Goal: Task Accomplishment & Management: Complete application form

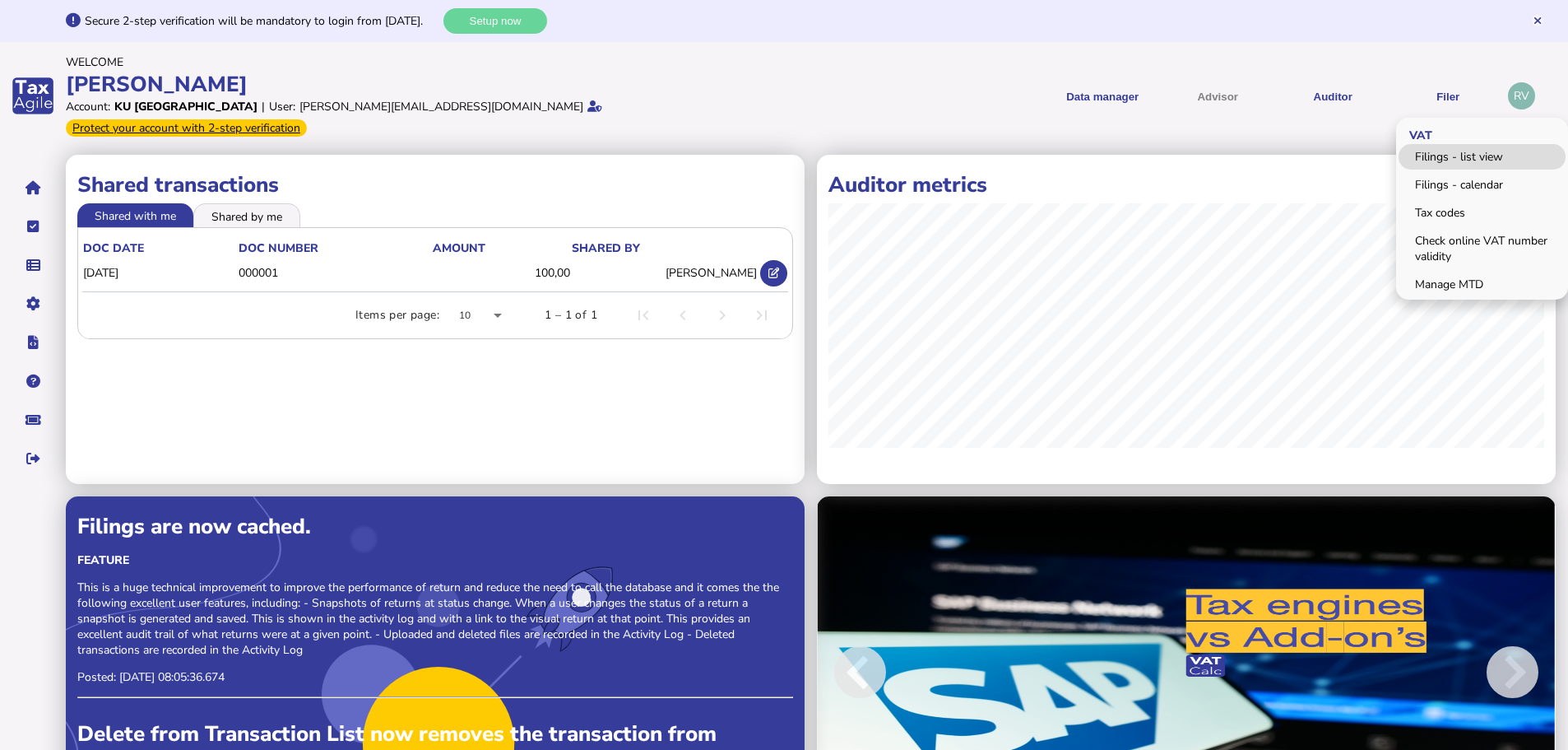
click at [1448, 154] on link "Filings - list view" at bounding box center [1482, 157] width 167 height 26
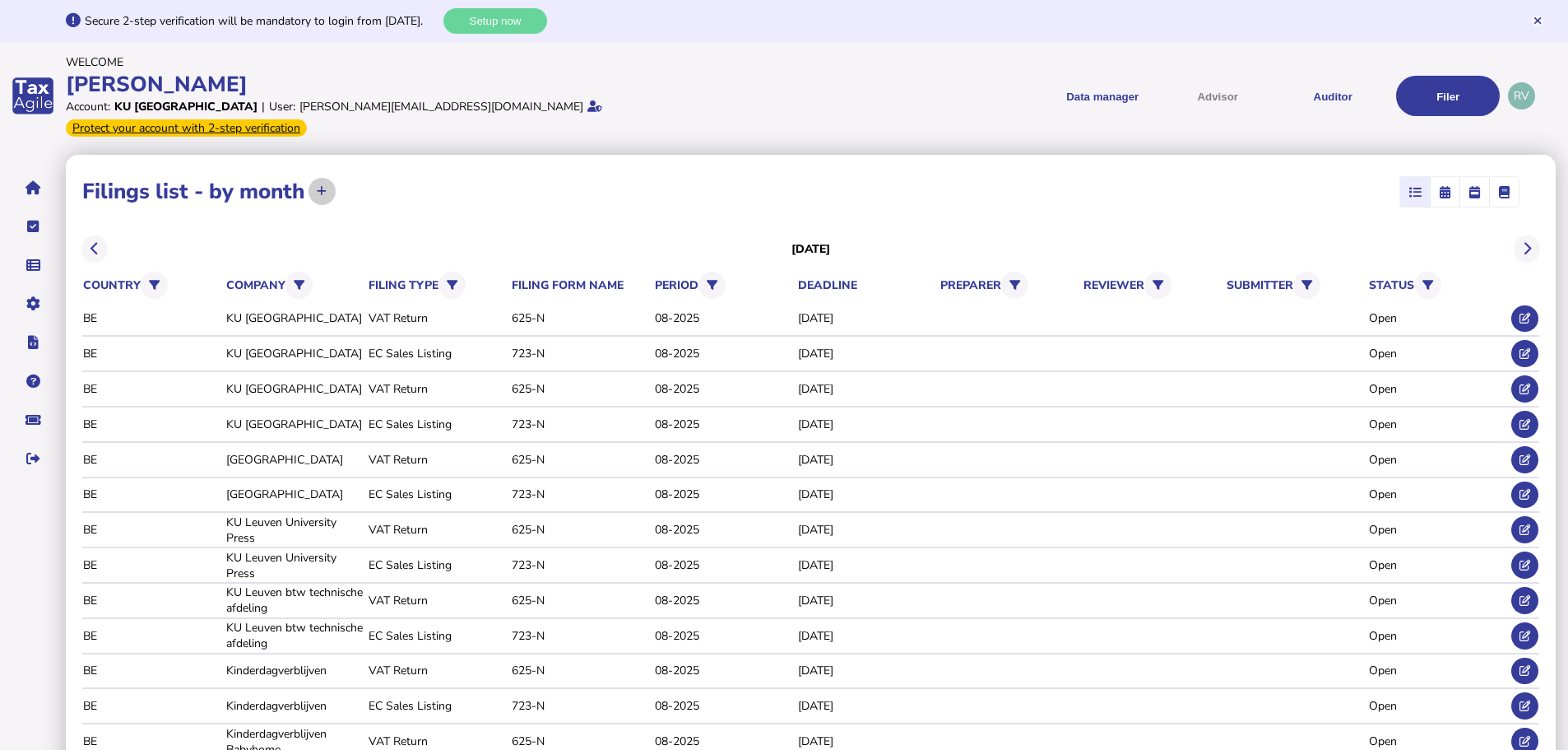
click at [328, 178] on button at bounding box center [322, 191] width 27 height 27
select select
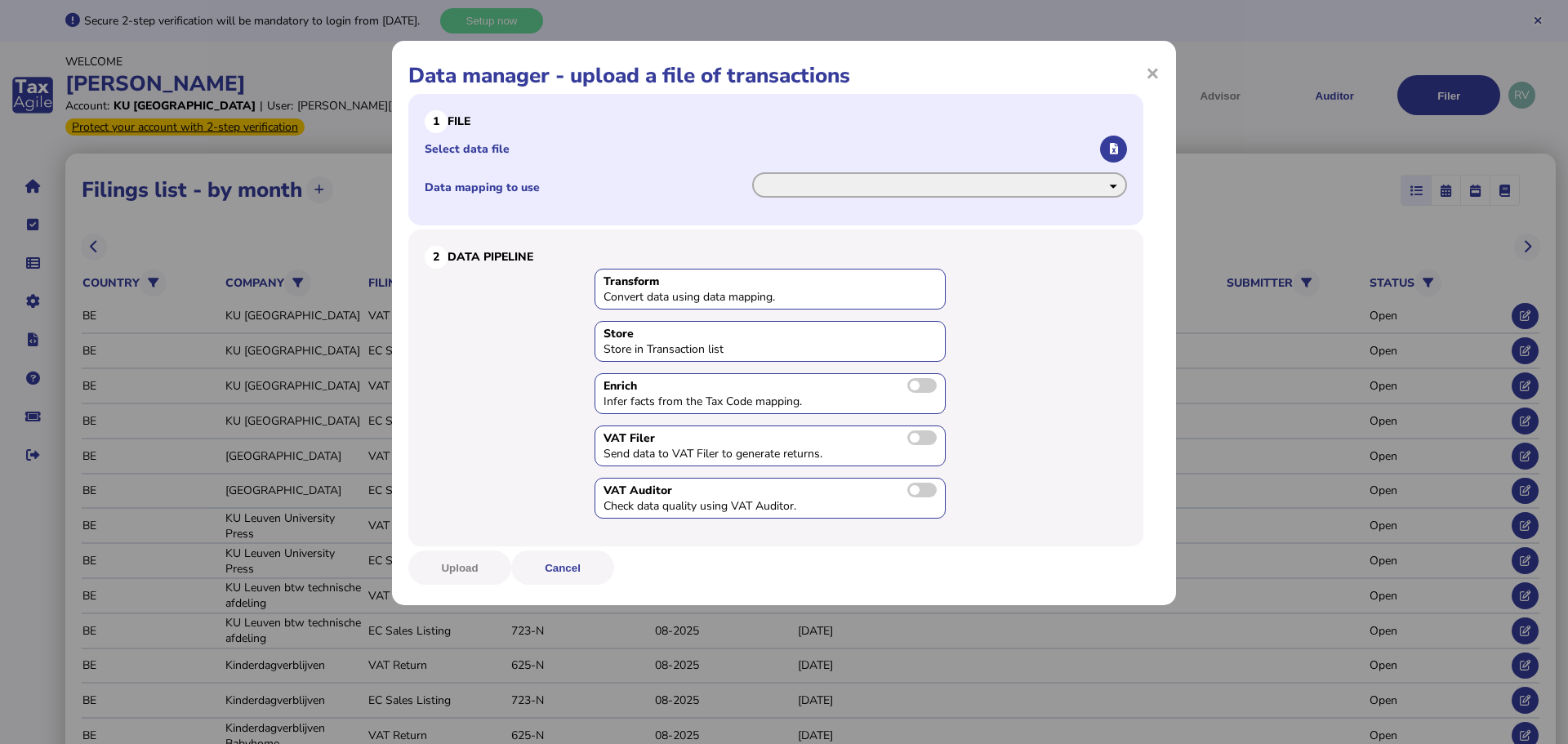
click at [1112, 184] on select "**********" at bounding box center [939, 185] width 375 height 26
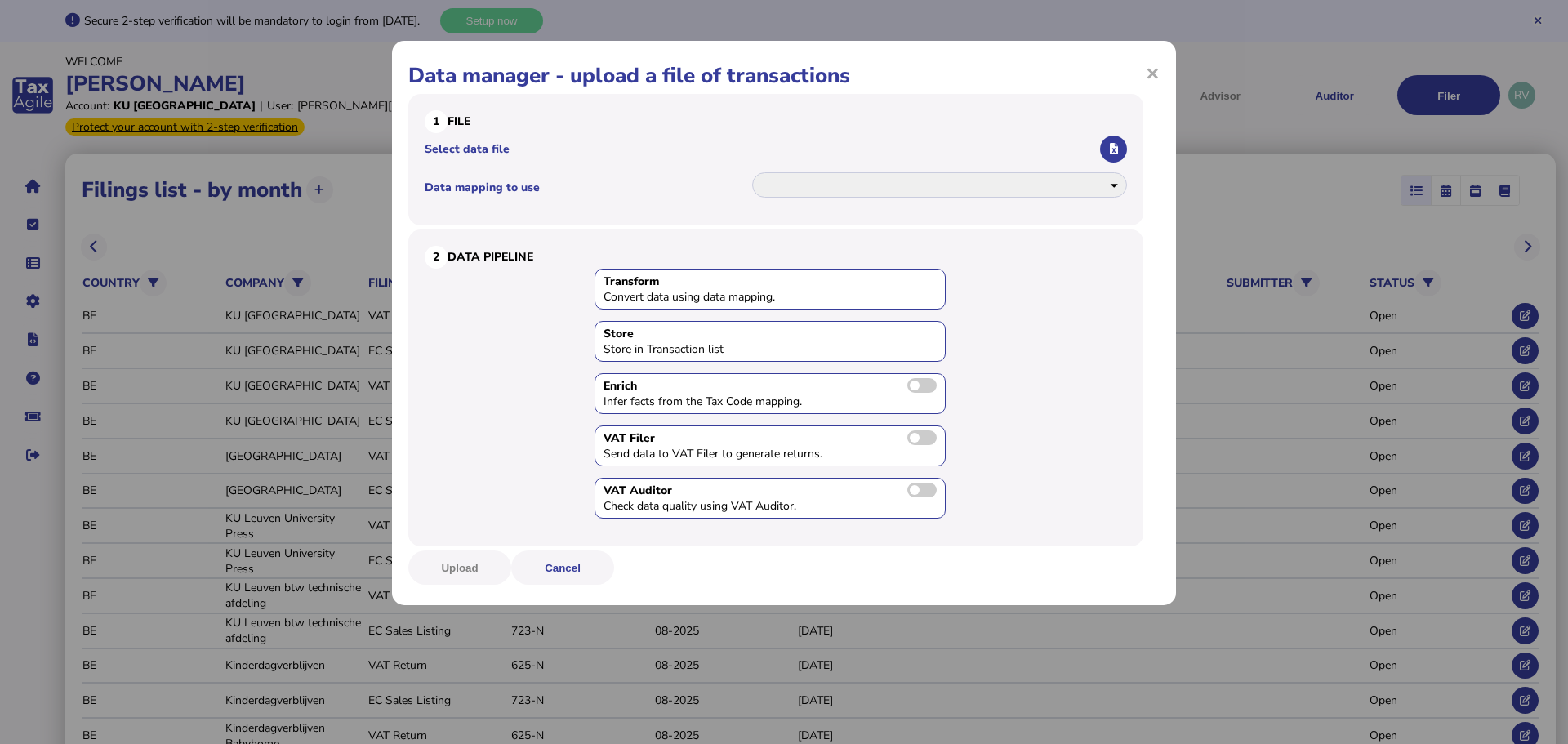
click at [289, 55] on div "**********" at bounding box center [784, 372] width 1568 height 744
click at [1156, 69] on span "×" at bounding box center [1152, 72] width 14 height 31
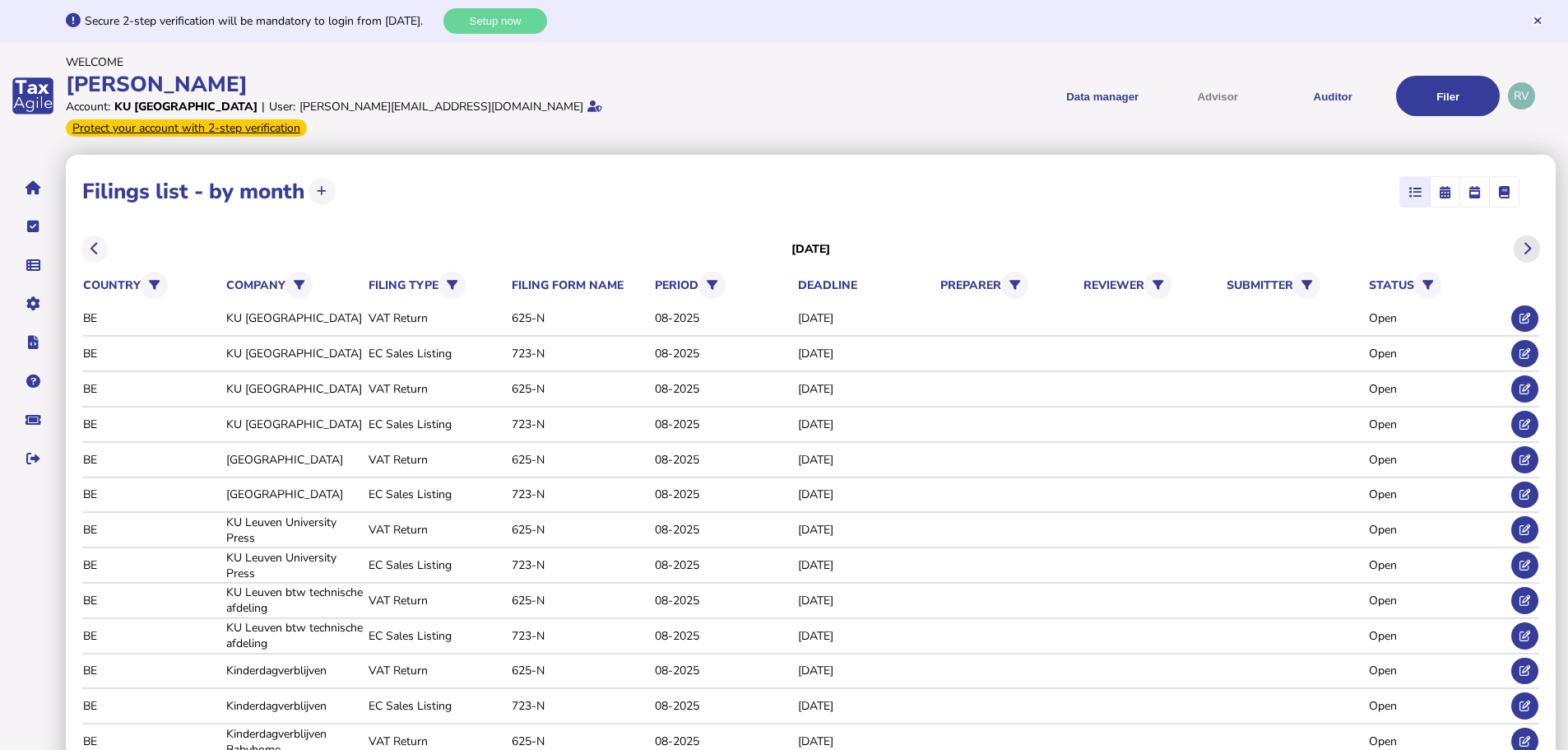
click at [1529, 249] on icon at bounding box center [1527, 249] width 9 height 1
click at [98, 249] on icon at bounding box center [95, 249] width 9 height 1
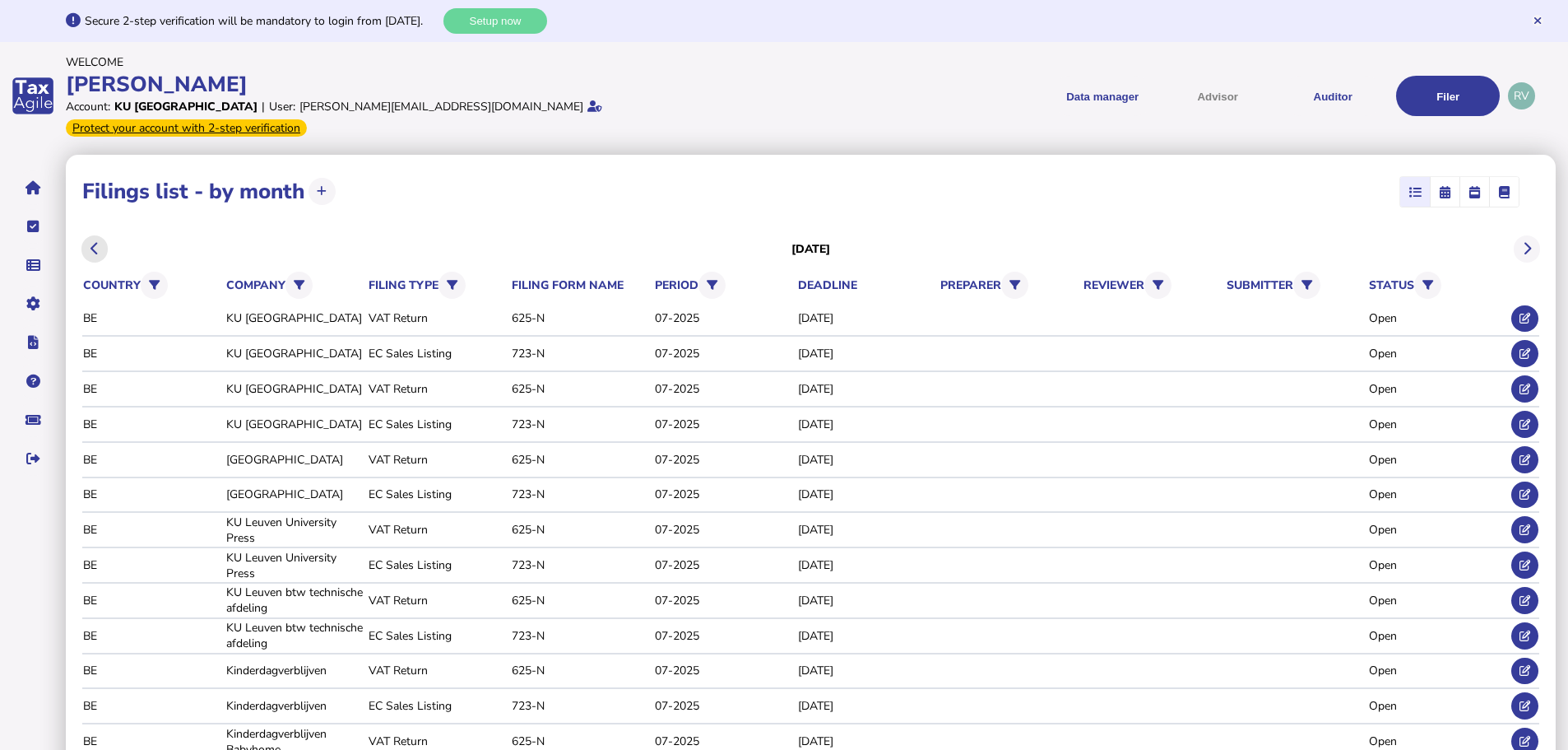
click at [98, 249] on icon at bounding box center [95, 249] width 9 height 1
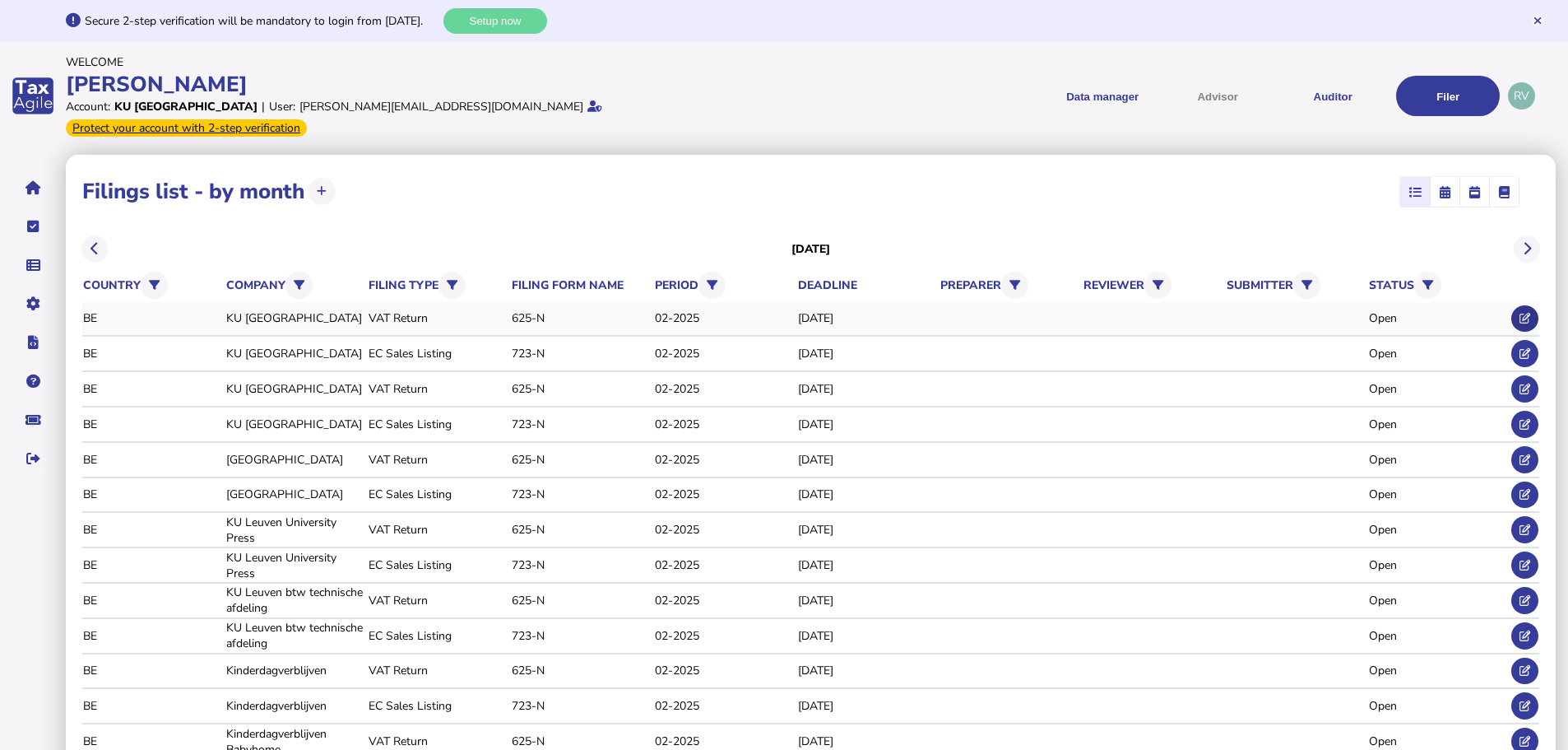
click at [1528, 305] on button at bounding box center [1525, 319] width 27 height 27
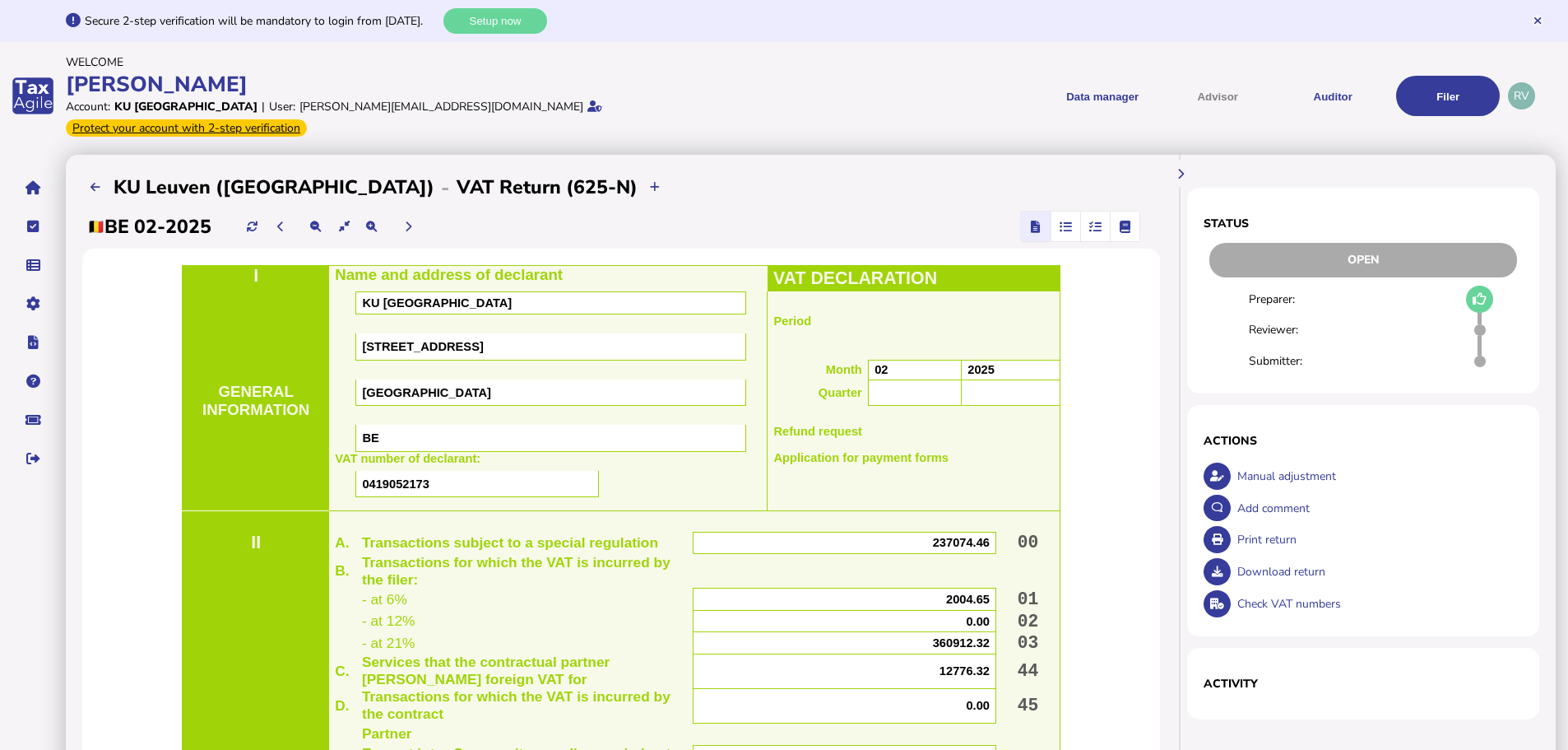
click at [1061, 227] on icon "button" at bounding box center [1065, 227] width 12 height 1
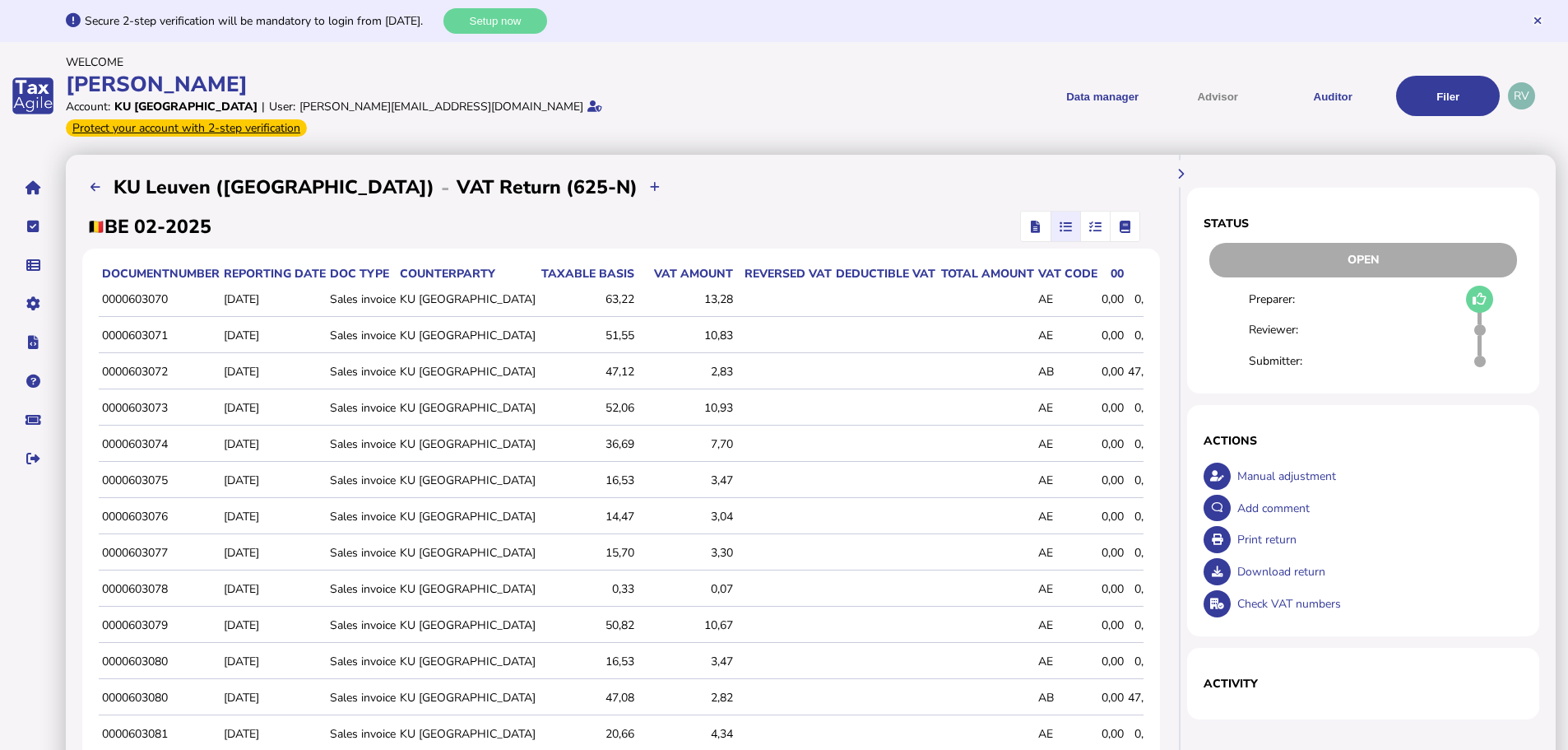
click at [1104, 211] on span "button" at bounding box center [1095, 226] width 27 height 30
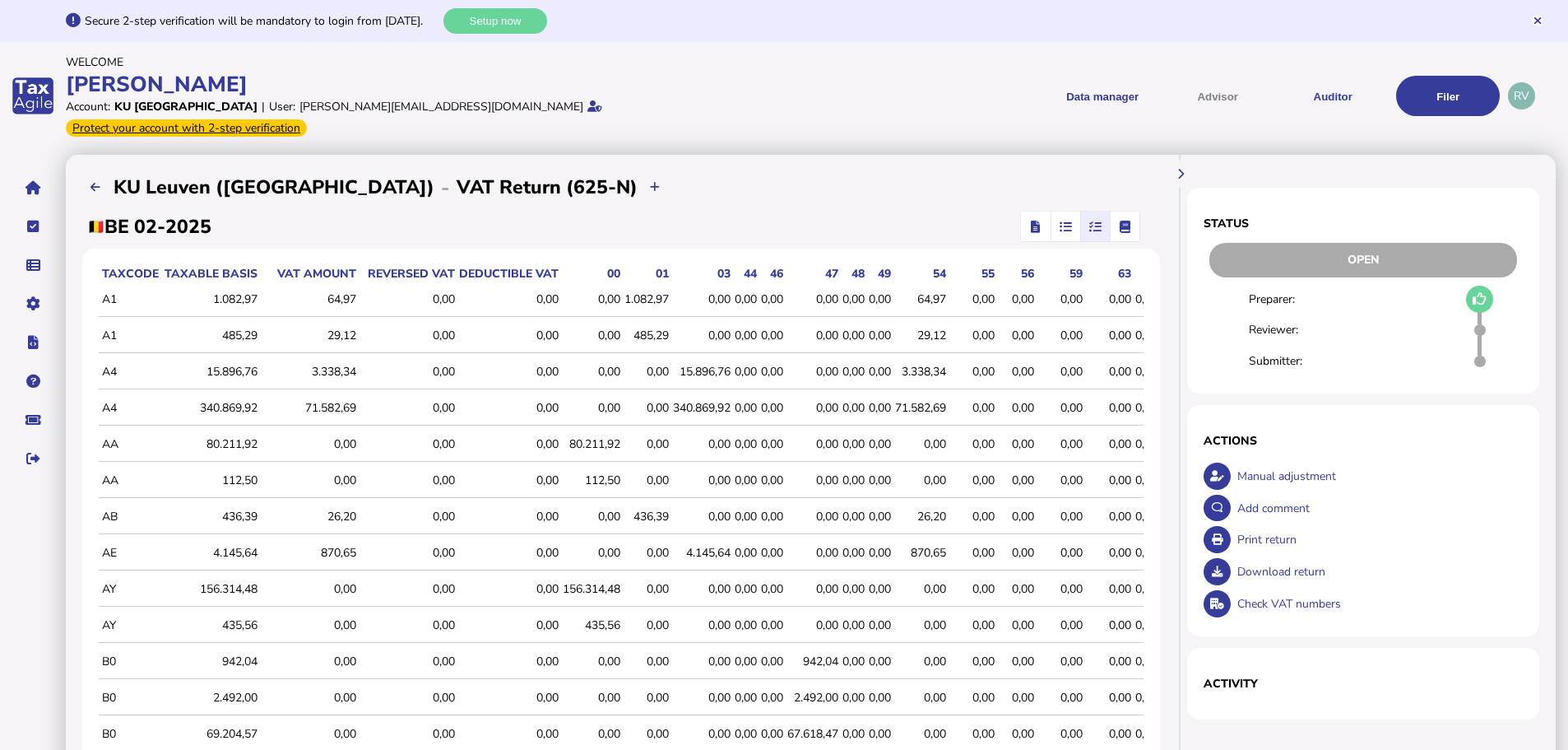
click at [1128, 227] on icon "button" at bounding box center [1125, 227] width 11 height 1
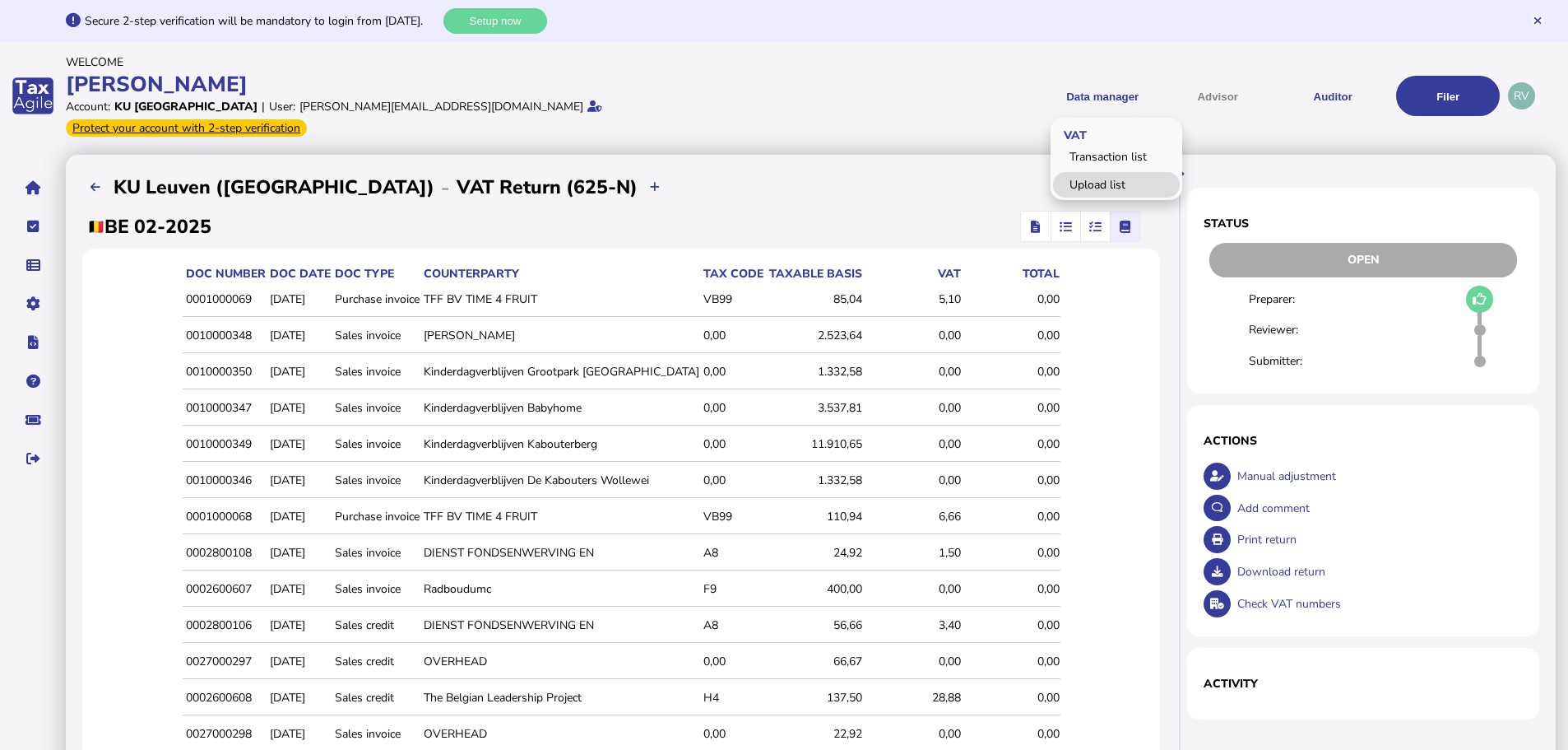
click at [1103, 173] on link "Upload list" at bounding box center [1116, 185] width 126 height 26
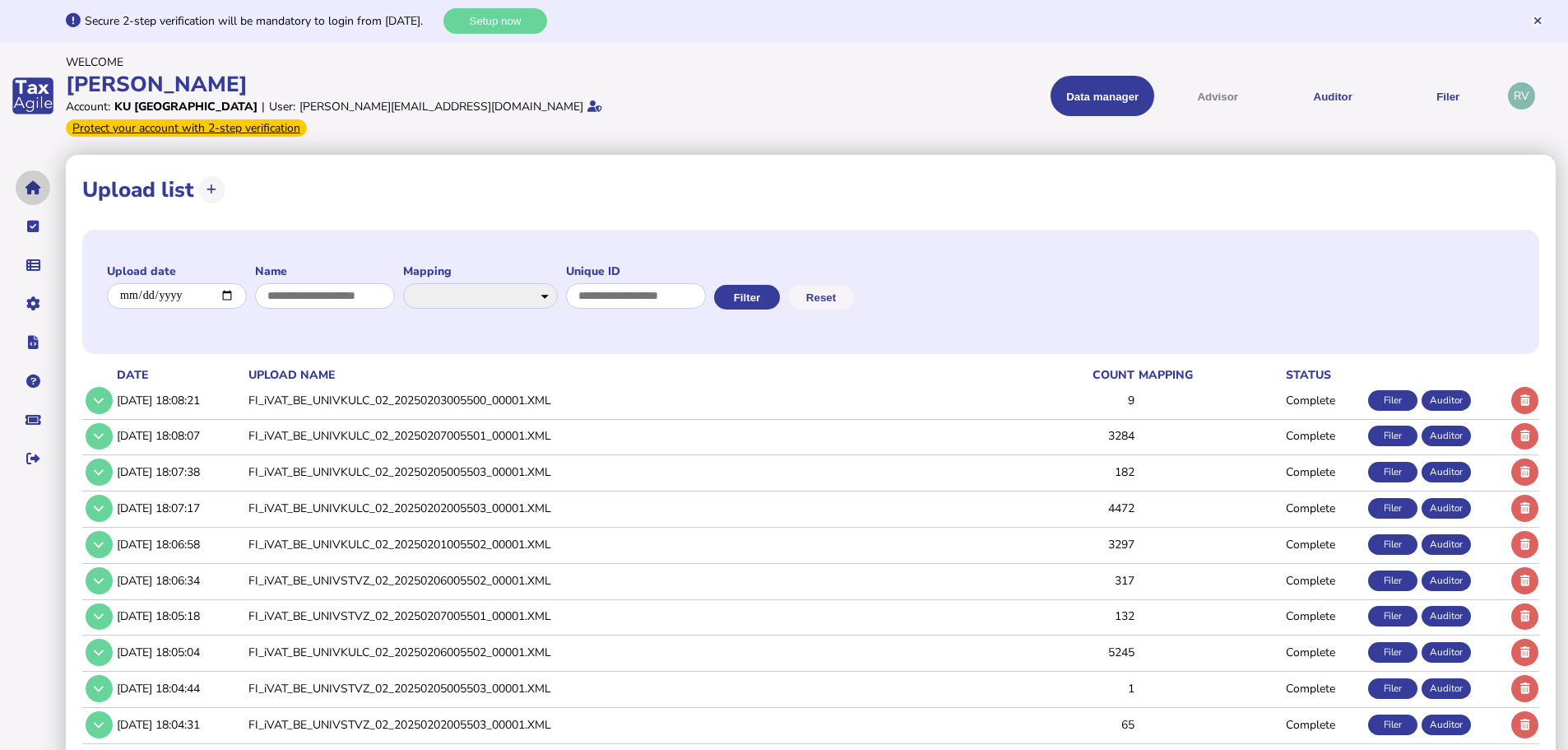
click at [31, 188] on icon "navigate application pages" at bounding box center [33, 188] width 15 height 1
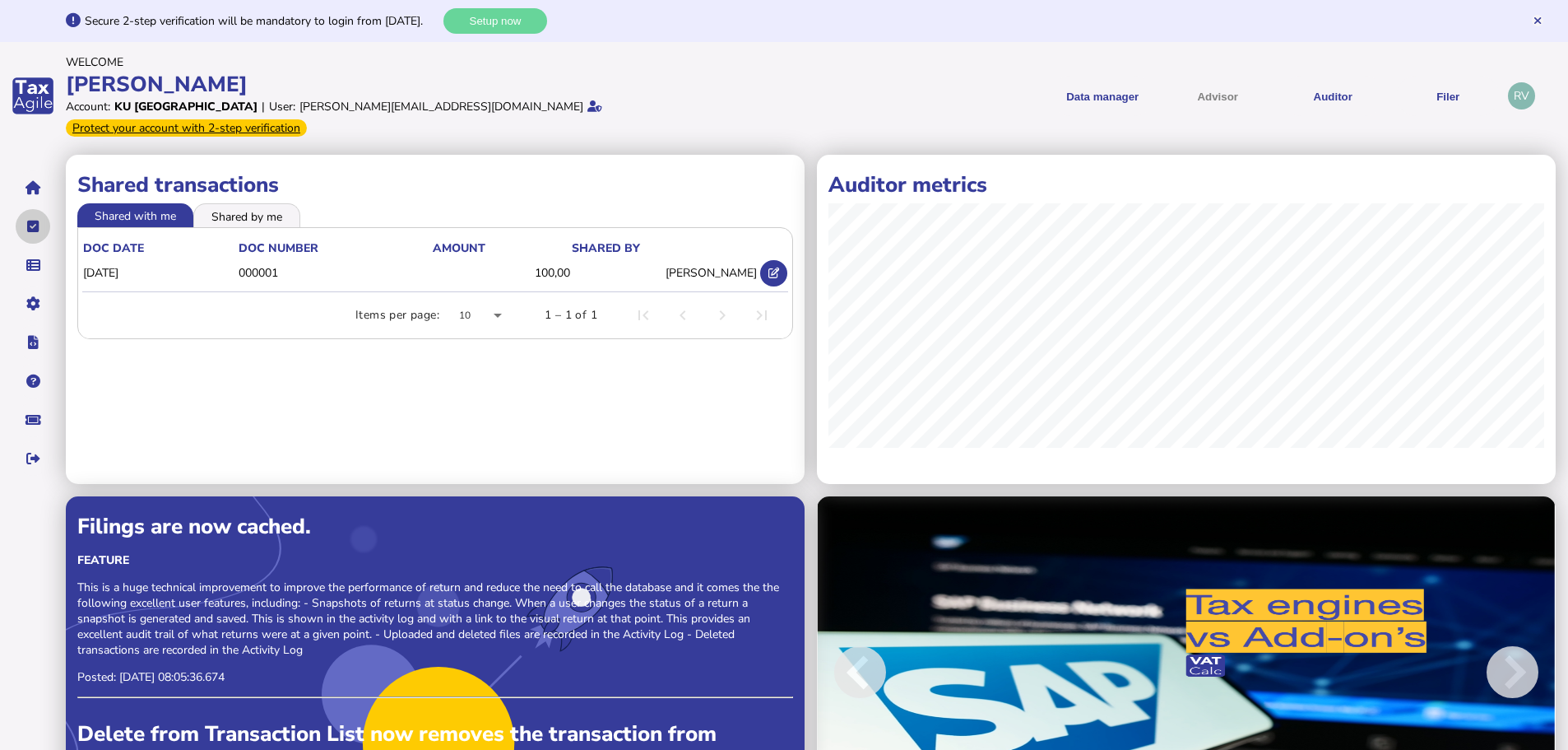
click at [36, 227] on icon "navigate application pages" at bounding box center [33, 227] width 12 height 1
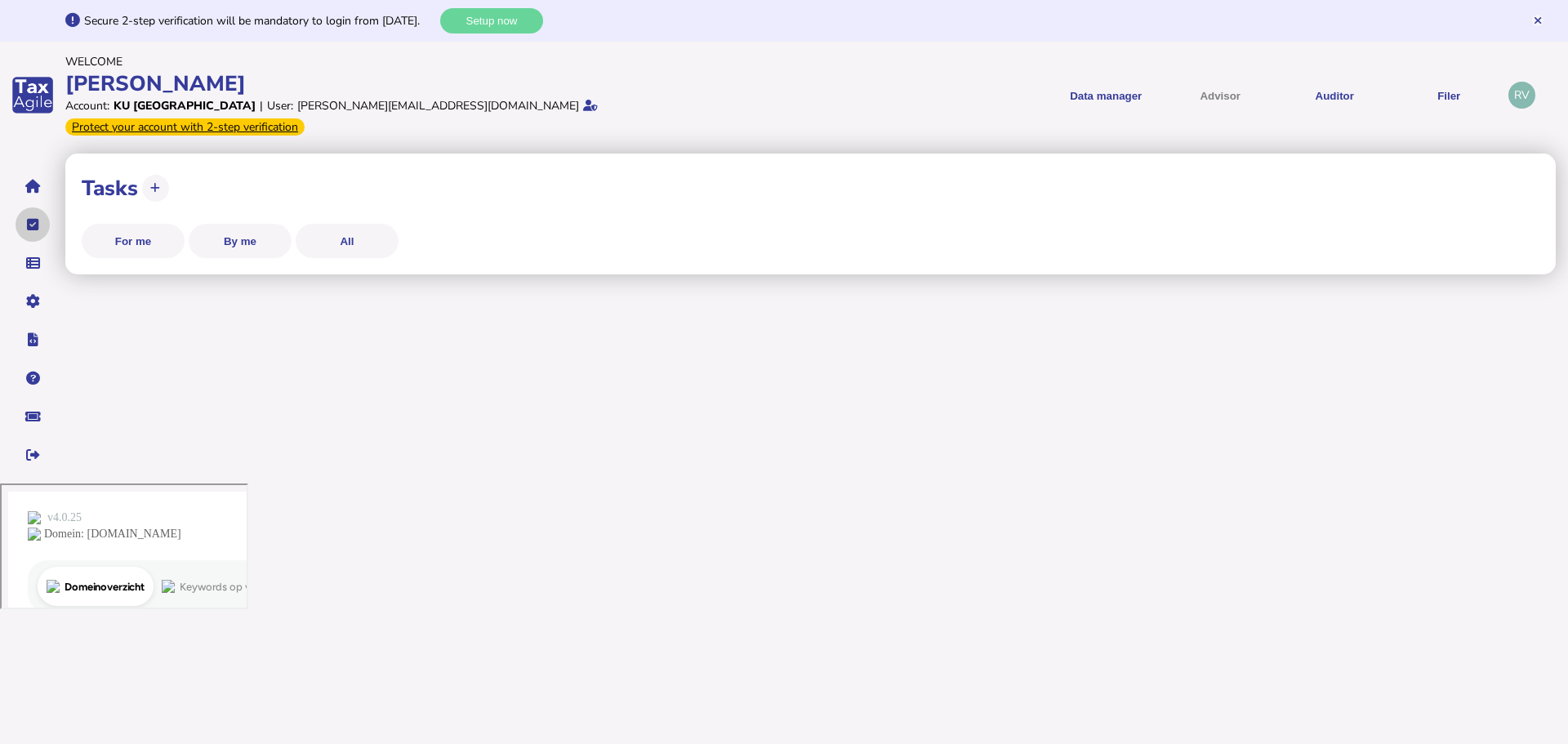
select select "**********"
select select "********"
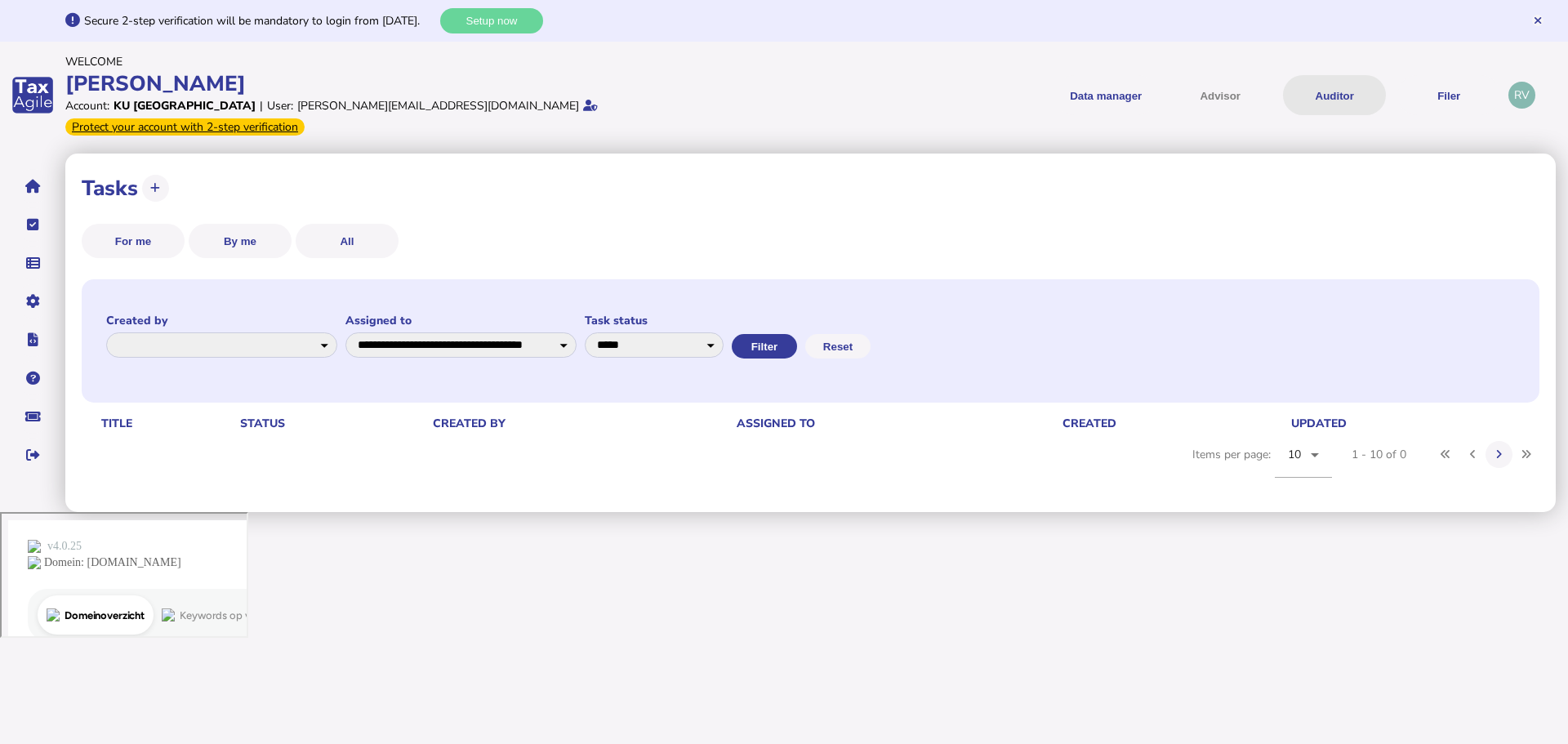
click at [1330, 92] on button "Auditor" at bounding box center [1335, 95] width 103 height 40
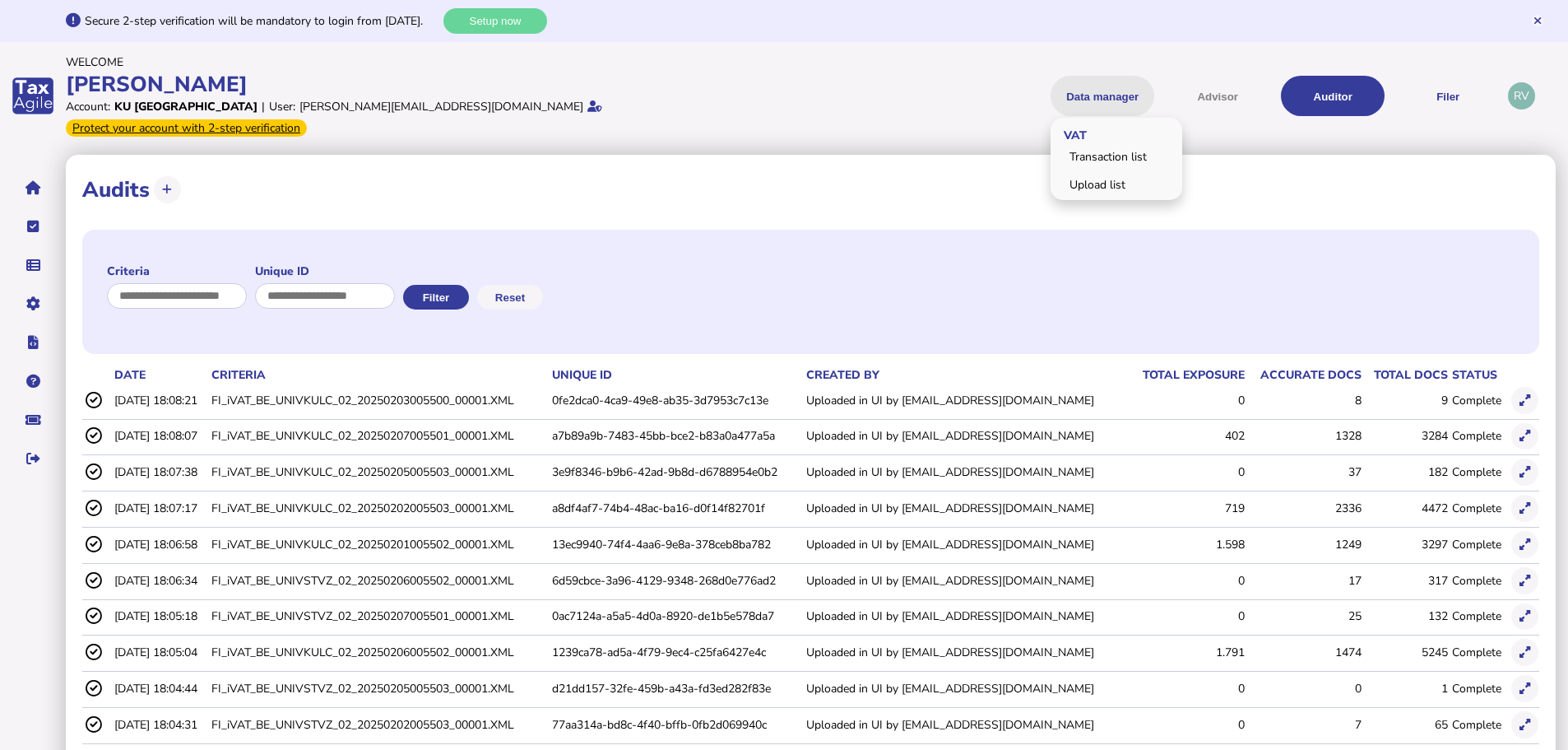
click at [1099, 93] on button "Data manager" at bounding box center [1102, 96] width 103 height 40
click at [890, 77] on menu "Data manager VAT Transaction list Upload list Advisor Auditor Filer VAT Filings…" at bounding box center [1143, 96] width 713 height 40
click at [38, 175] on button "navigate application pages" at bounding box center [33, 188] width 34 height 34
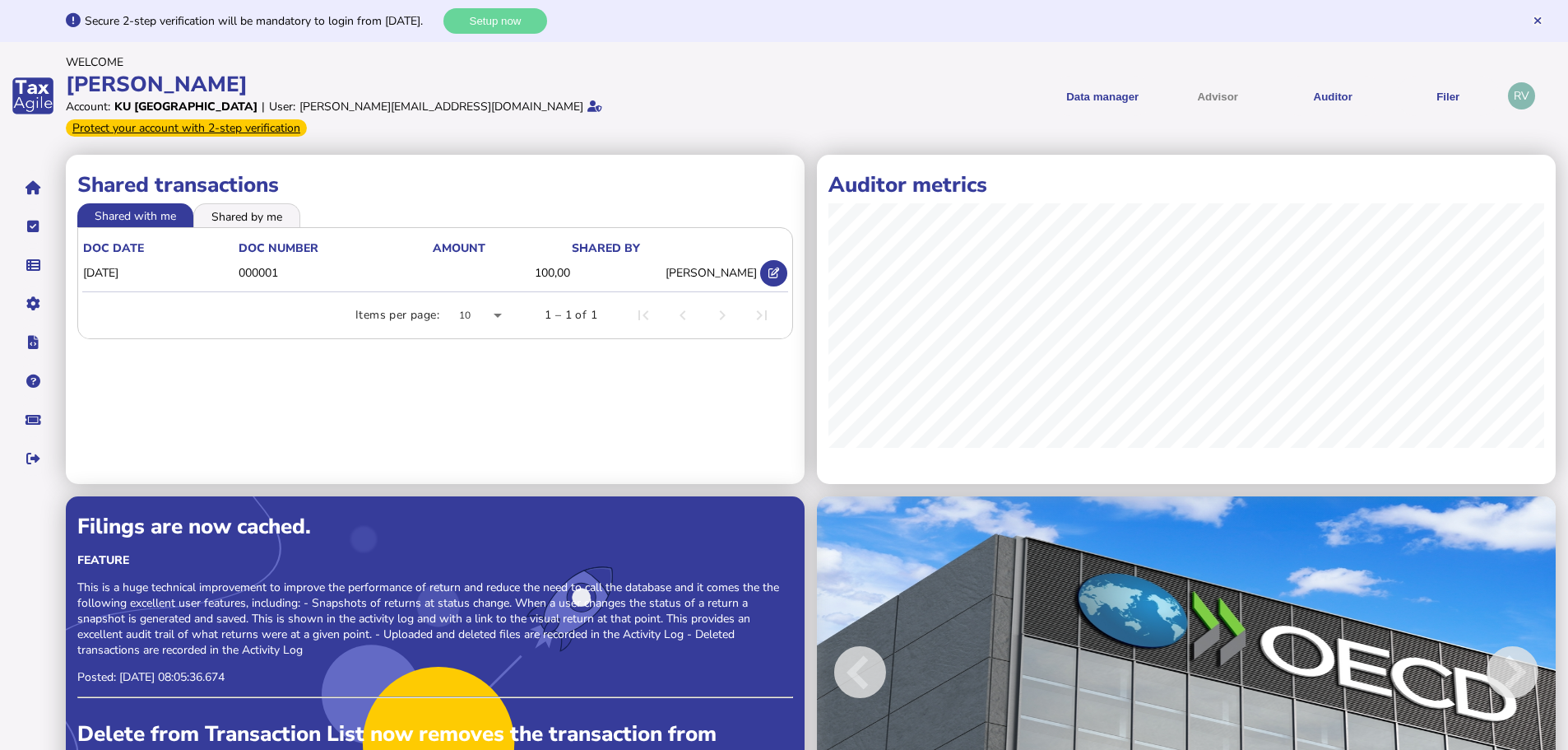
click at [232, 204] on li "Shared by me" at bounding box center [247, 215] width 107 height 23
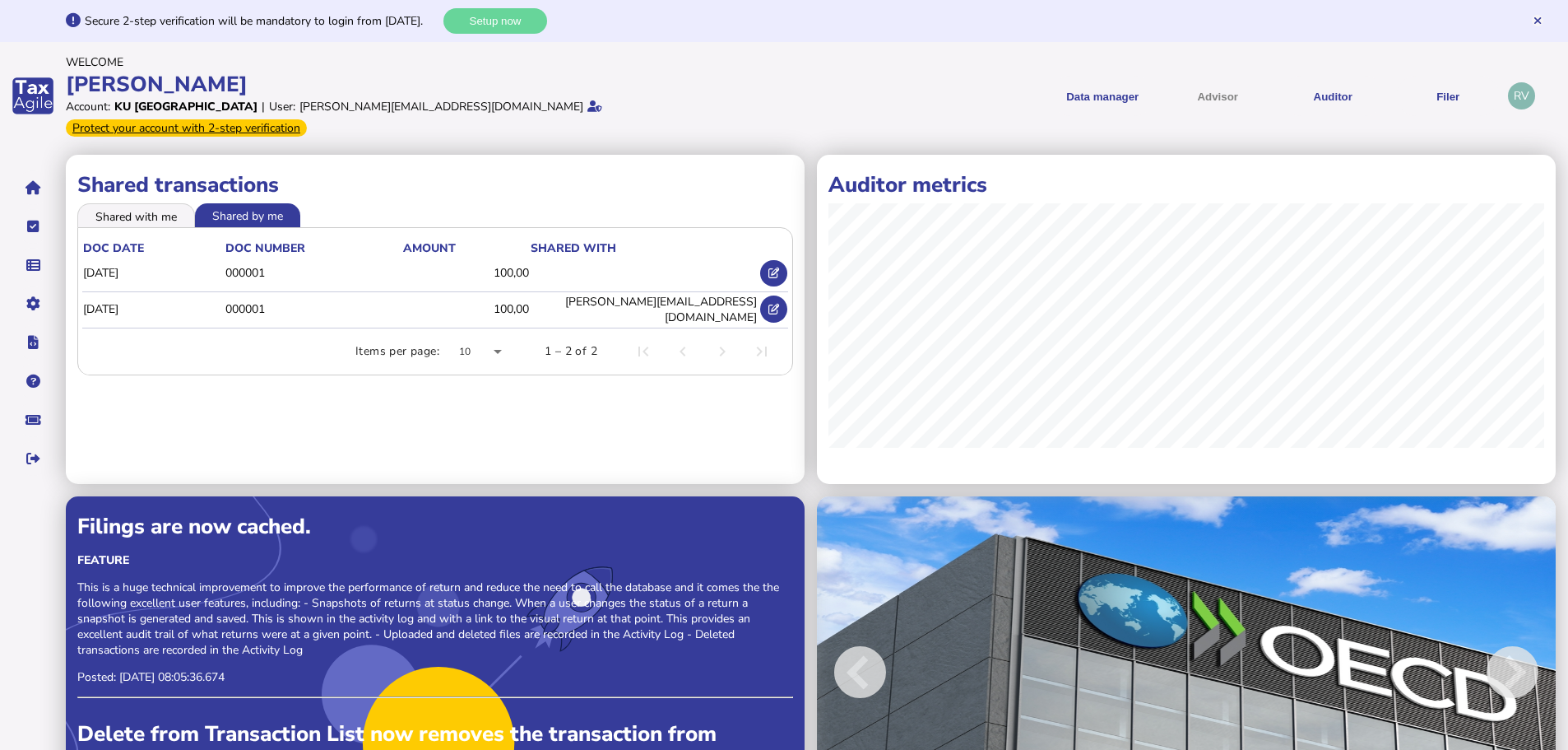
click at [98, 204] on li "Shared with me" at bounding box center [136, 215] width 118 height 23
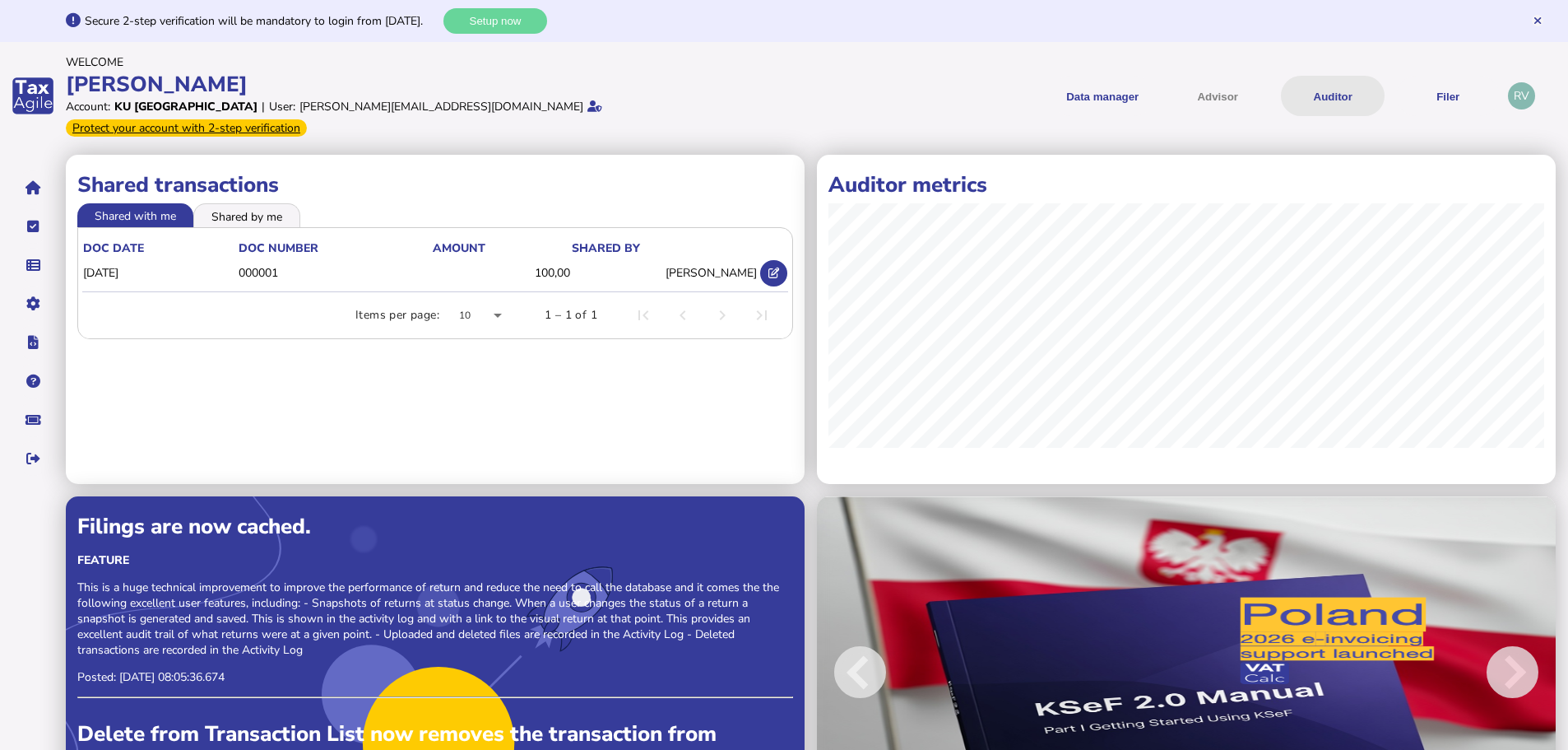
click at [1317, 85] on button "Auditor" at bounding box center [1333, 96] width 103 height 40
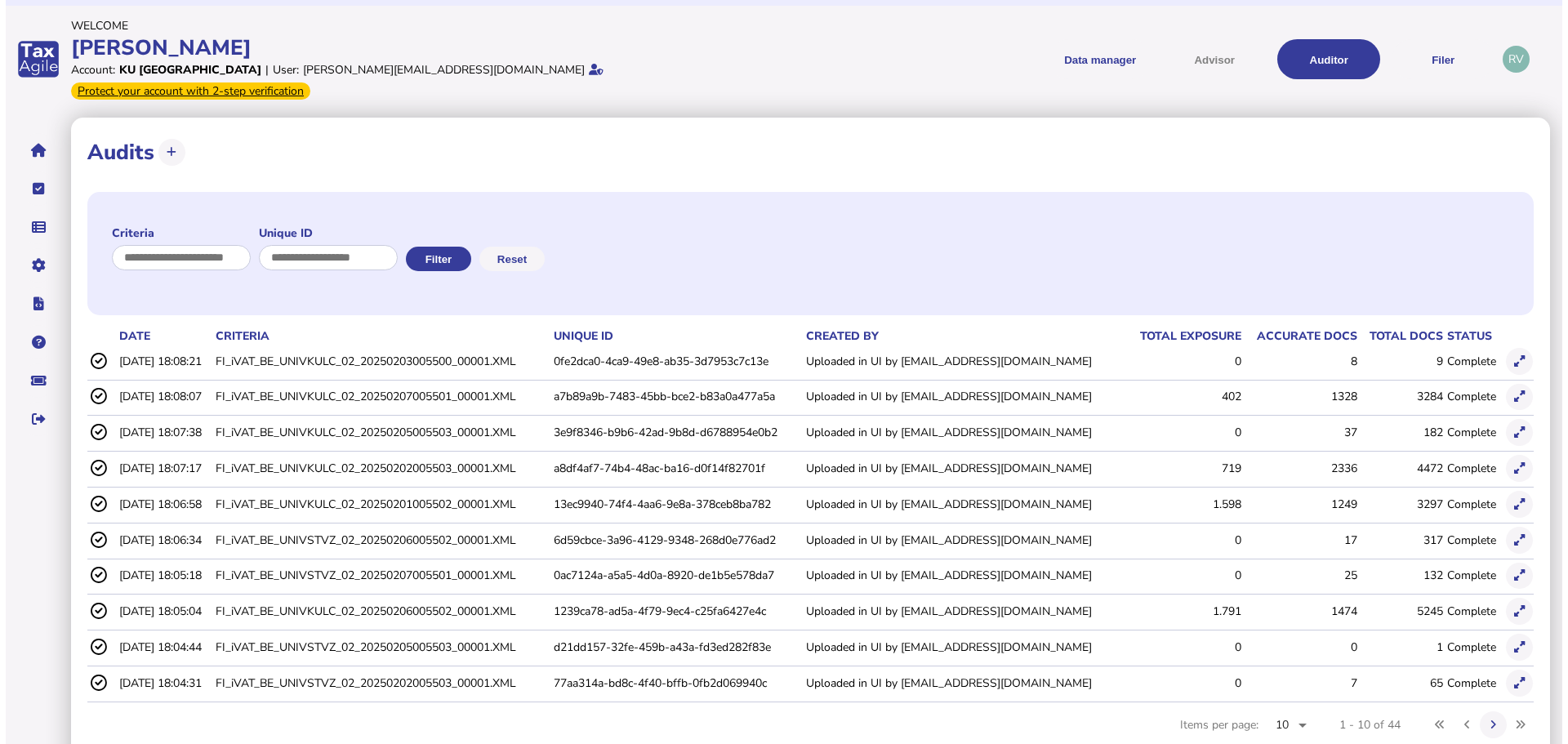
scroll to position [54, 0]
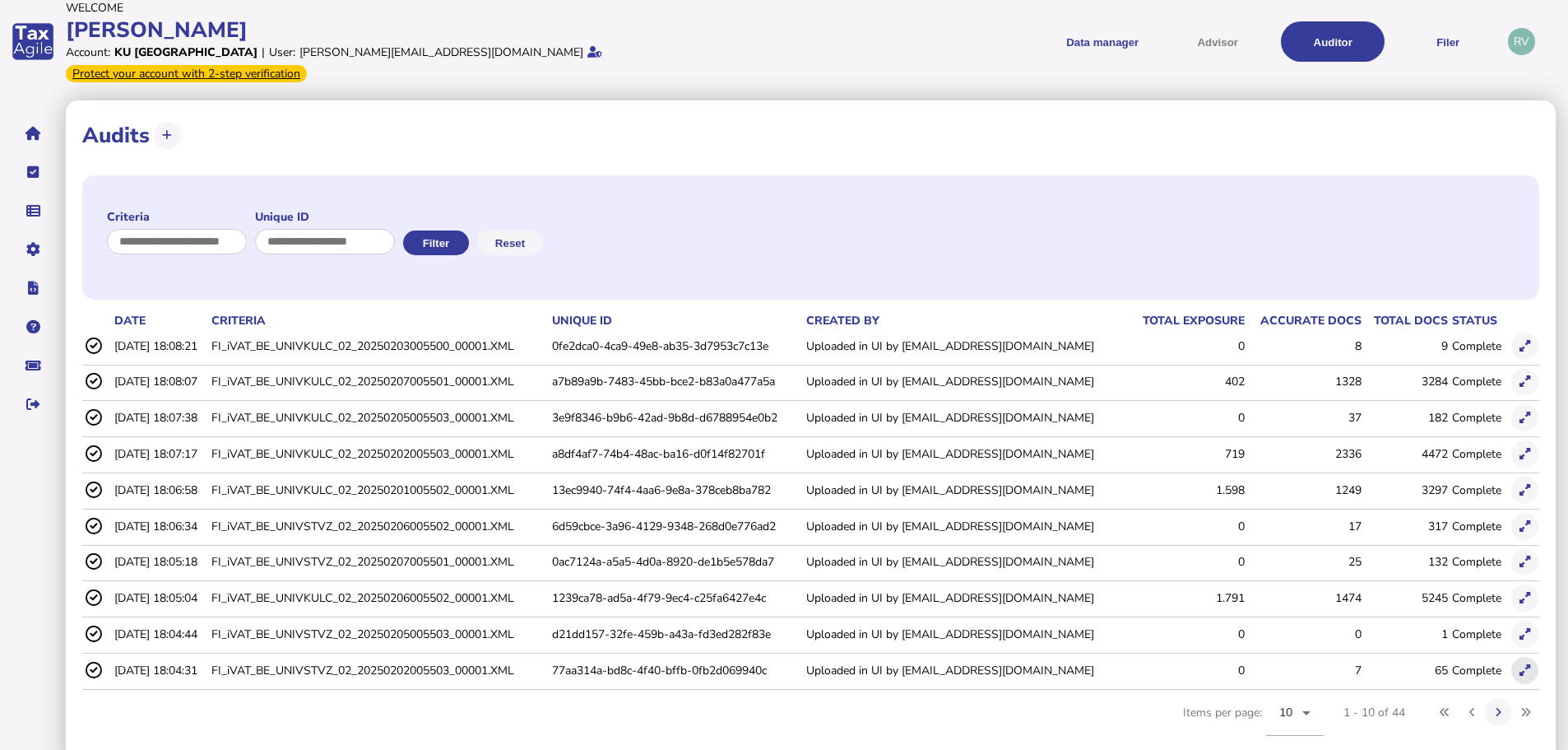
click at [1524, 665] on icon at bounding box center [1524, 670] width 11 height 11
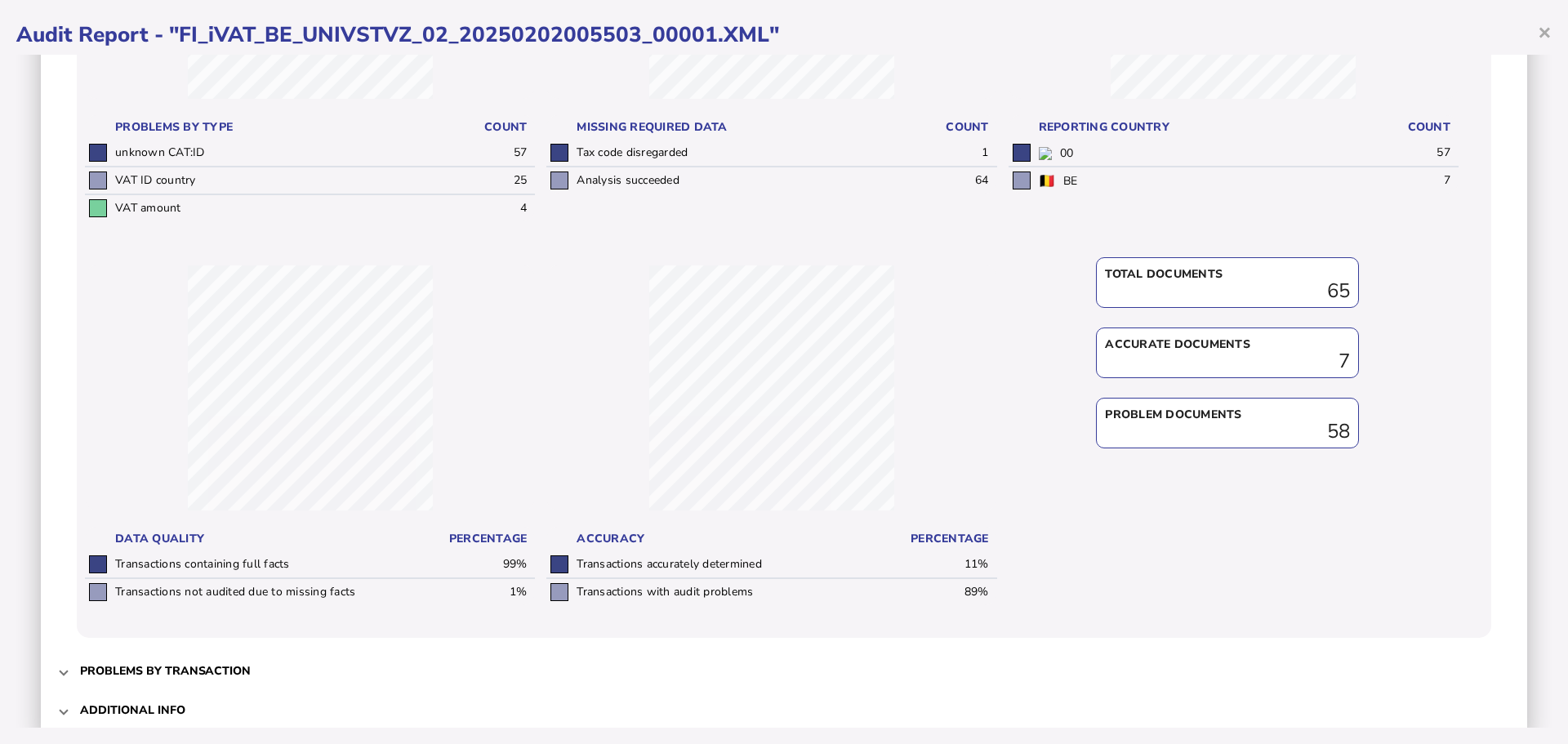
scroll to position [416, 0]
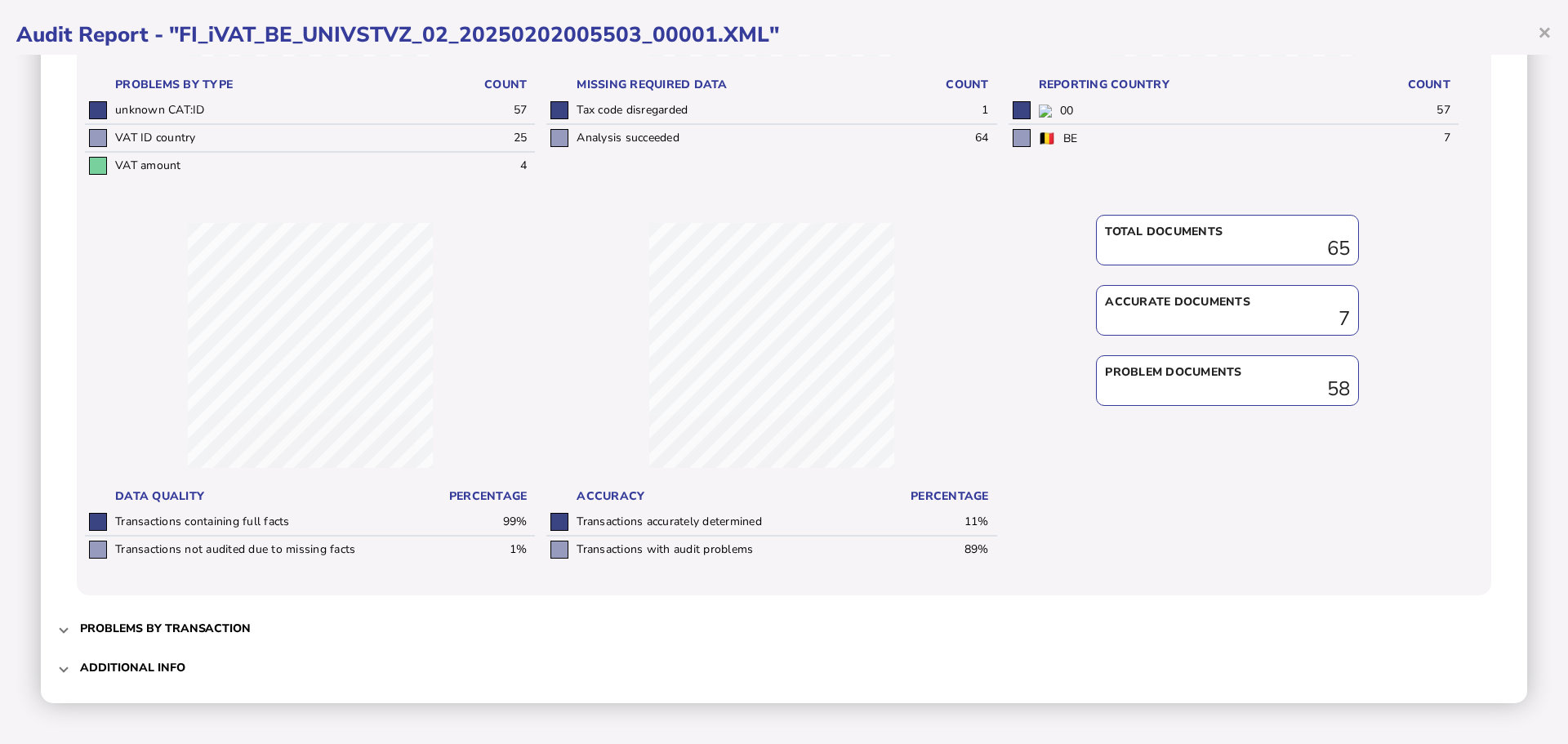
click at [132, 628] on h3 "Problems by transaction" at bounding box center [165, 628] width 171 height 15
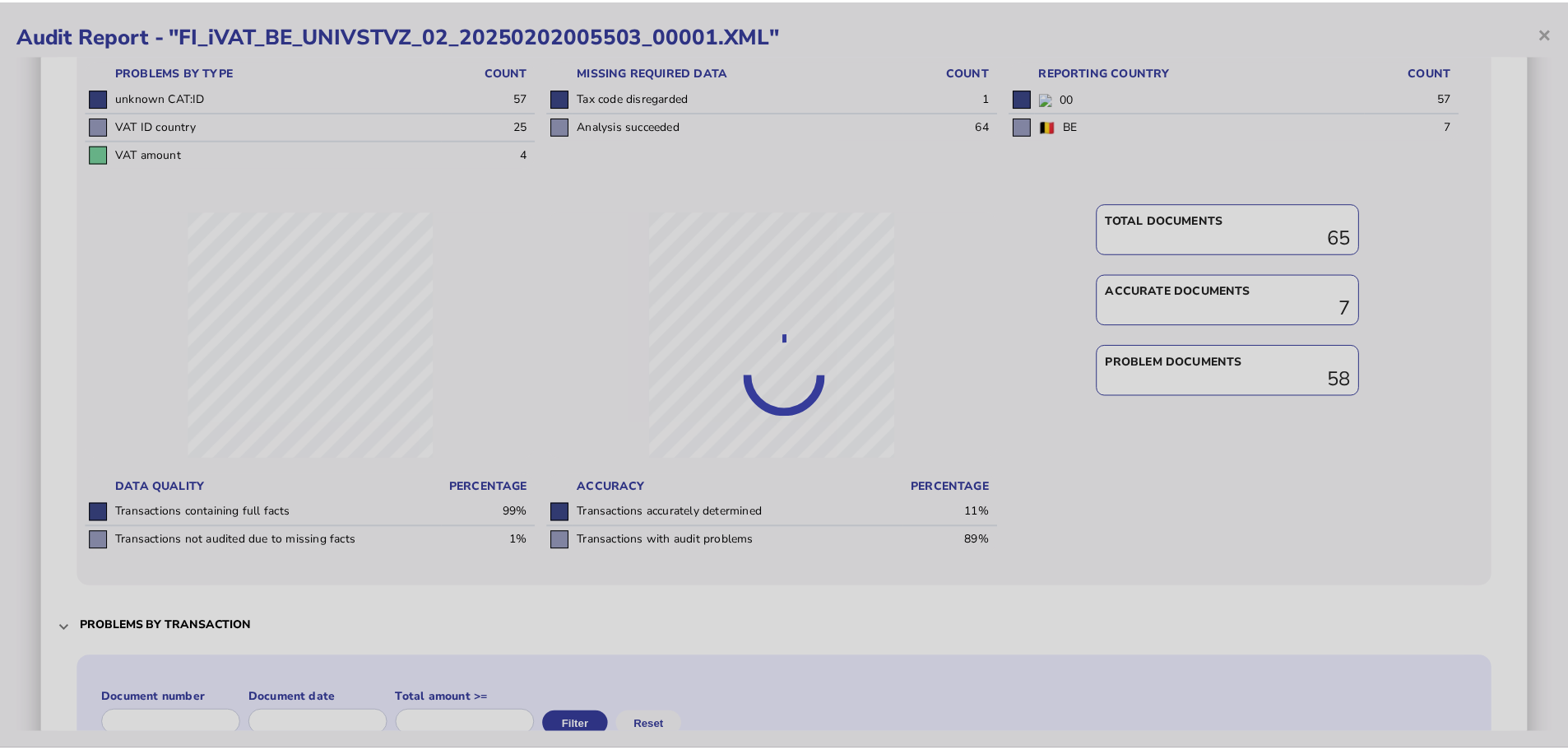
scroll to position [0, 0]
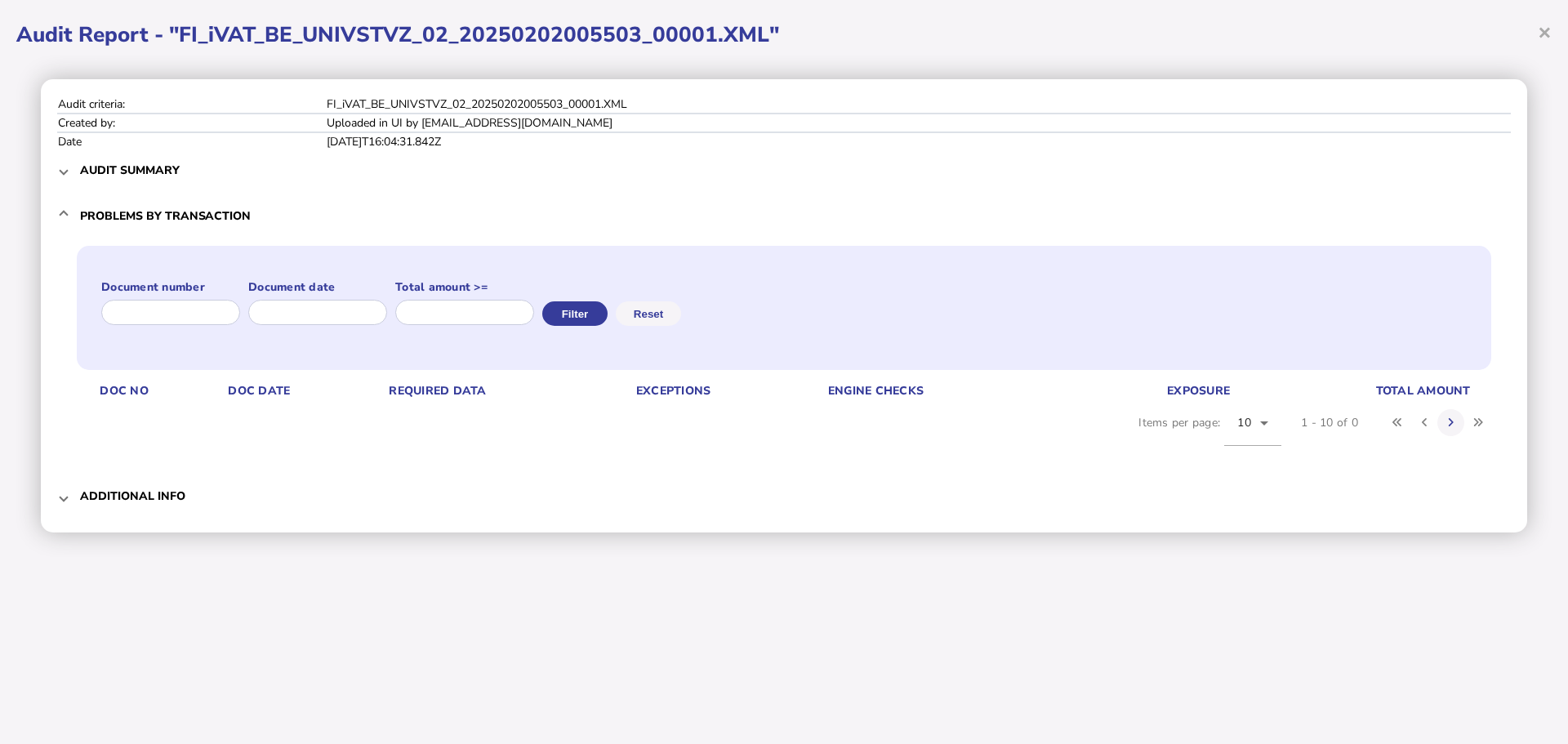
click at [140, 496] on h3 "Additional info" at bounding box center [132, 496] width 105 height 15
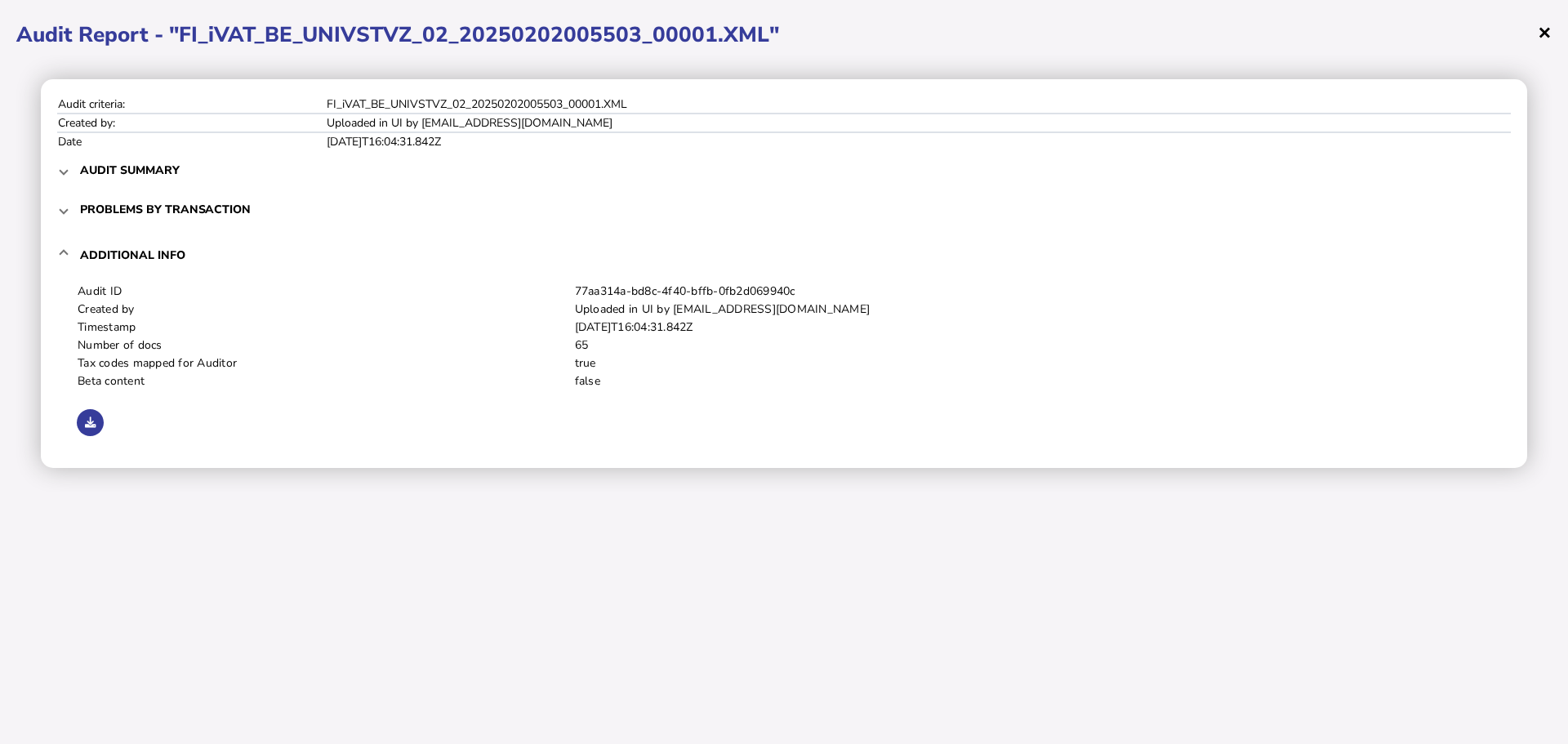
click at [1542, 38] on span "×" at bounding box center [1544, 31] width 14 height 31
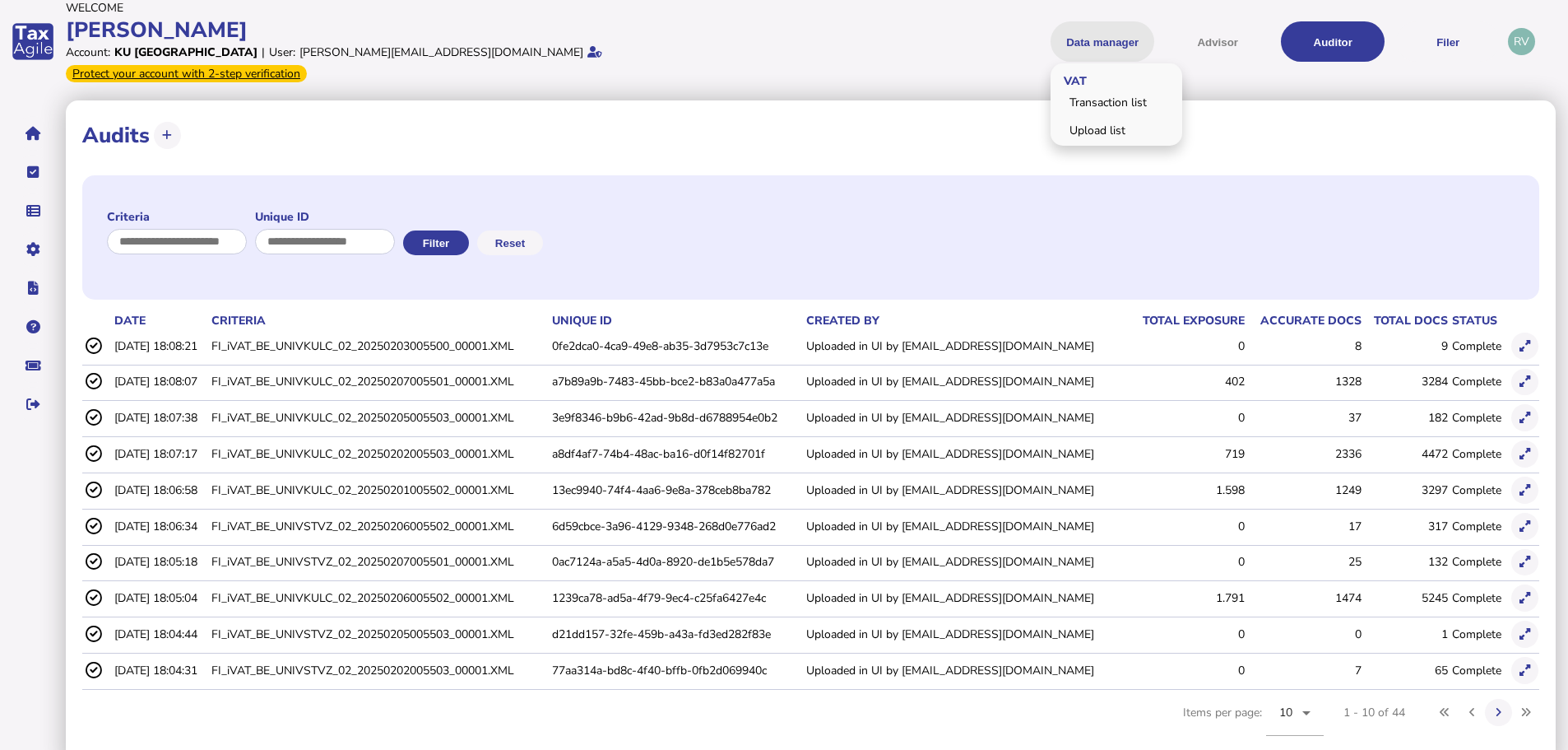
click at [1076, 28] on button "Data manager" at bounding box center [1102, 41] width 103 height 40
click at [1342, 39] on button "Auditor" at bounding box center [1333, 41] width 103 height 40
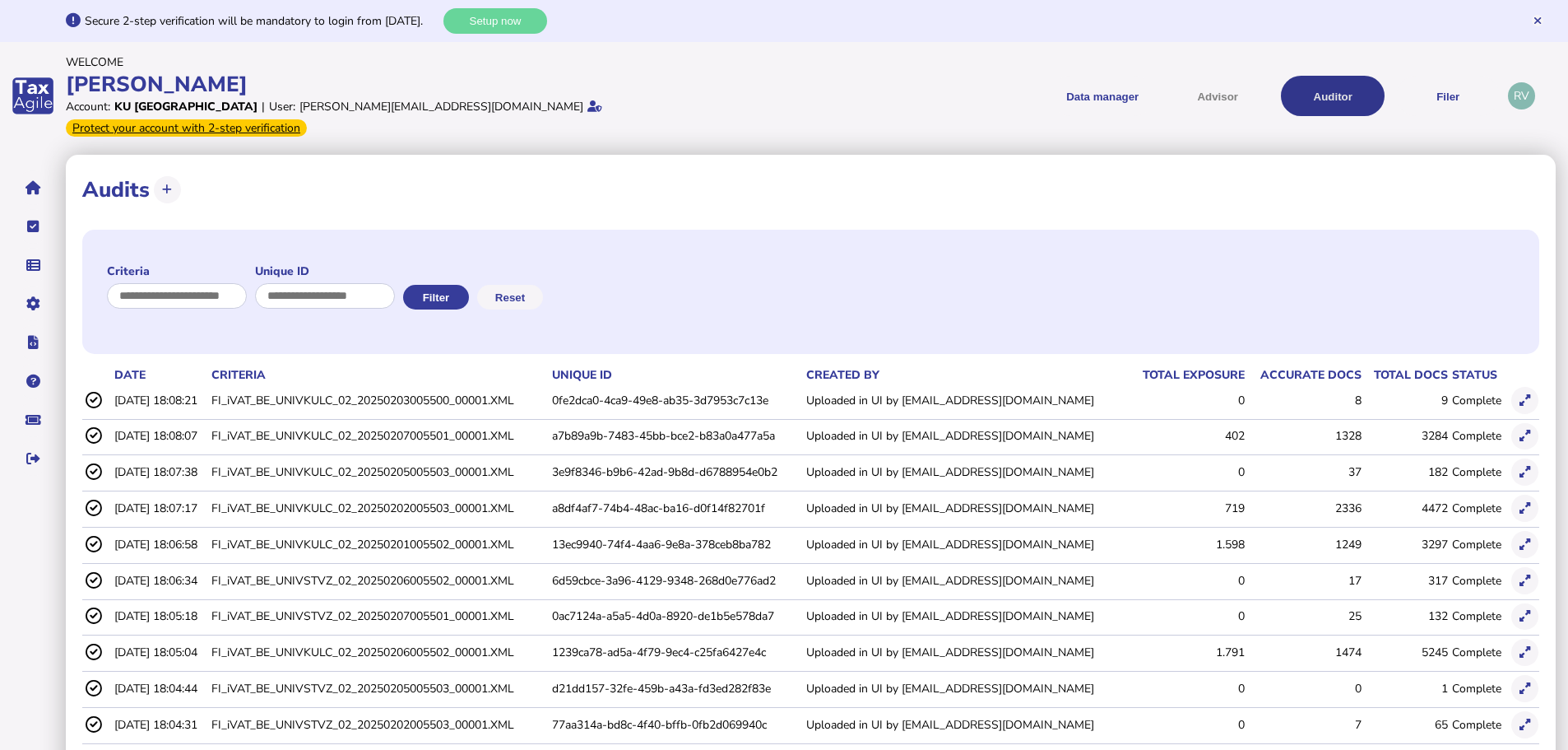
click at [1310, 95] on button "Auditor" at bounding box center [1333, 96] width 103 height 40
click at [173, 176] on button at bounding box center [167, 189] width 27 height 27
select select
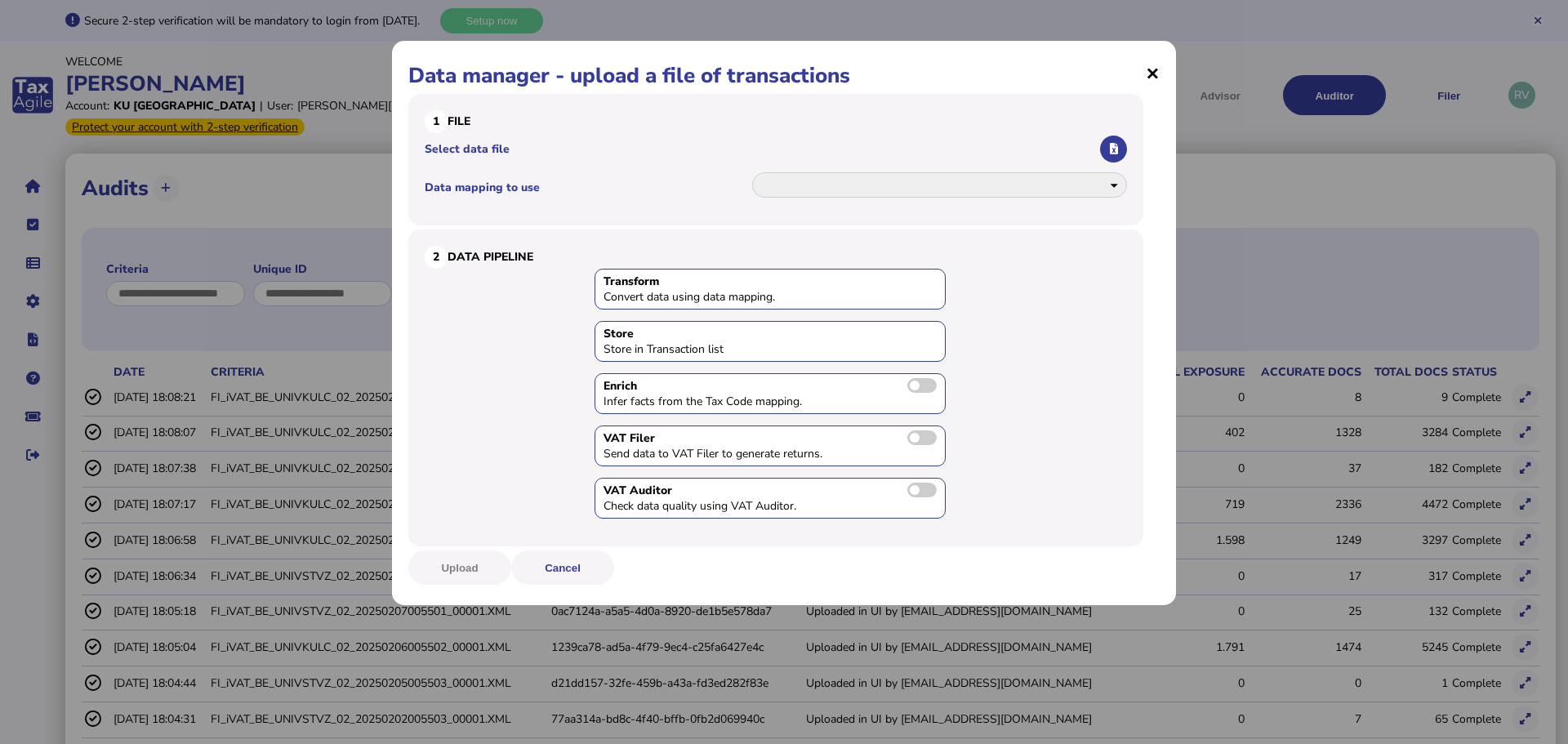
click at [1149, 71] on span "×" at bounding box center [1152, 72] width 14 height 31
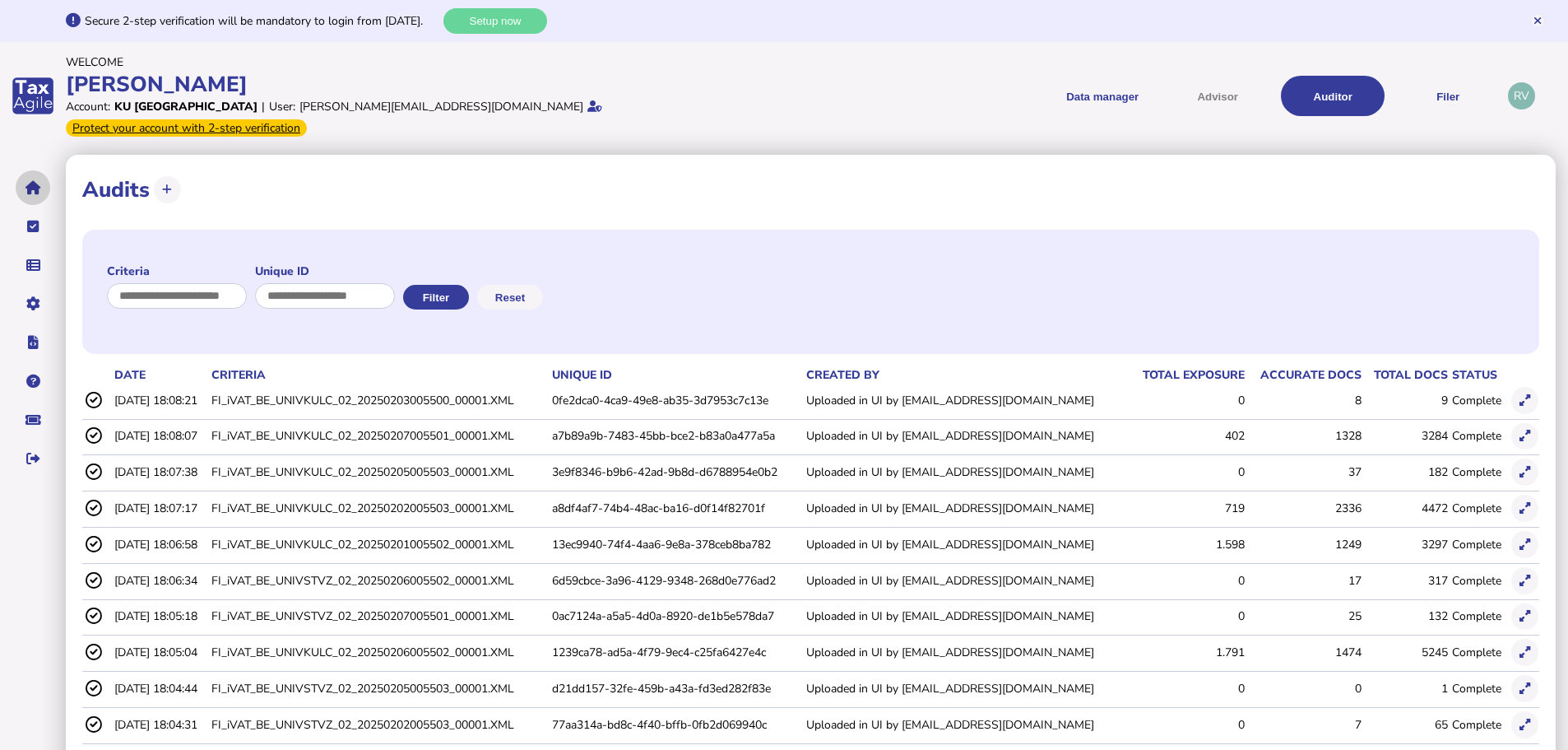
click at [37, 188] on icon "navigate application pages" at bounding box center [33, 188] width 15 height 1
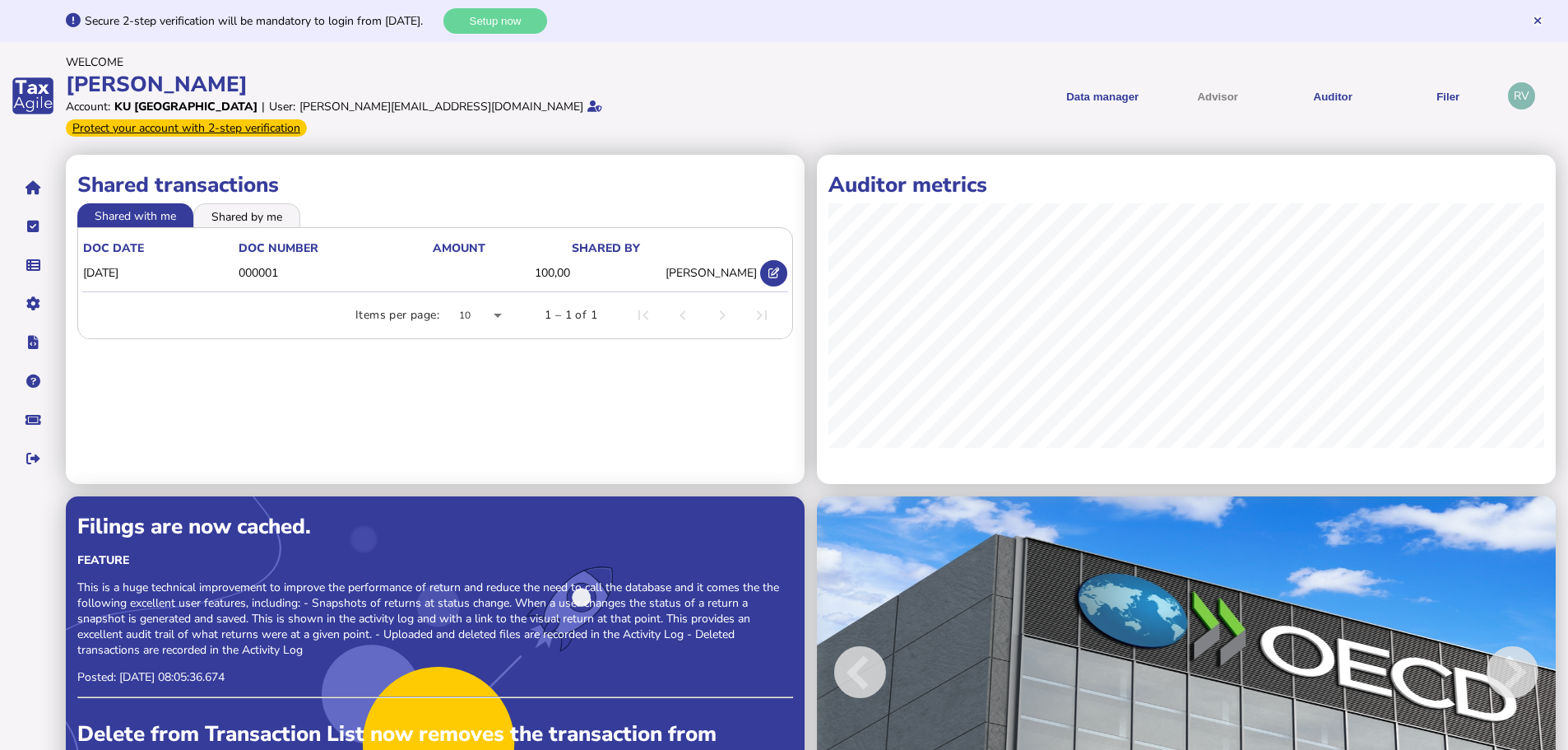
scroll to position [68, 0]
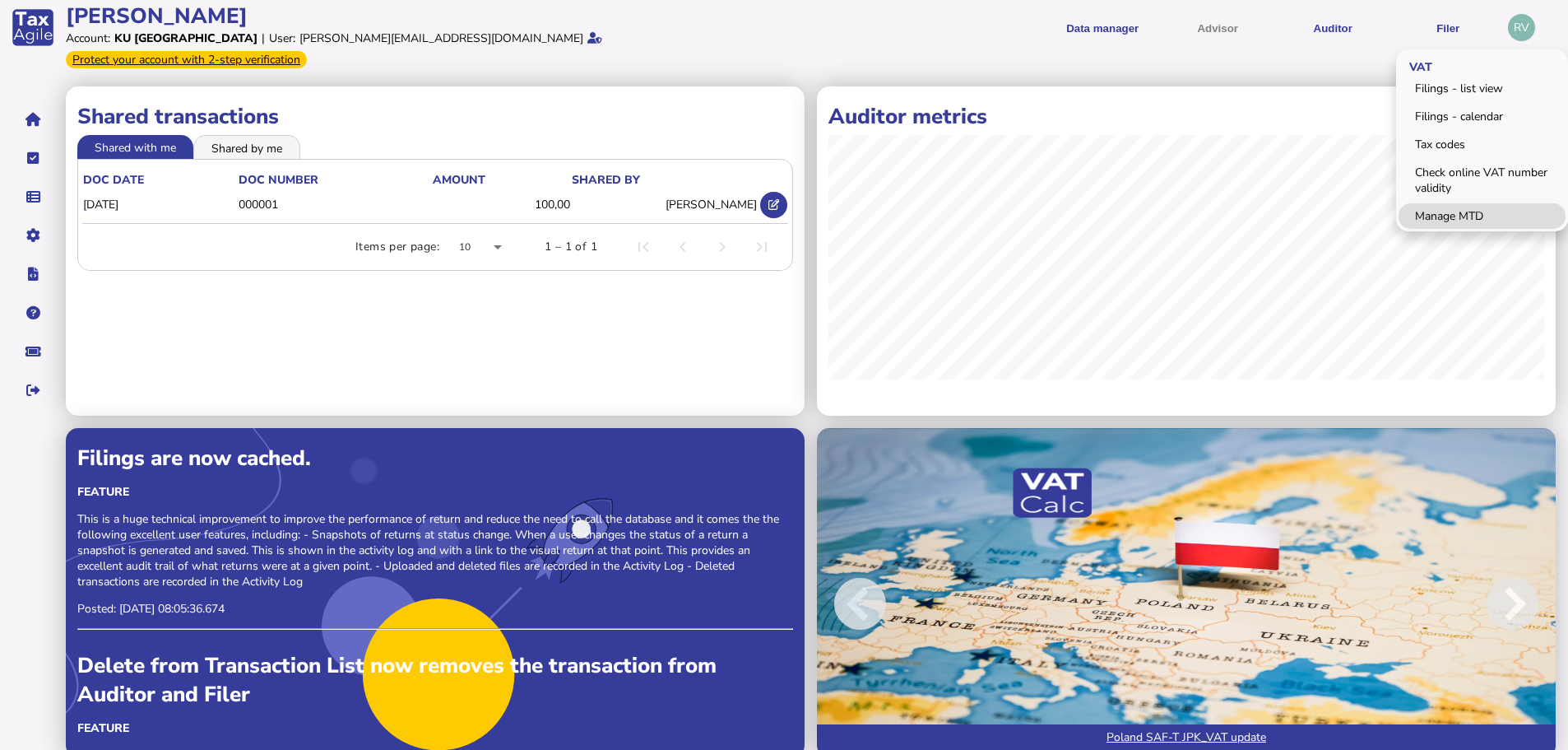
click at [1421, 205] on link "Manage MTD" at bounding box center [1482, 216] width 167 height 26
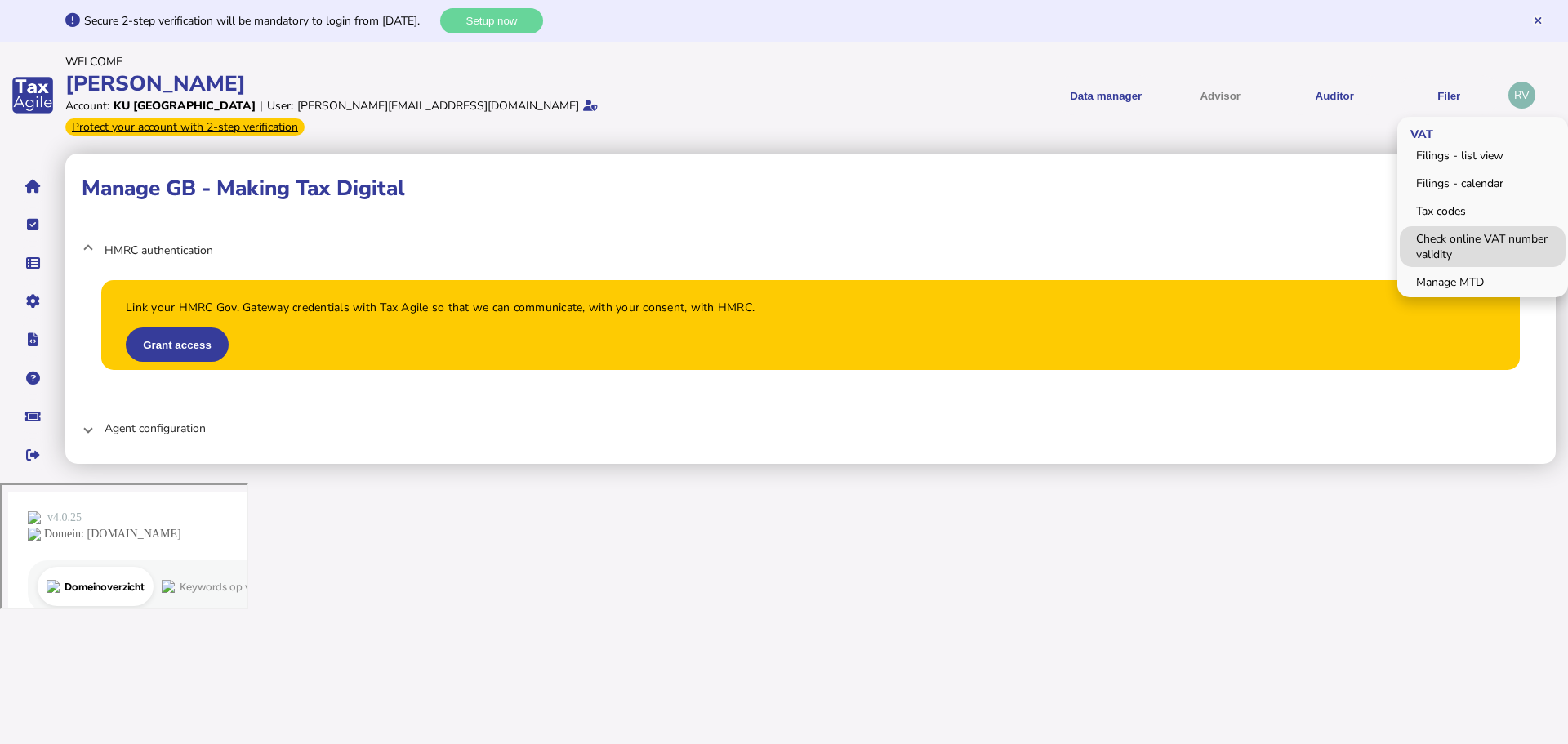
click at [1421, 235] on link "Check online VAT number validity" at bounding box center [1483, 246] width 166 height 41
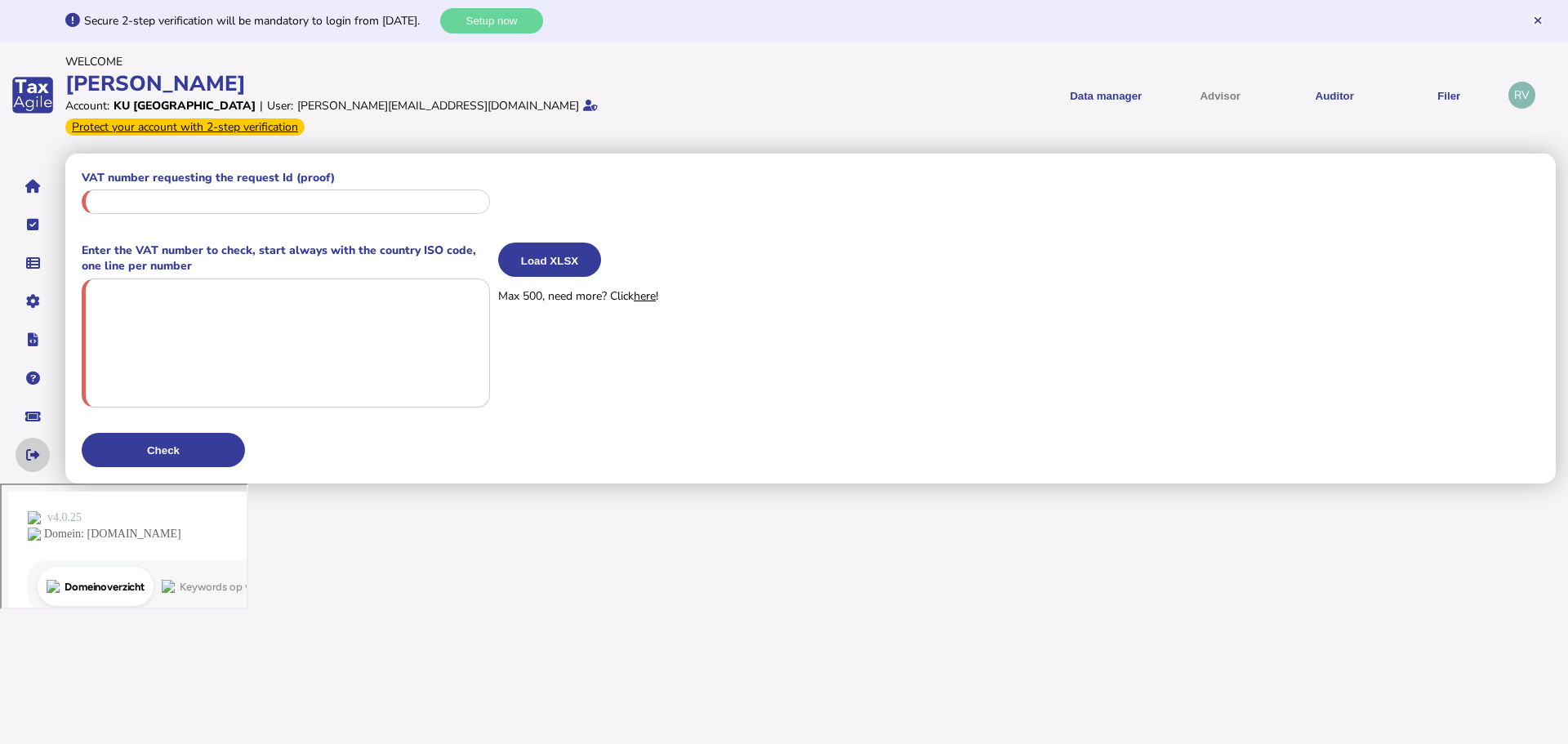
click at [26, 437] on button "navigate application pages" at bounding box center [32, 455] width 34 height 34
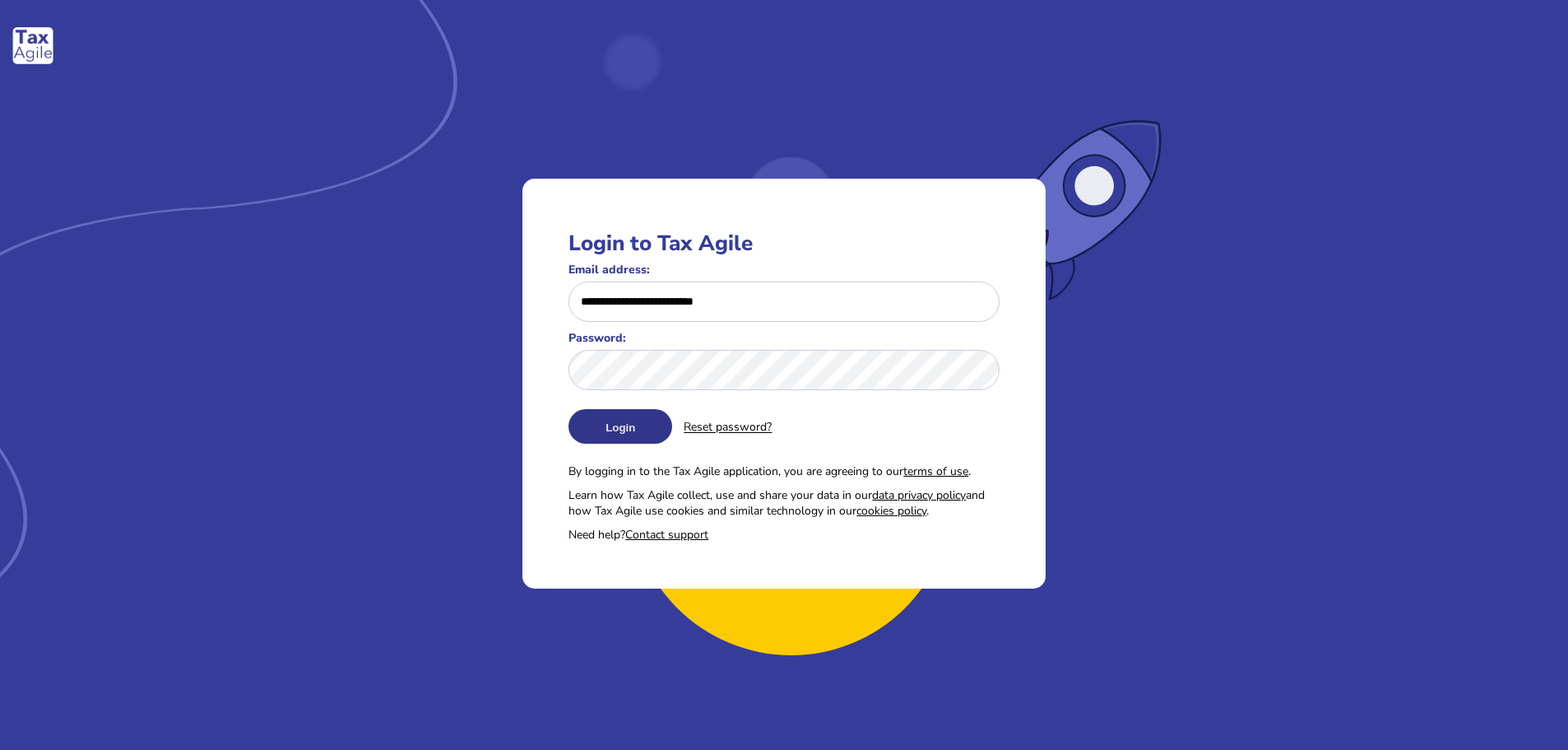
click at [600, 421] on button "Login" at bounding box center [621, 427] width 103 height 34
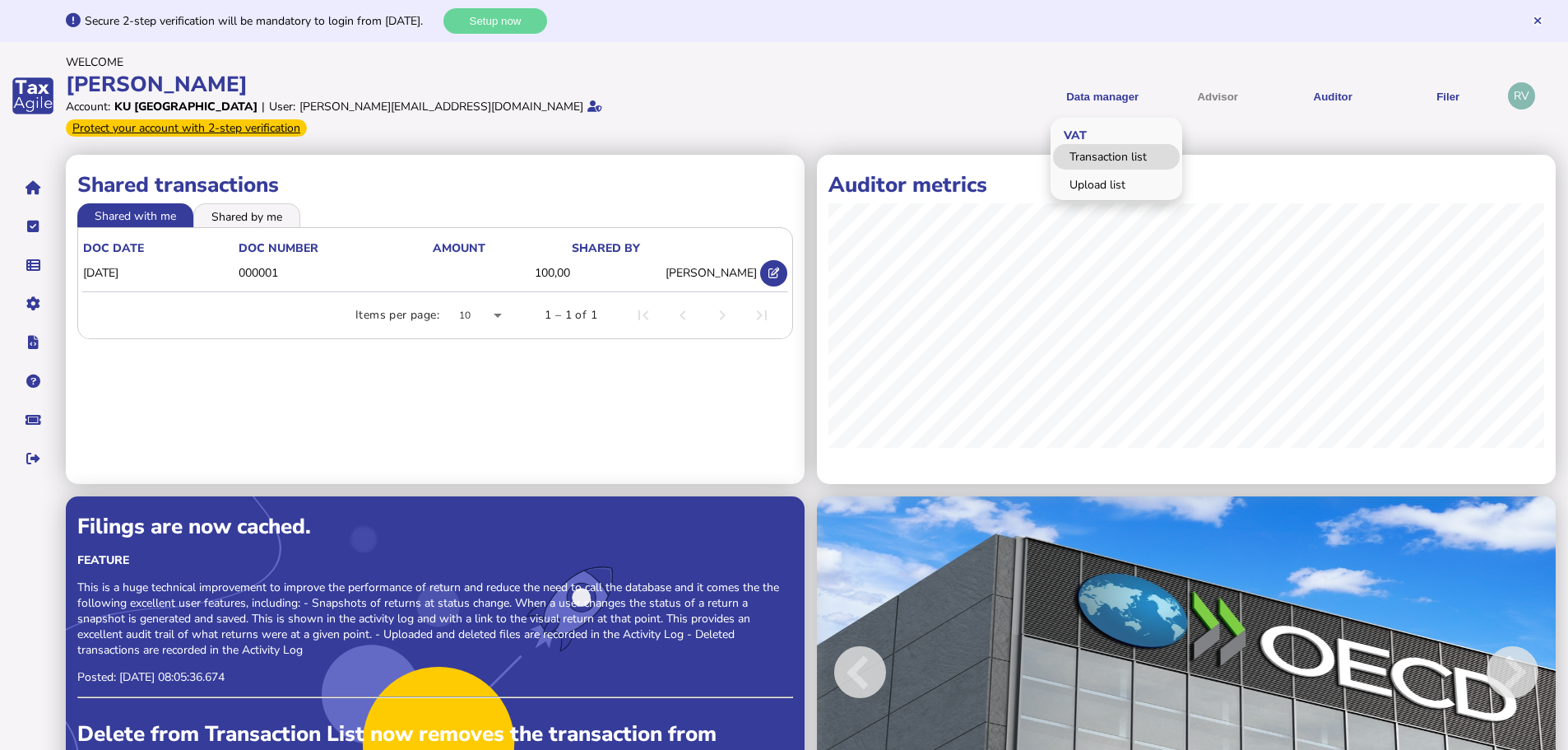
click at [1122, 144] on link "Transaction list" at bounding box center [1116, 157] width 126 height 26
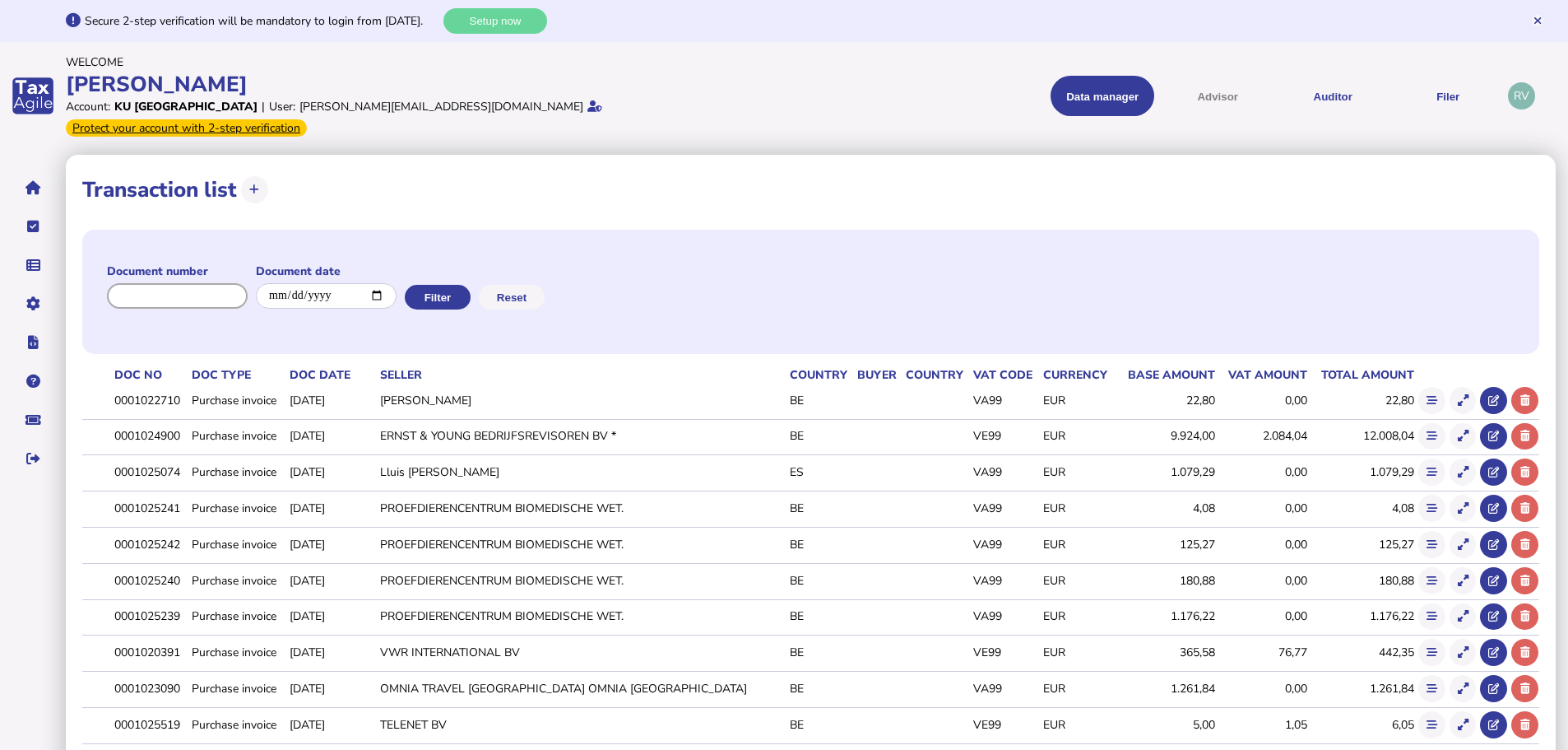
click at [202, 285] on input "input" at bounding box center [177, 296] width 141 height 26
click at [1322, 93] on button "Auditor" at bounding box center [1333, 96] width 103 height 40
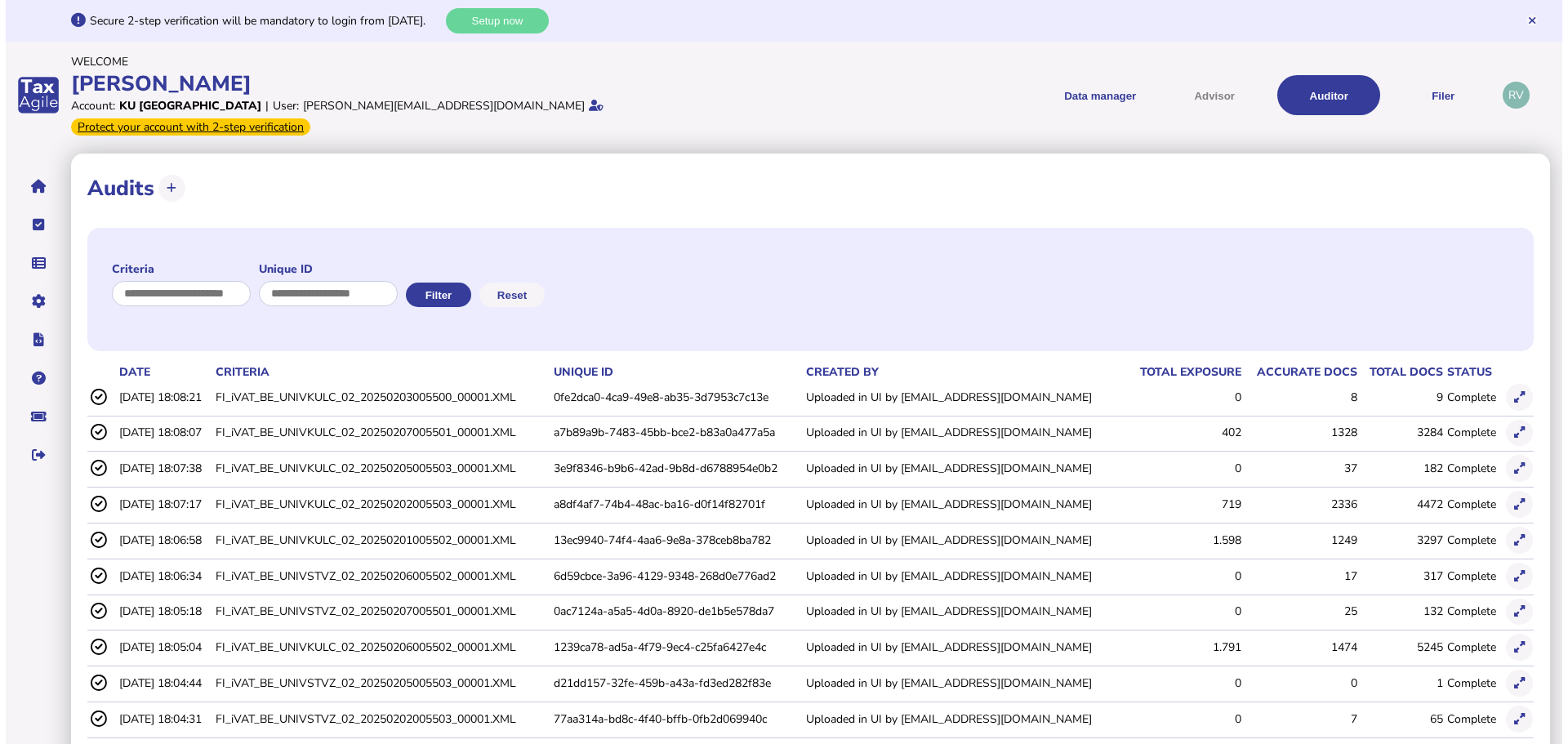
scroll to position [54, 0]
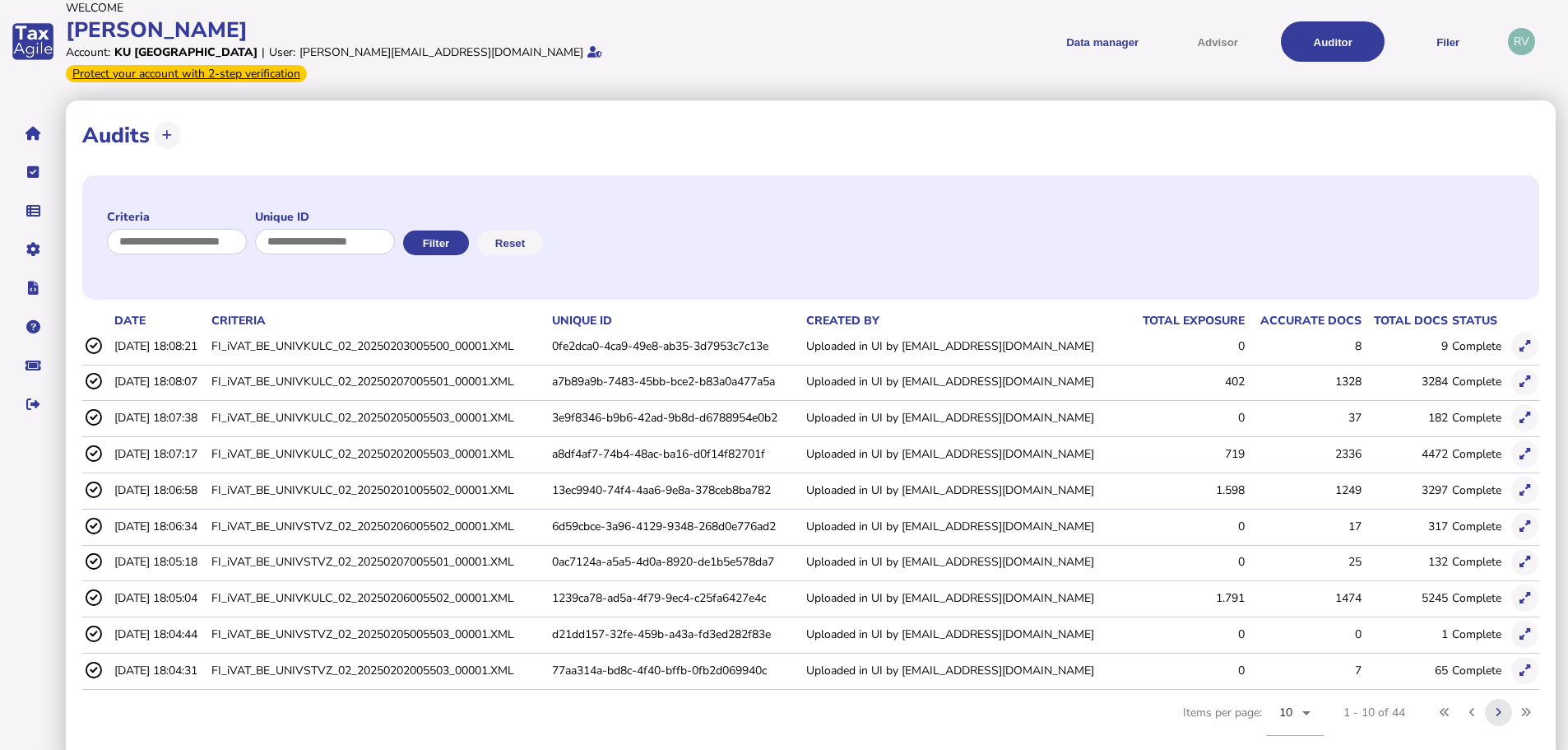
click at [1502, 698] on button at bounding box center [1498, 712] width 27 height 27
click at [1525, 665] on icon at bounding box center [1524, 670] width 11 height 11
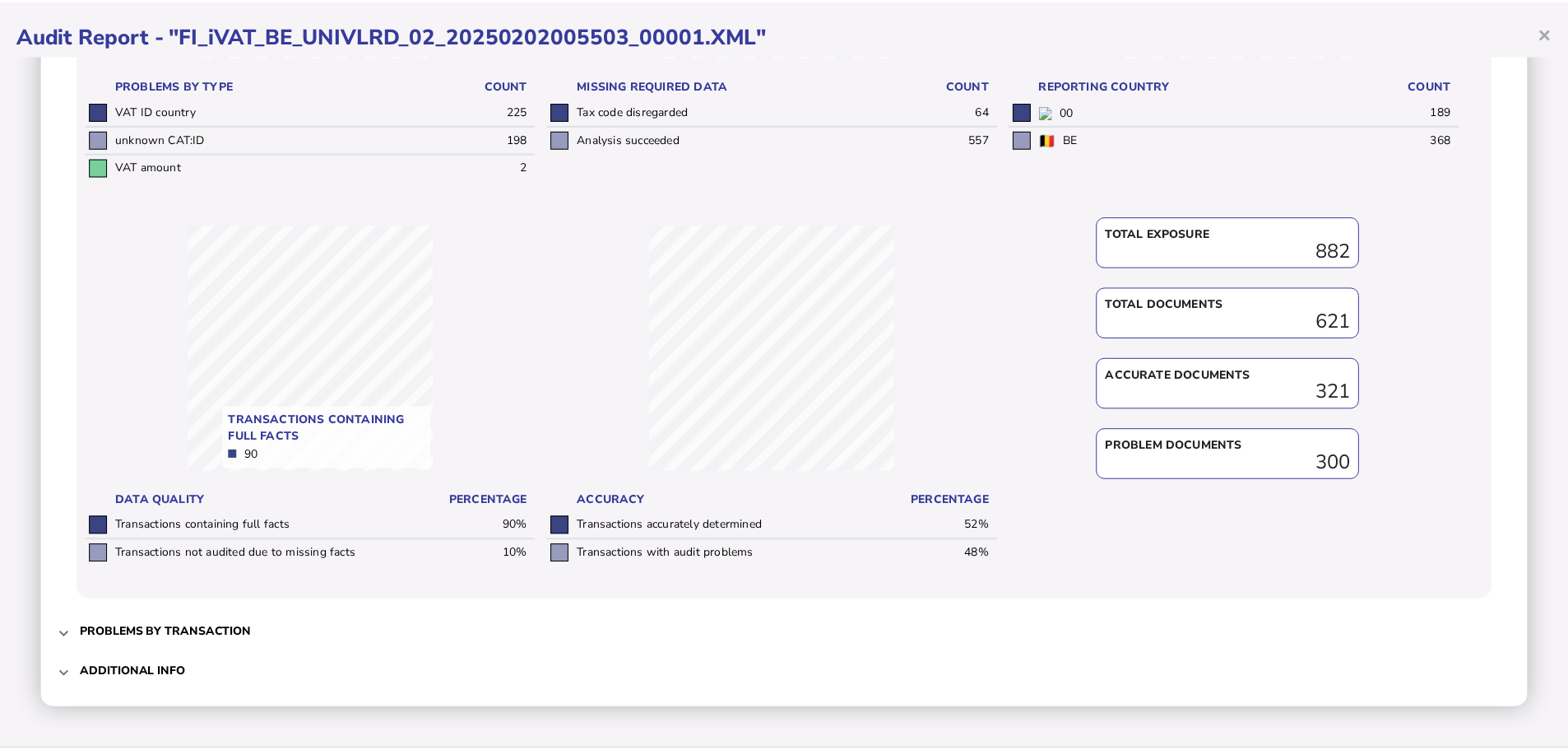
scroll to position [0, 0]
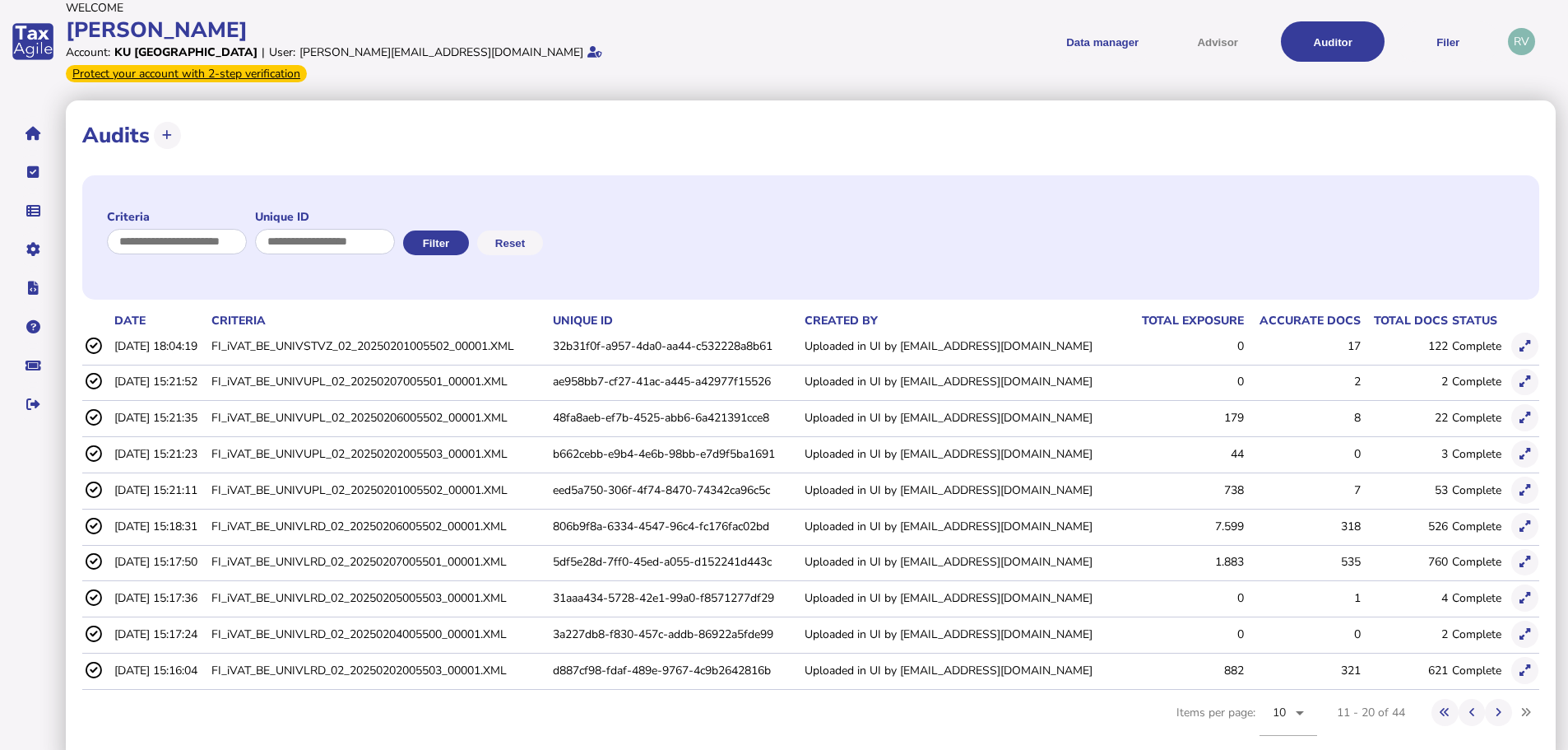
click at [27, 593] on aside "VAT Transaction list Upload list Setup Companies Data mappings Tax codes Users …" at bounding box center [33, 433] width 66 height 674
click at [152, 229] on input "input" at bounding box center [178, 241] width 142 height 26
type input "*"
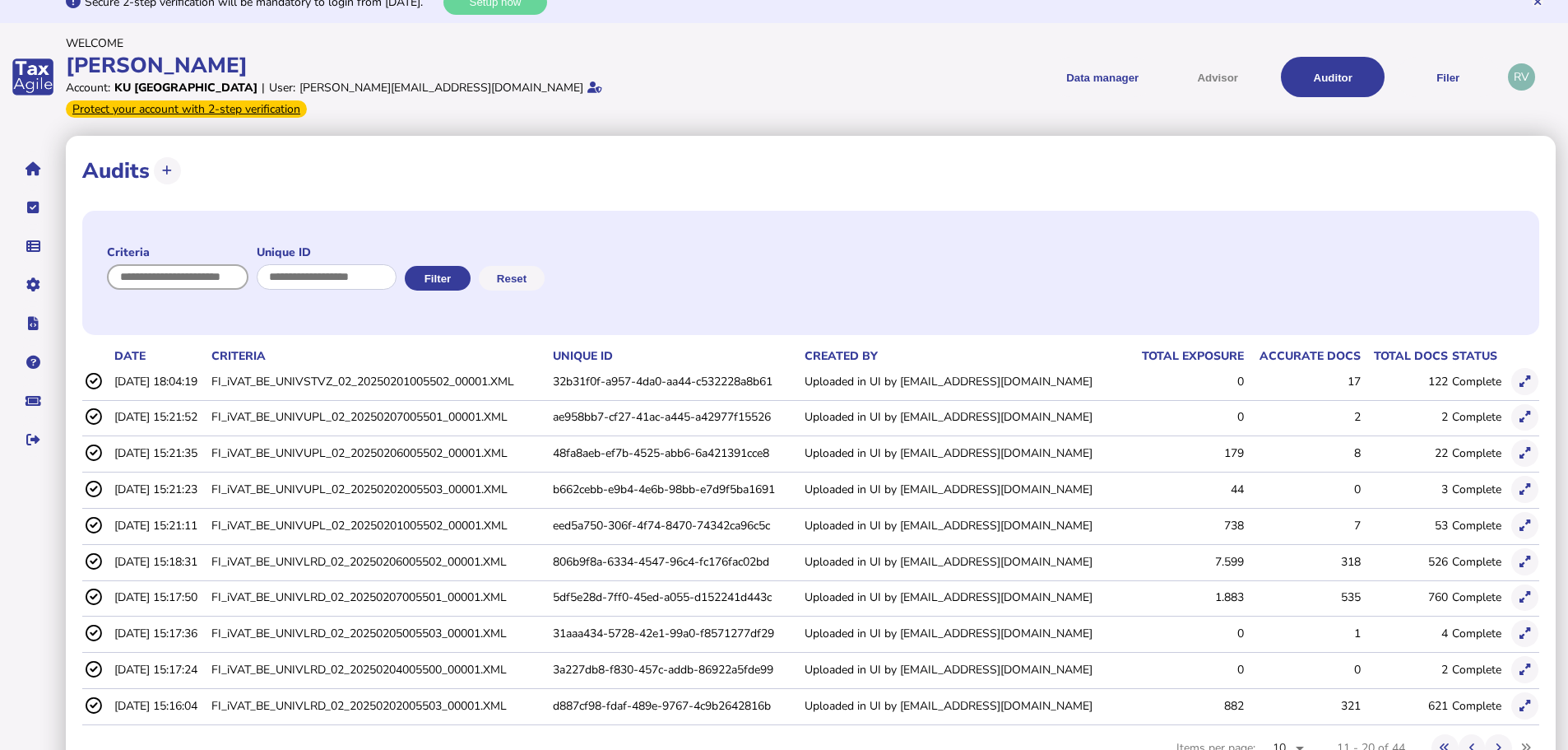
scroll to position [0, 0]
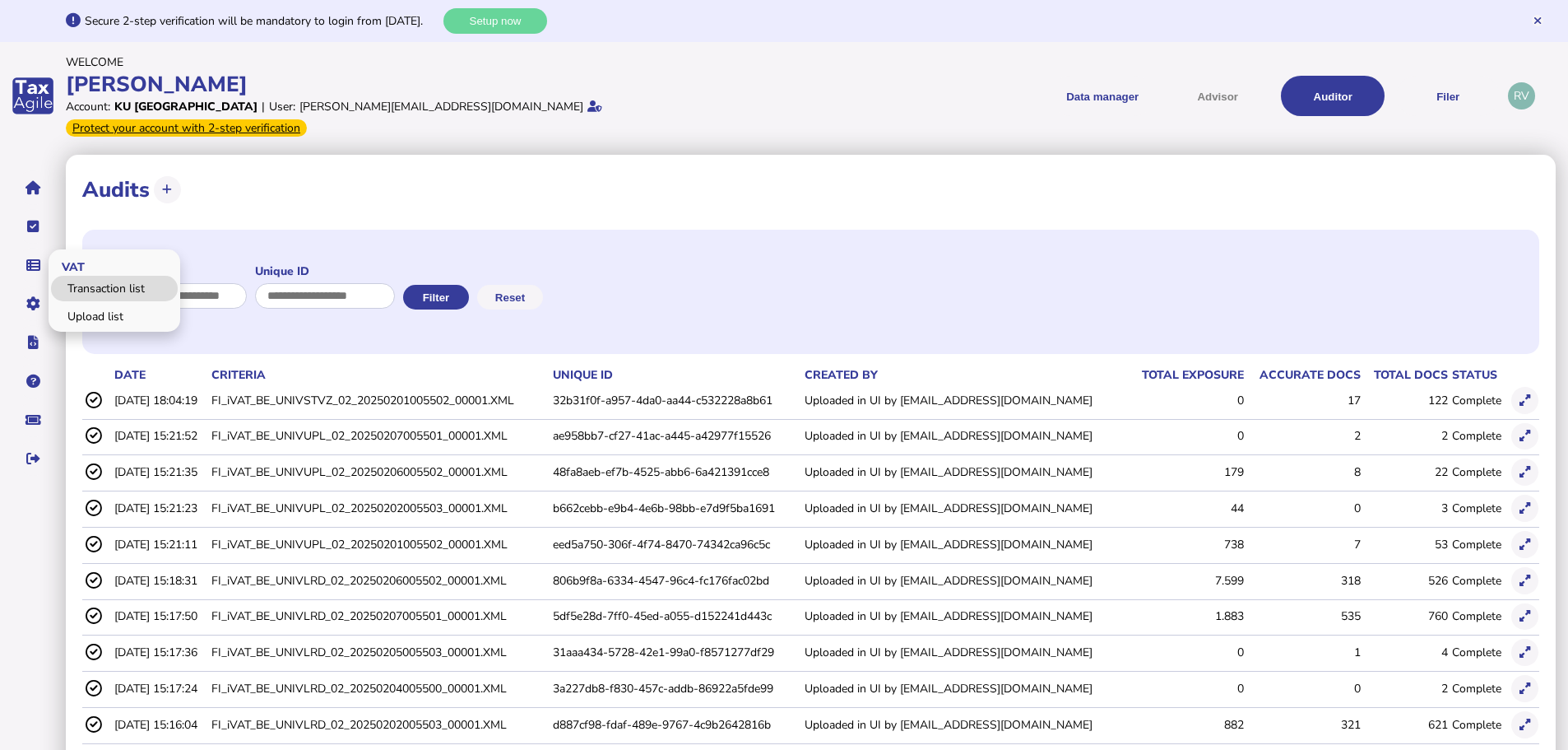
click at [129, 276] on link "Transaction list" at bounding box center [114, 288] width 126 height 26
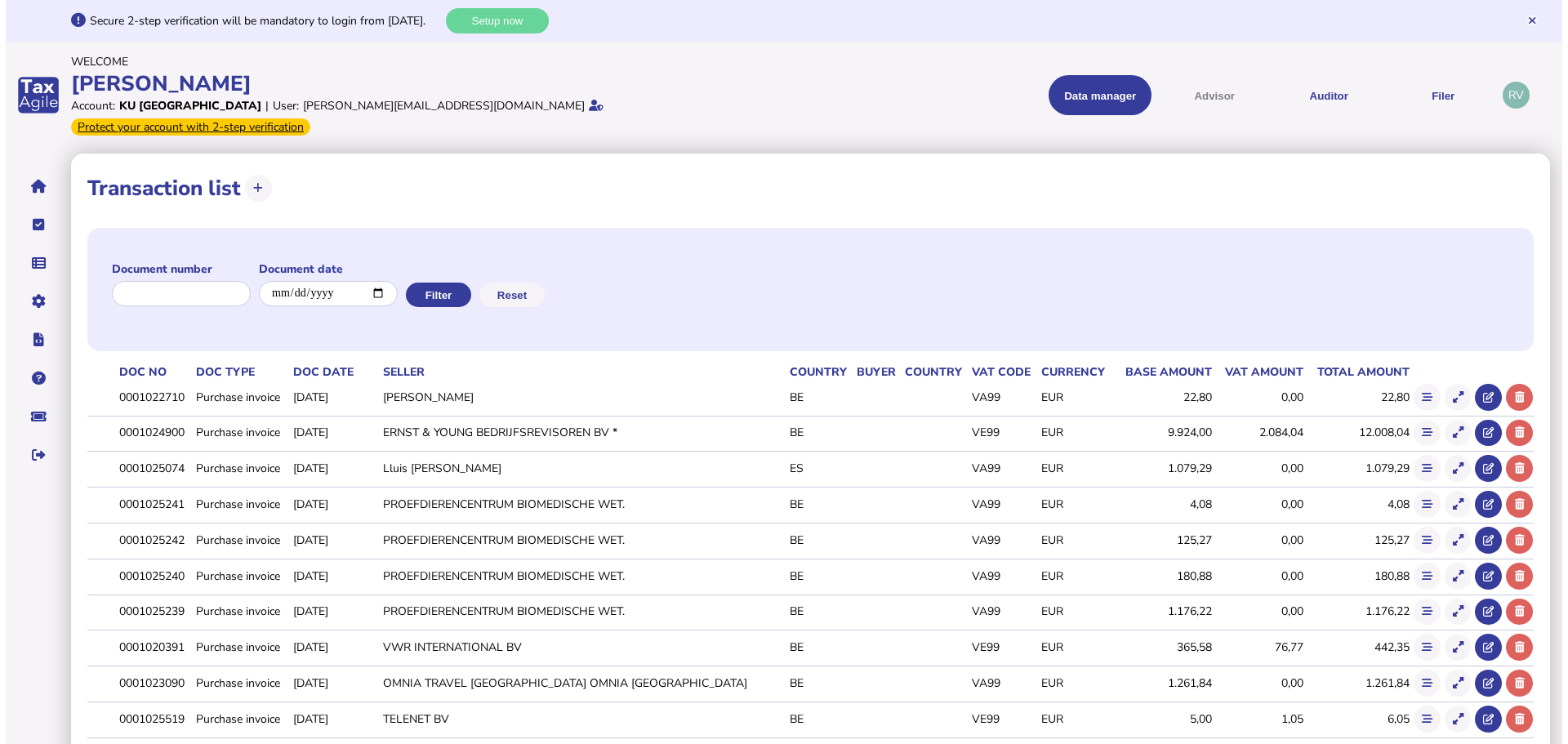
scroll to position [54, 0]
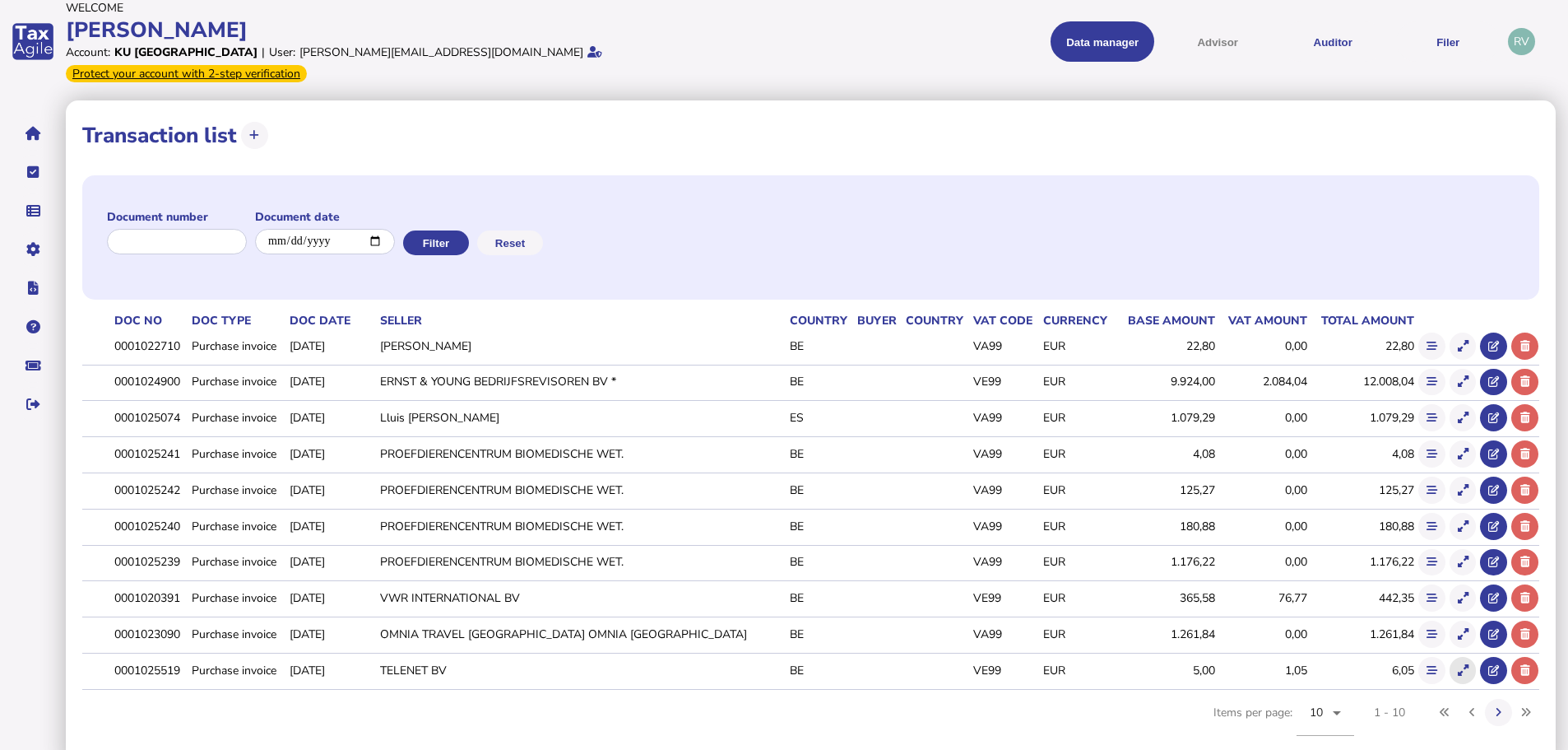
click at [1464, 665] on icon at bounding box center [1463, 670] width 11 height 11
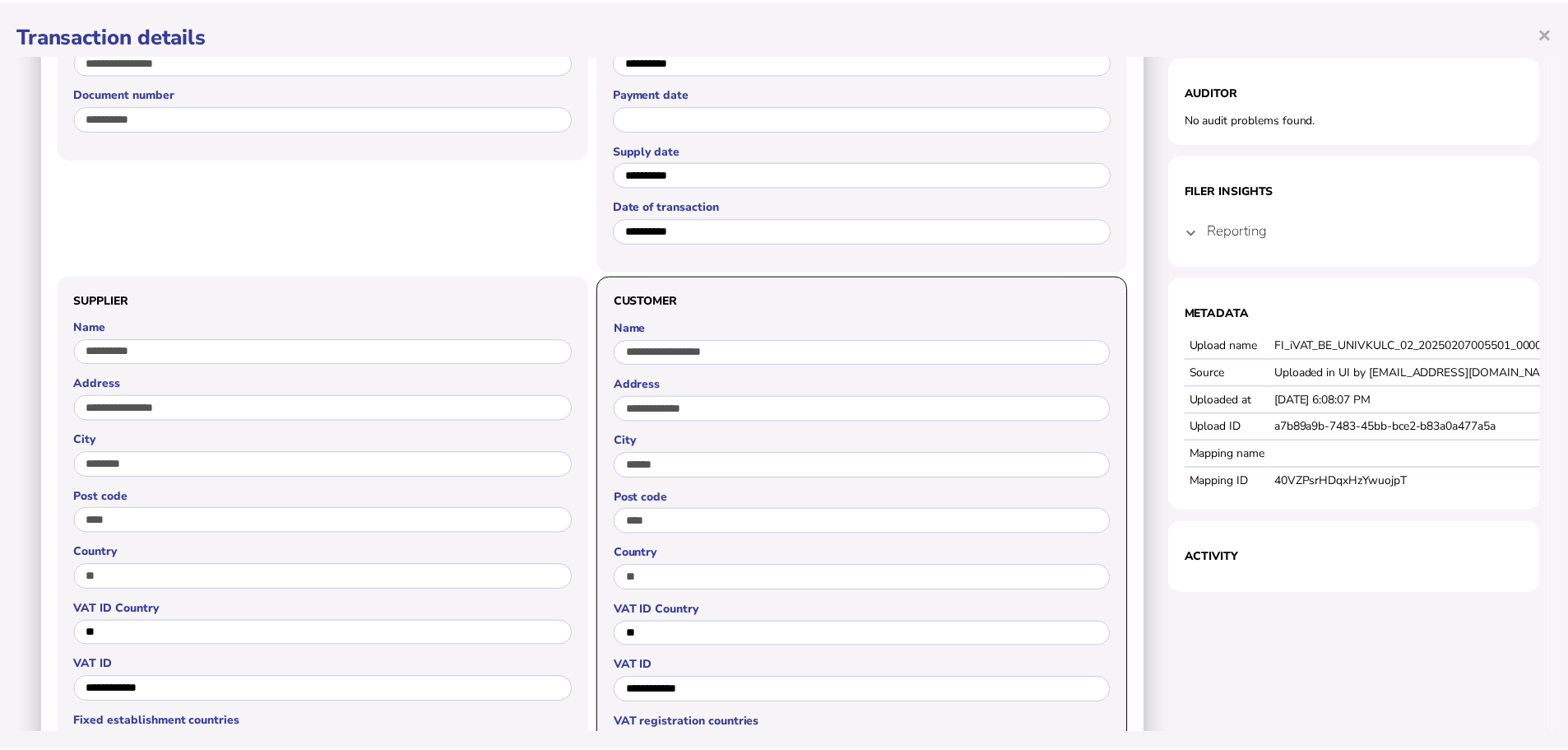
scroll to position [0, 0]
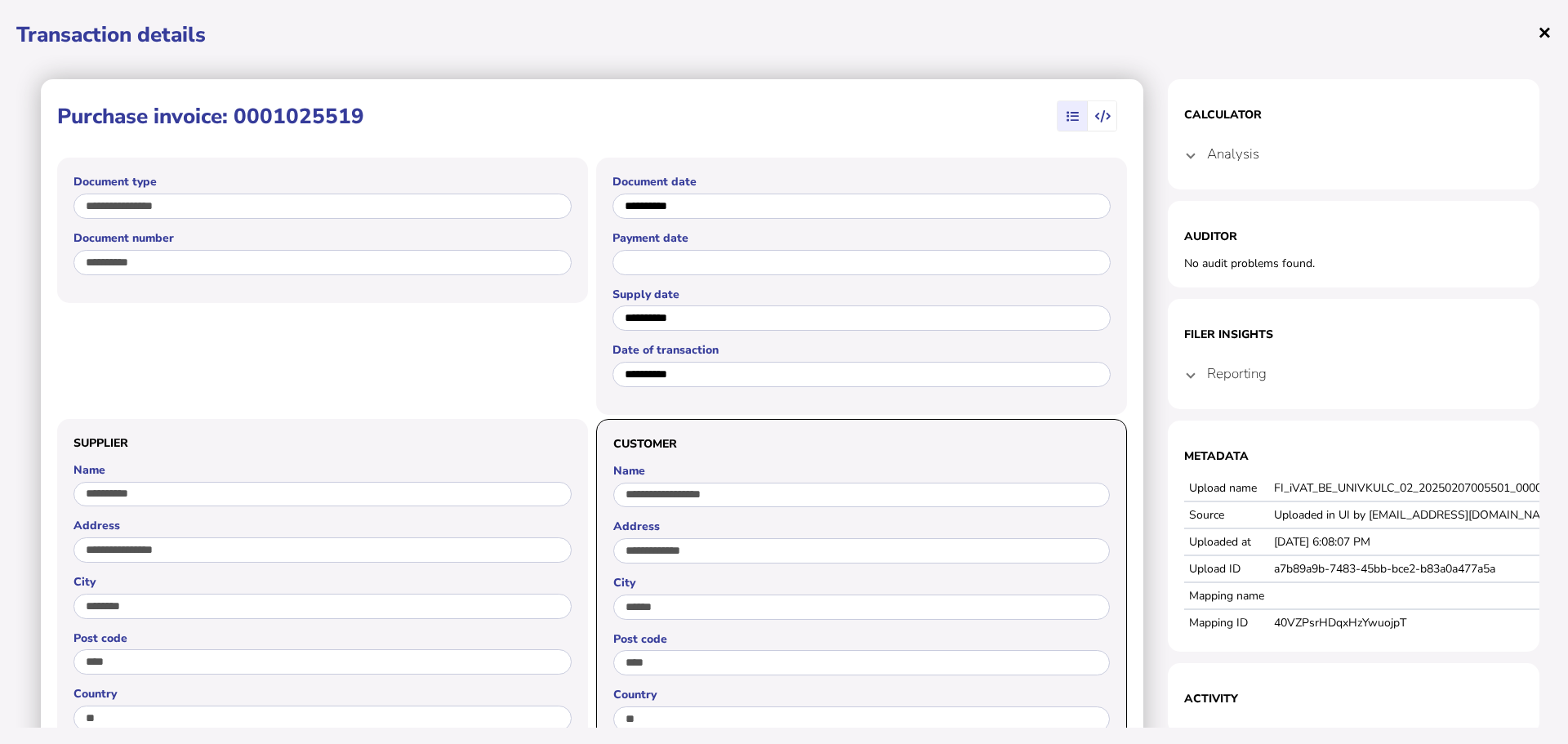
click at [1547, 37] on span "×" at bounding box center [1544, 31] width 14 height 31
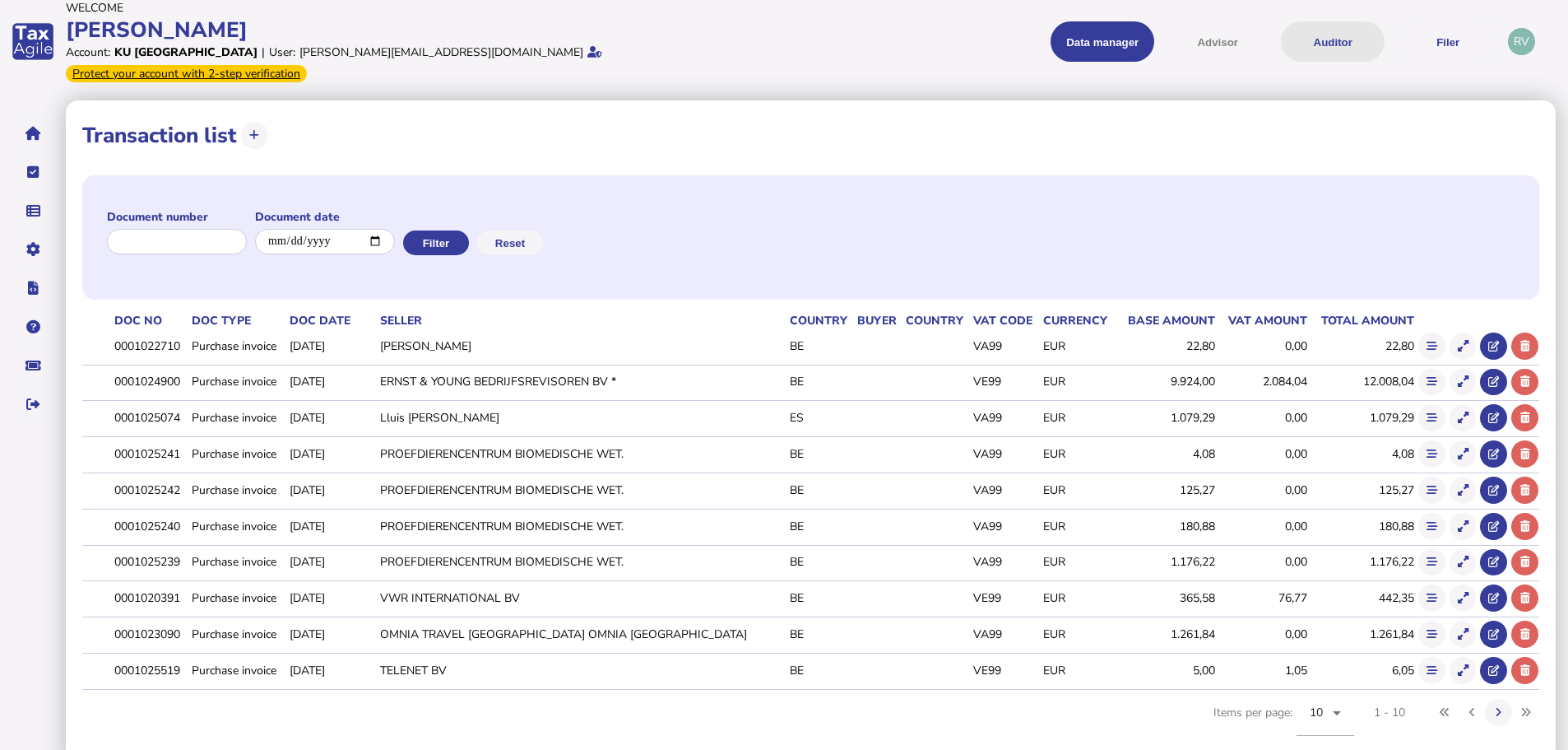
click at [1306, 27] on button "Auditor" at bounding box center [1333, 41] width 103 height 40
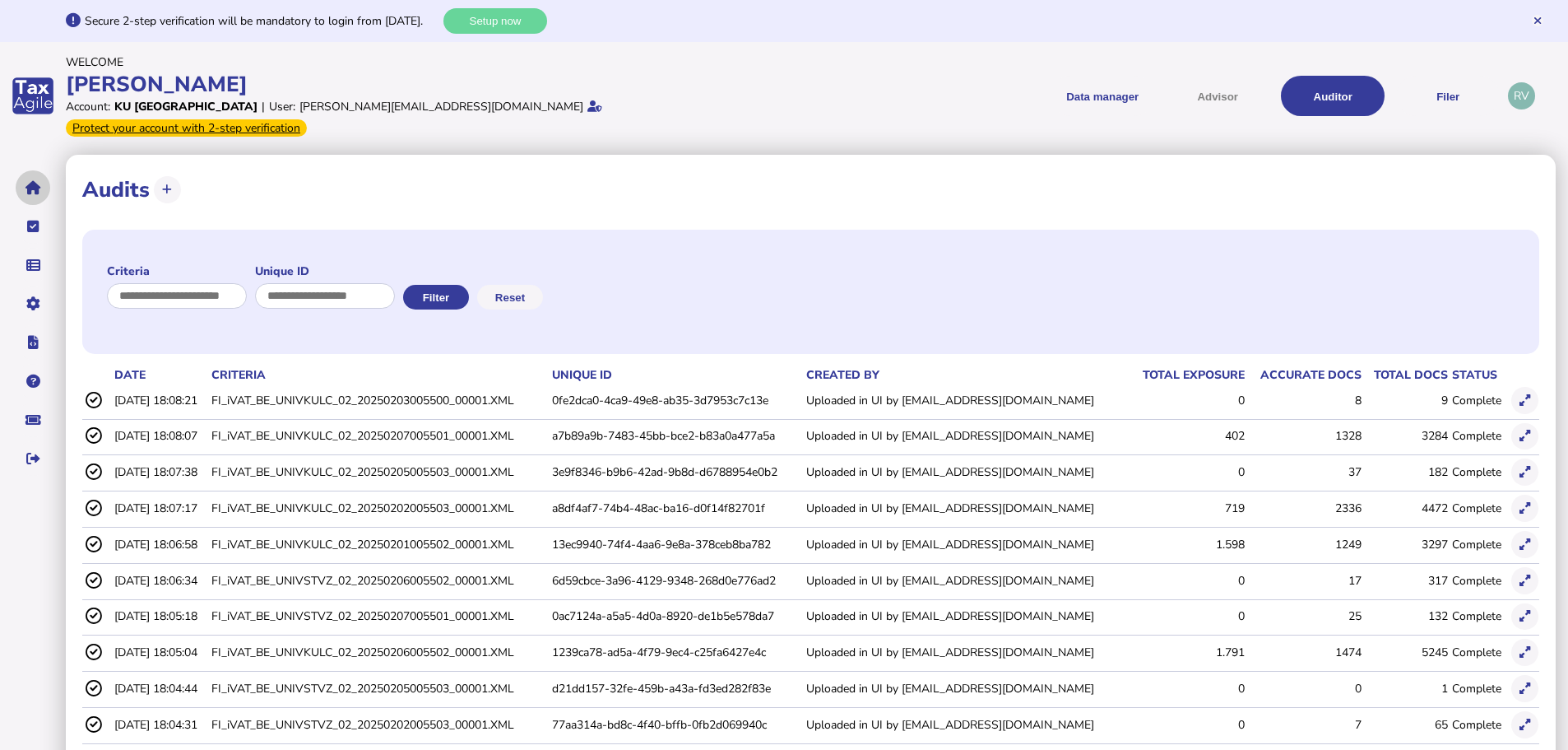
click at [34, 188] on icon "navigate application pages" at bounding box center [33, 188] width 15 height 1
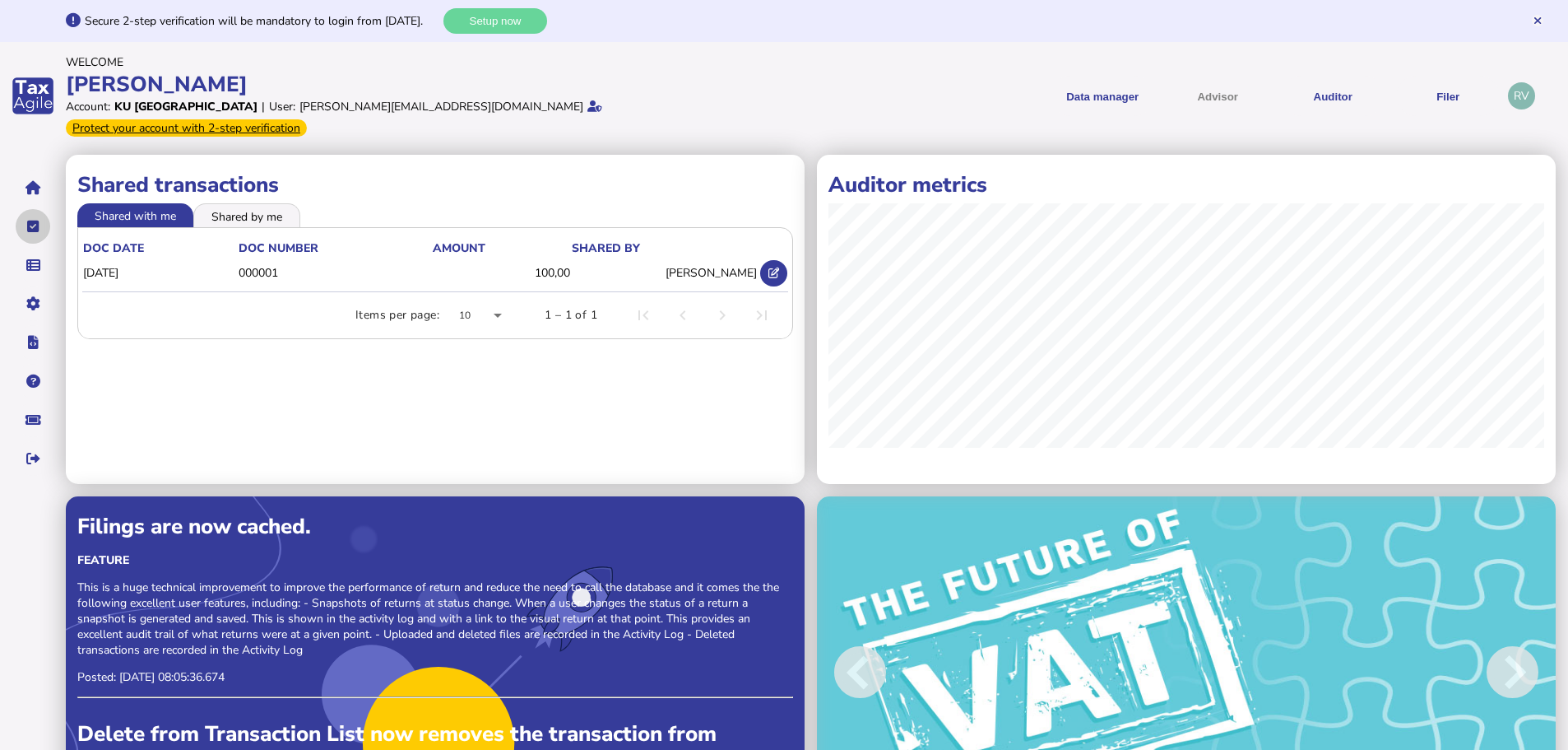
click at [43, 210] on button "navigate application pages" at bounding box center [33, 227] width 34 height 34
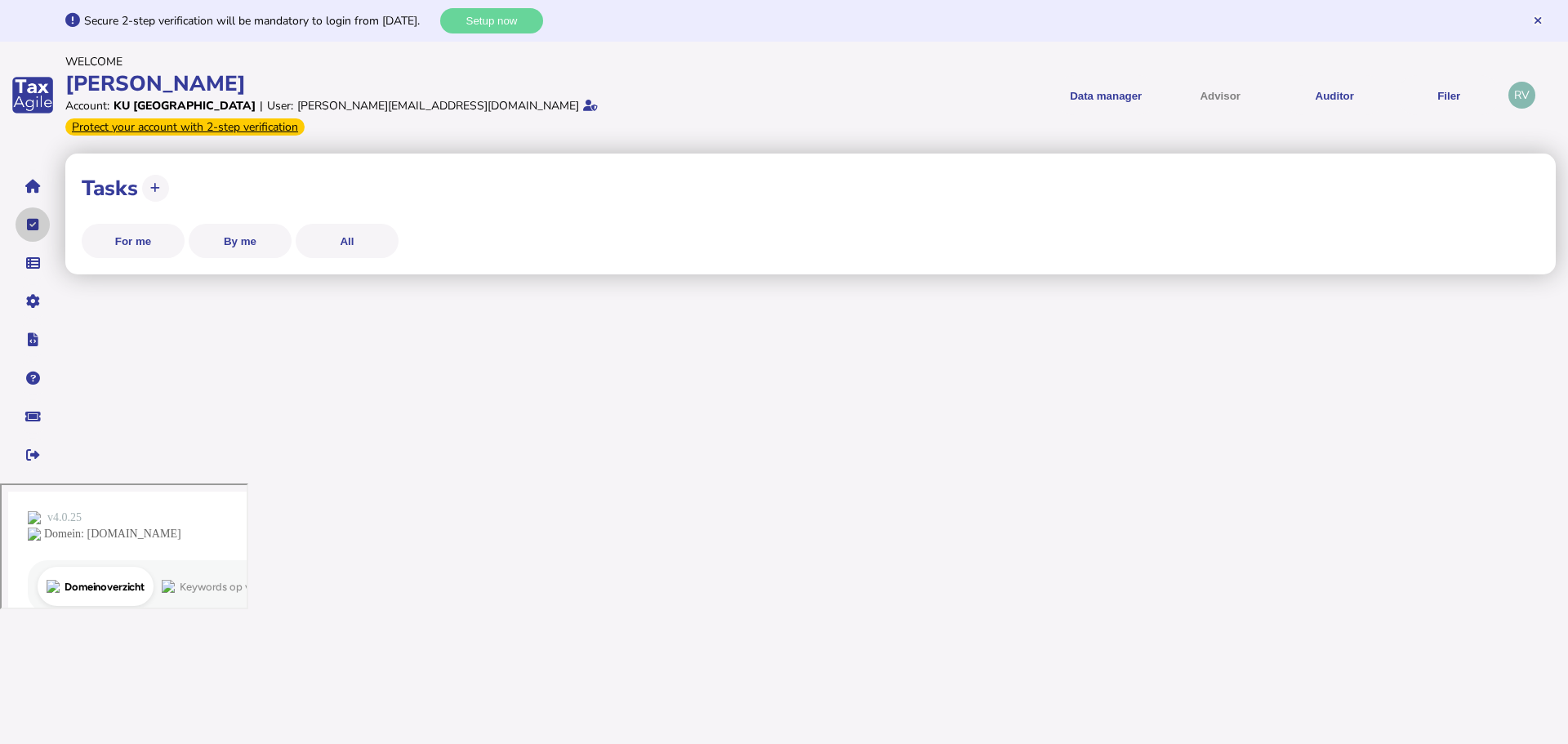
select select "**********"
select select "********"
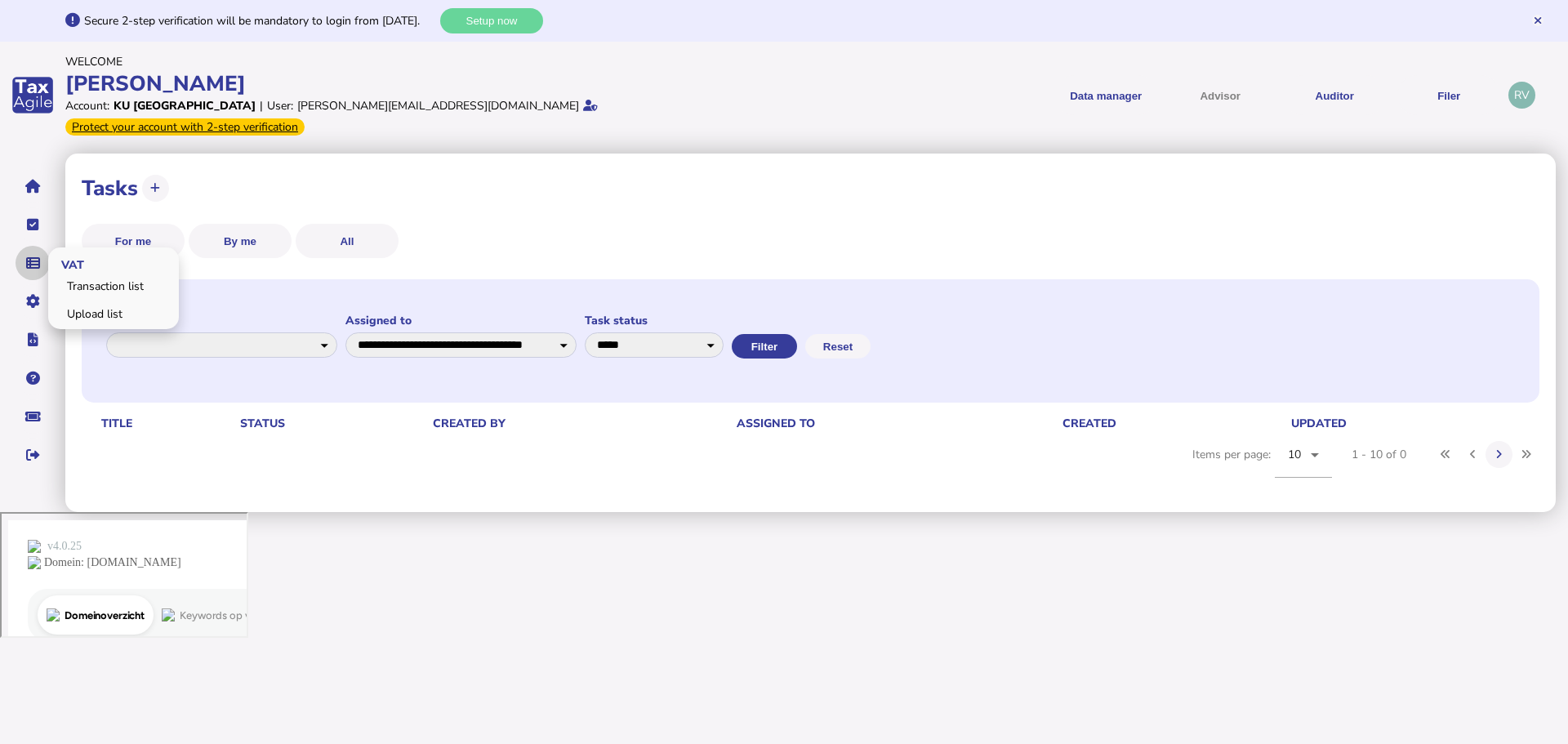
click at [32, 263] on icon "navigate application pages" at bounding box center [33, 263] width 14 height 1
click at [116, 273] on link "Transaction list" at bounding box center [113, 286] width 125 height 26
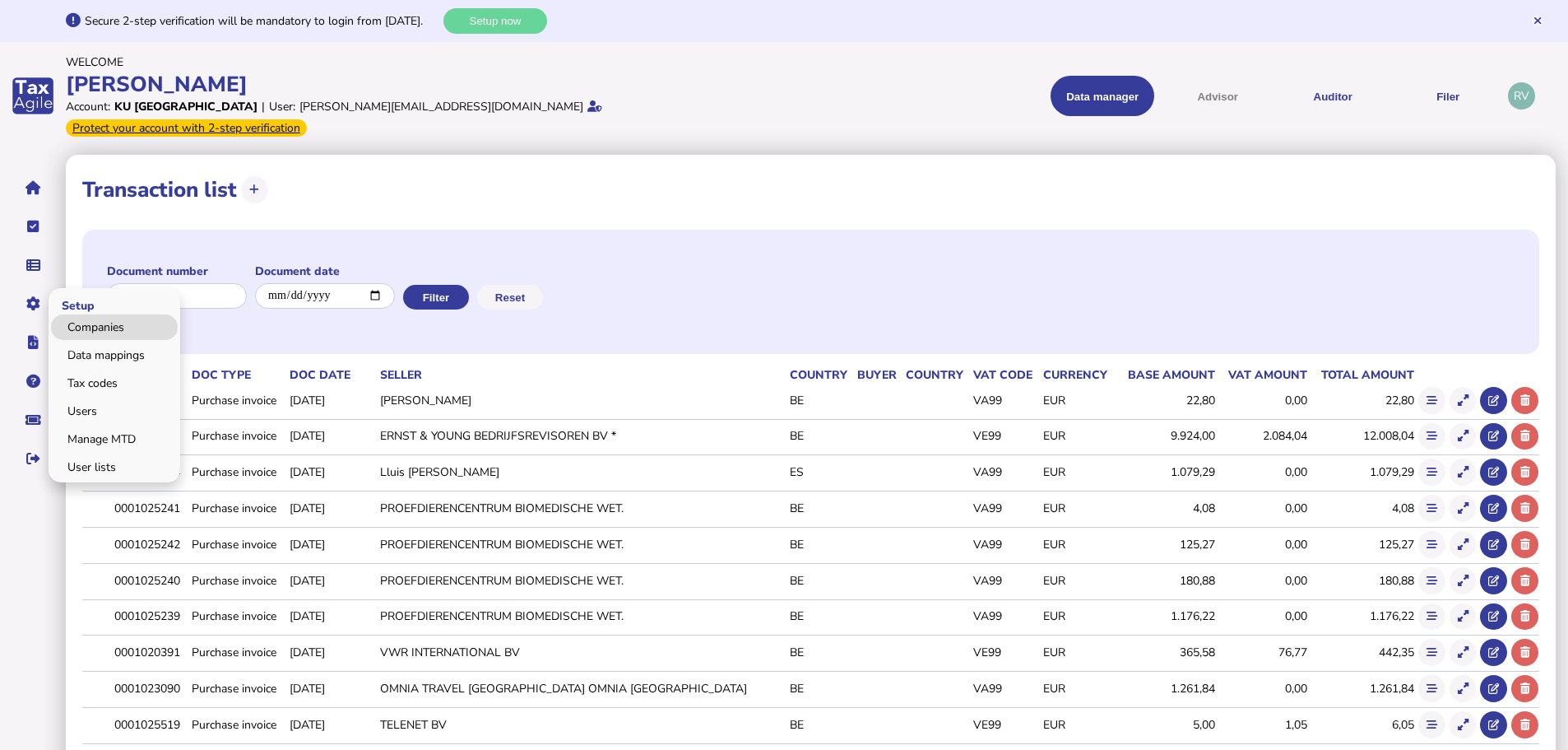
click at [109, 315] on link "Companies" at bounding box center [114, 327] width 126 height 26
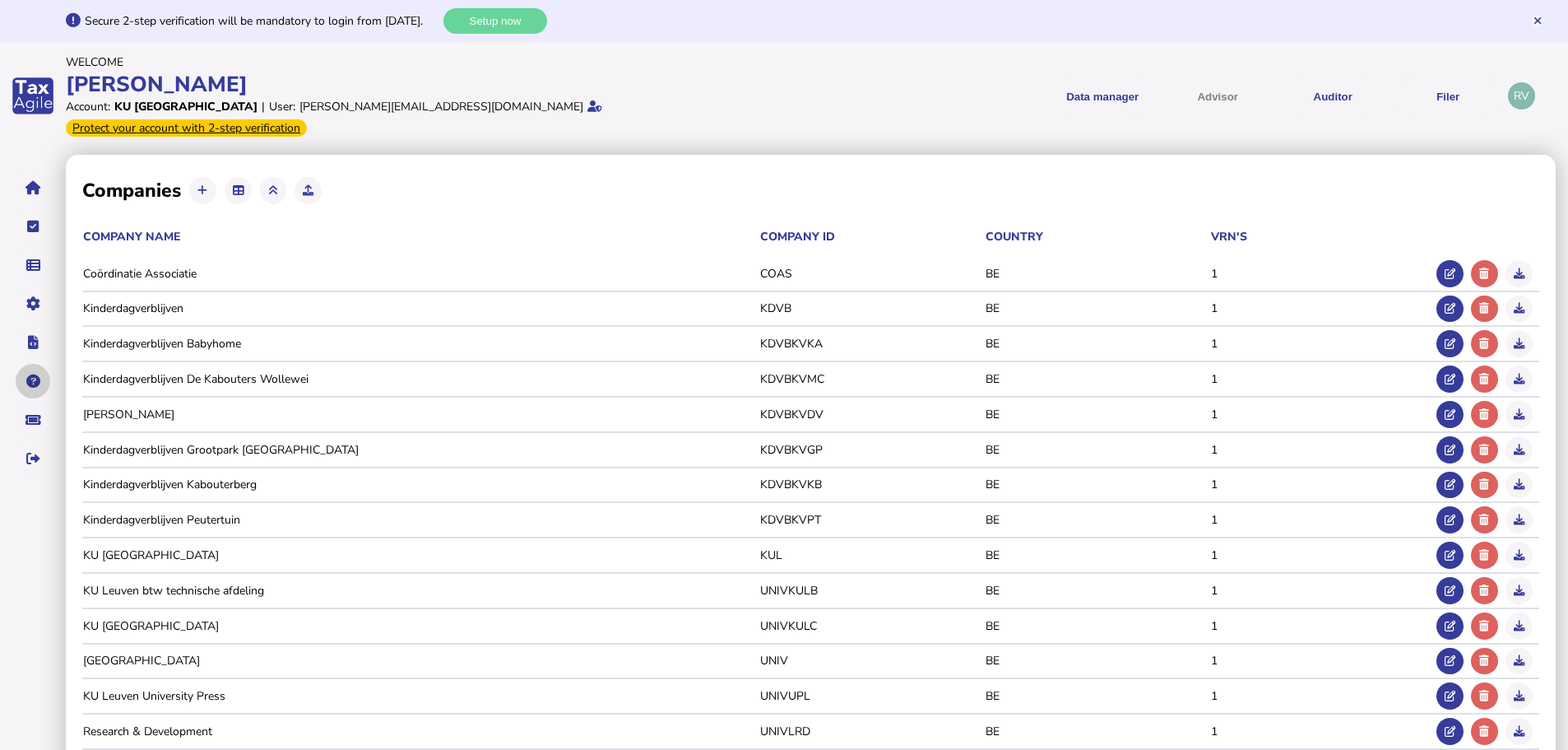
click at [33, 381] on icon "navigate application pages" at bounding box center [33, 381] width 14 height 1
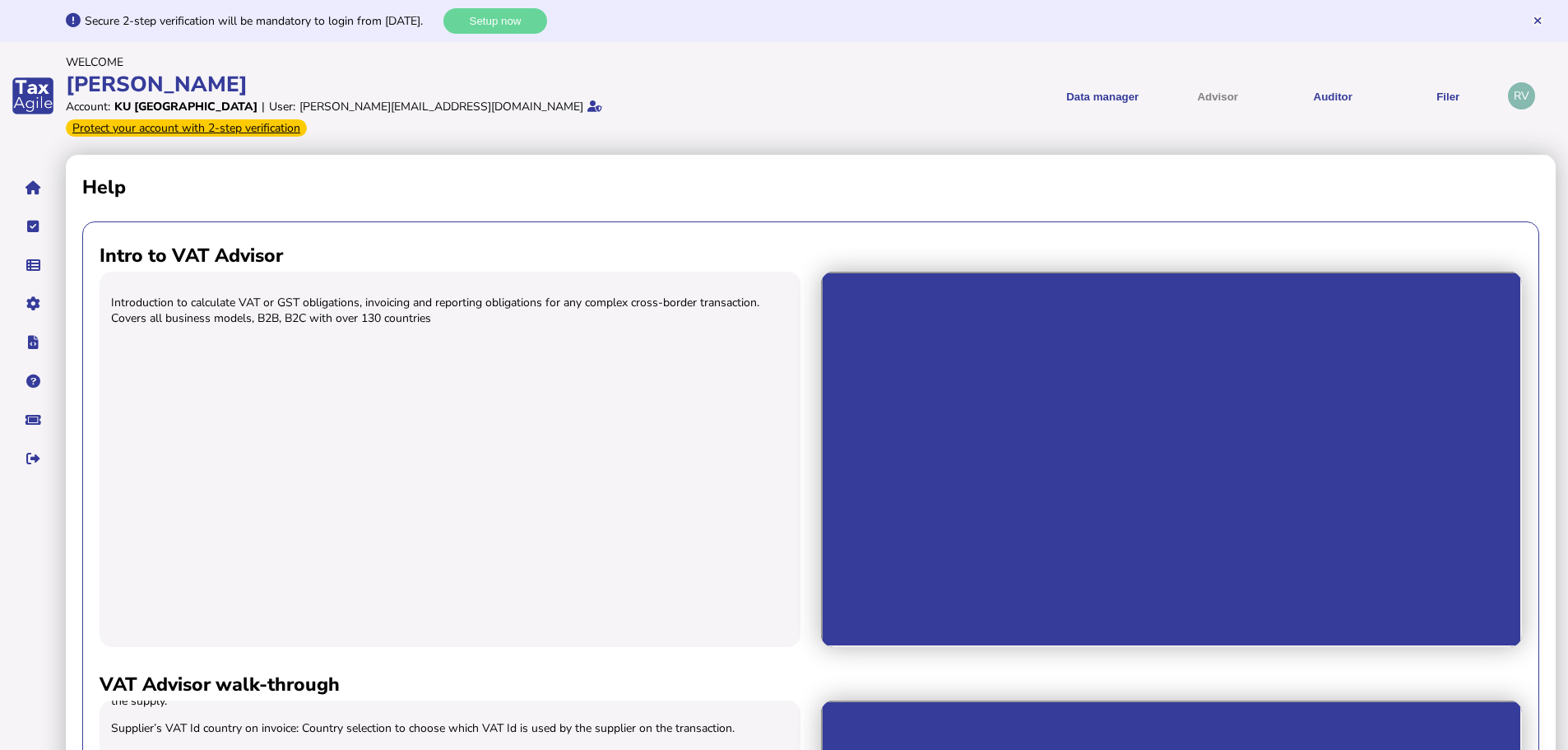
click at [28, 85] on div "app logo" at bounding box center [33, 97] width 66 height 109
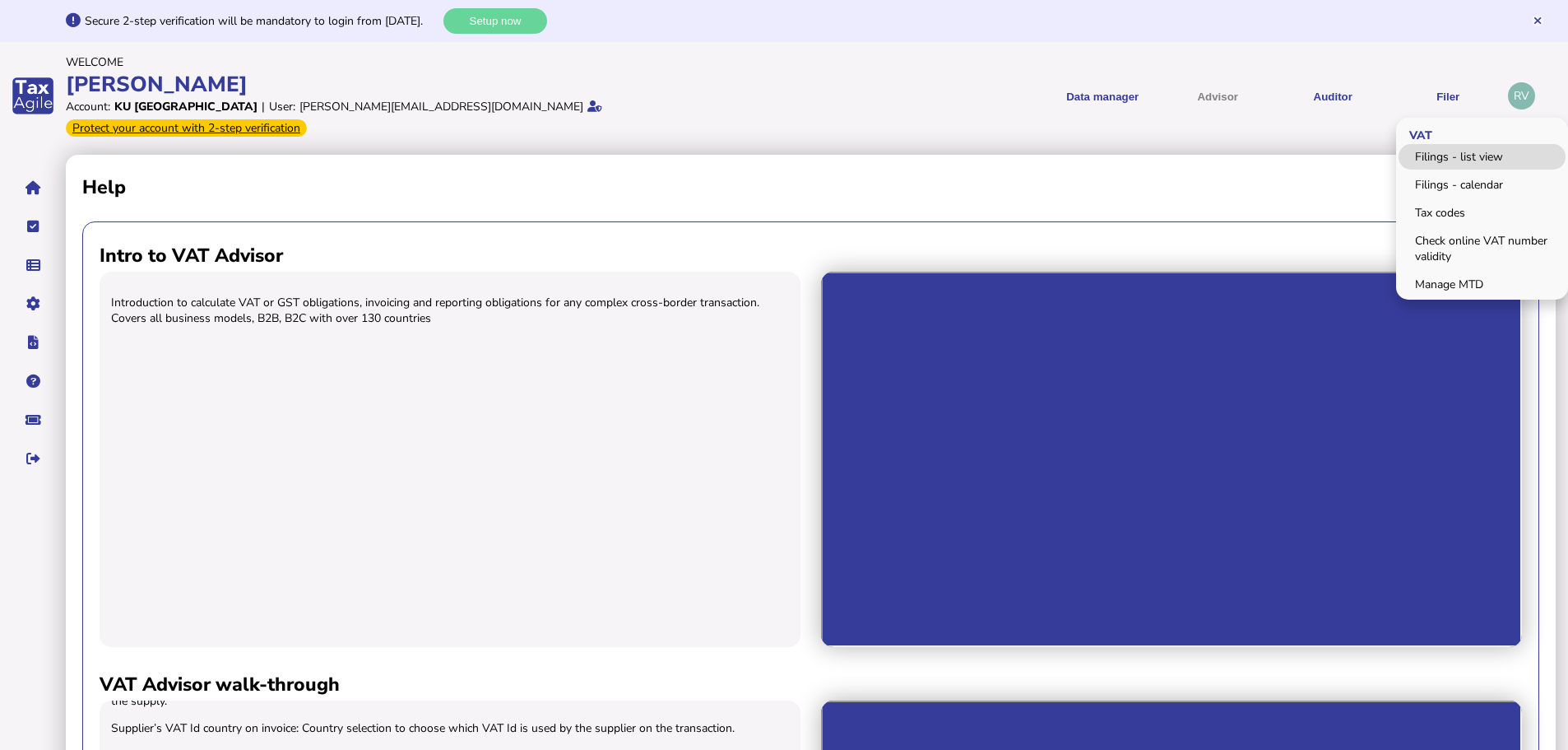
click at [1447, 154] on link "Filings - list view" at bounding box center [1482, 157] width 167 height 26
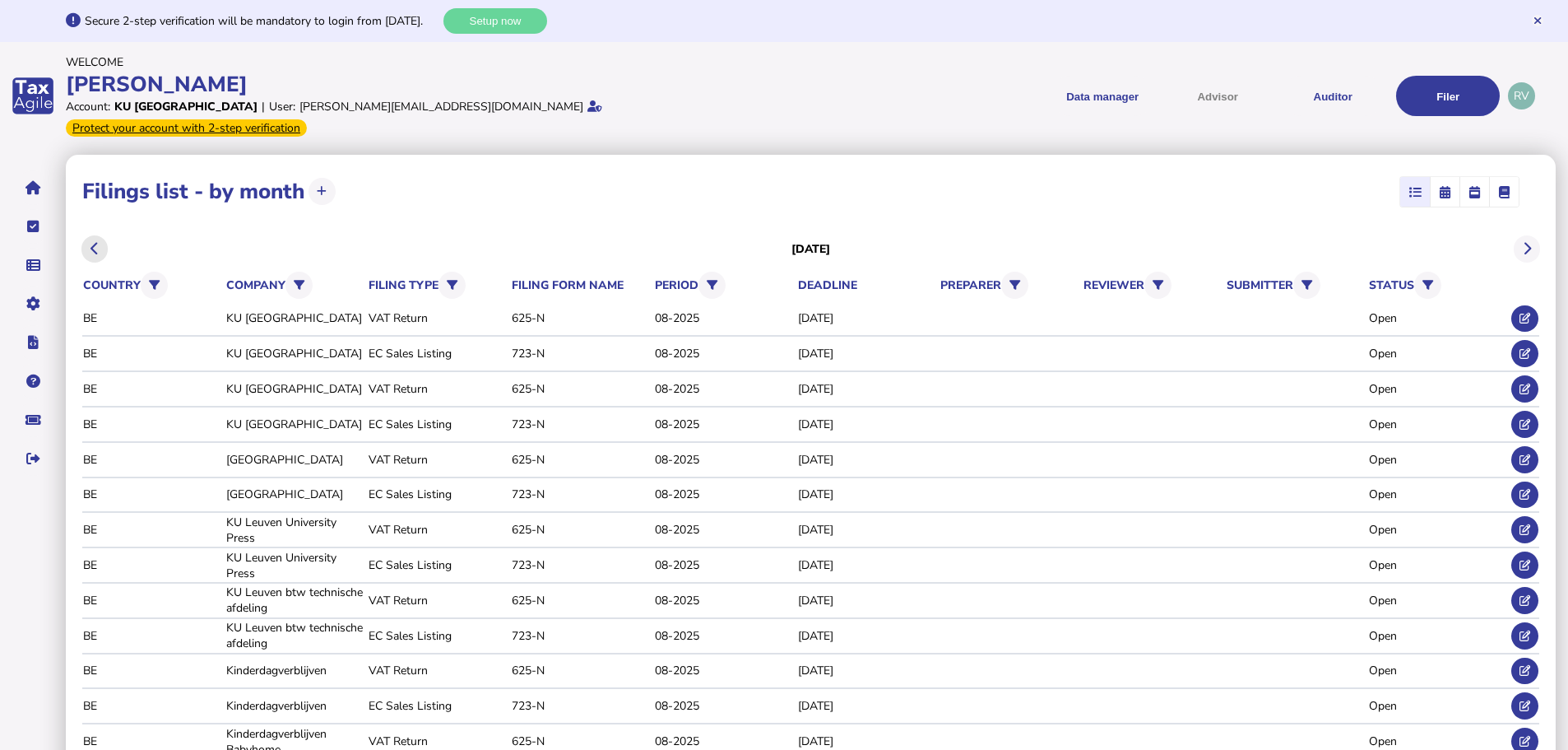
click at [83, 235] on button at bounding box center [95, 249] width 27 height 27
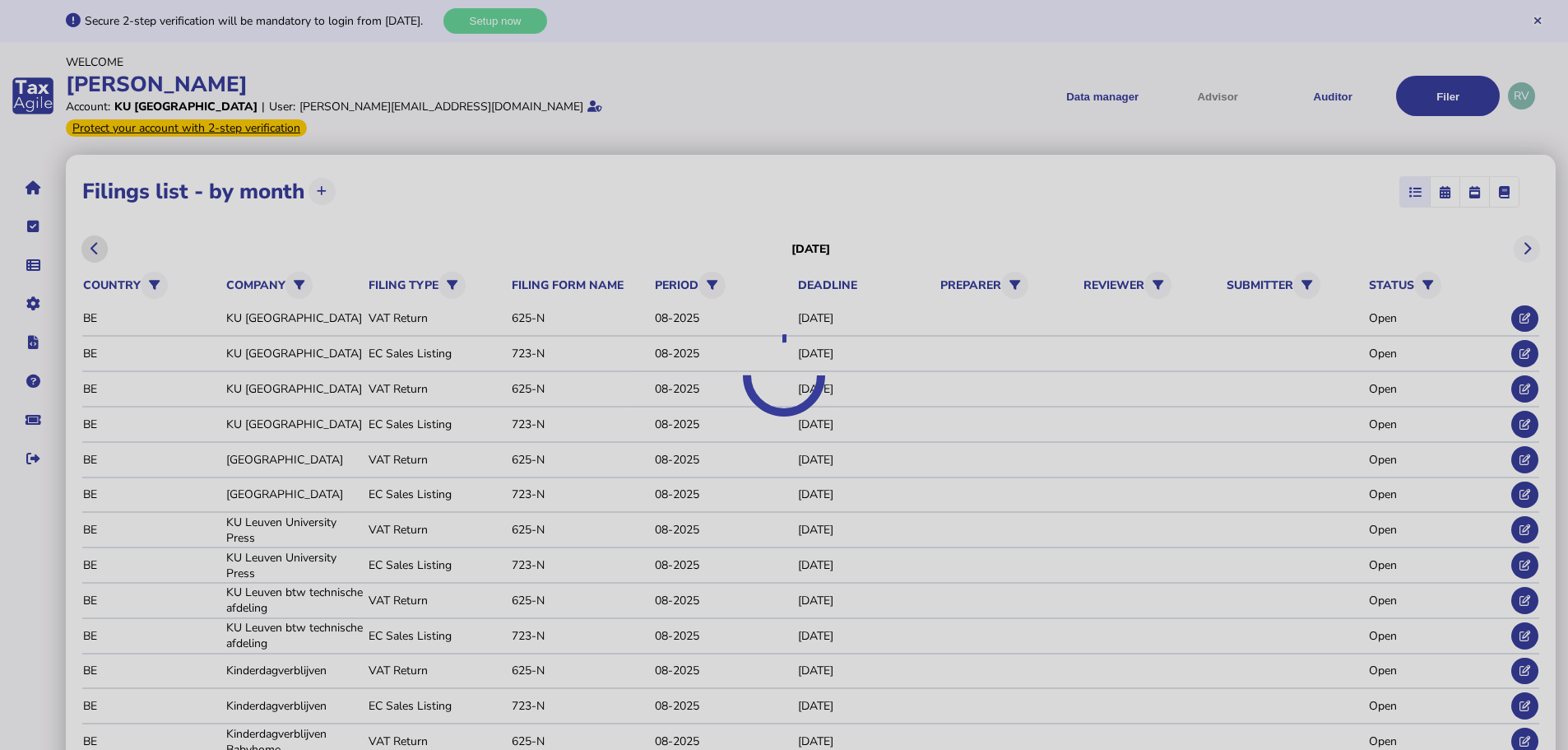
click at [83, 224] on div at bounding box center [784, 375] width 1568 height 750
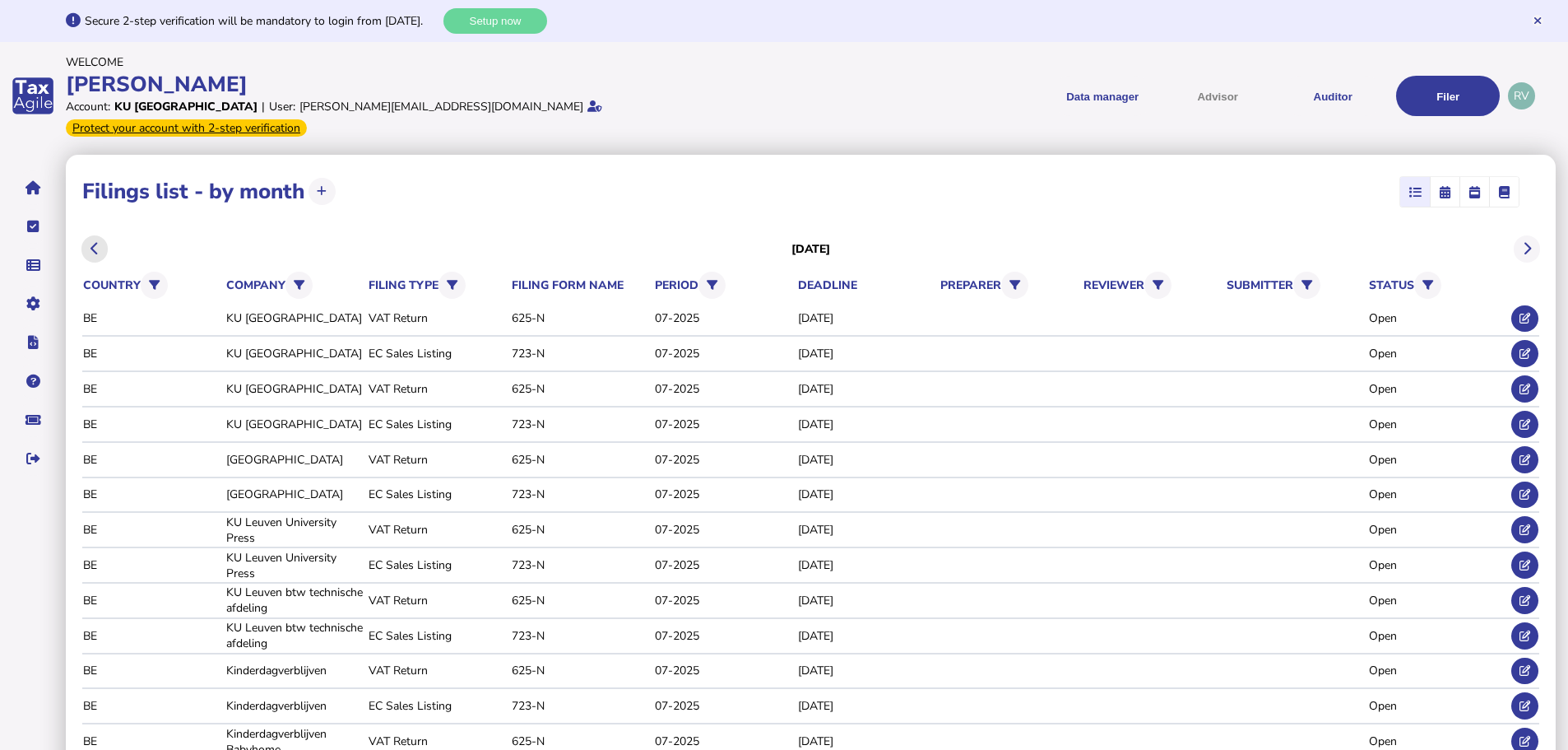
click at [83, 235] on button at bounding box center [95, 249] width 27 height 27
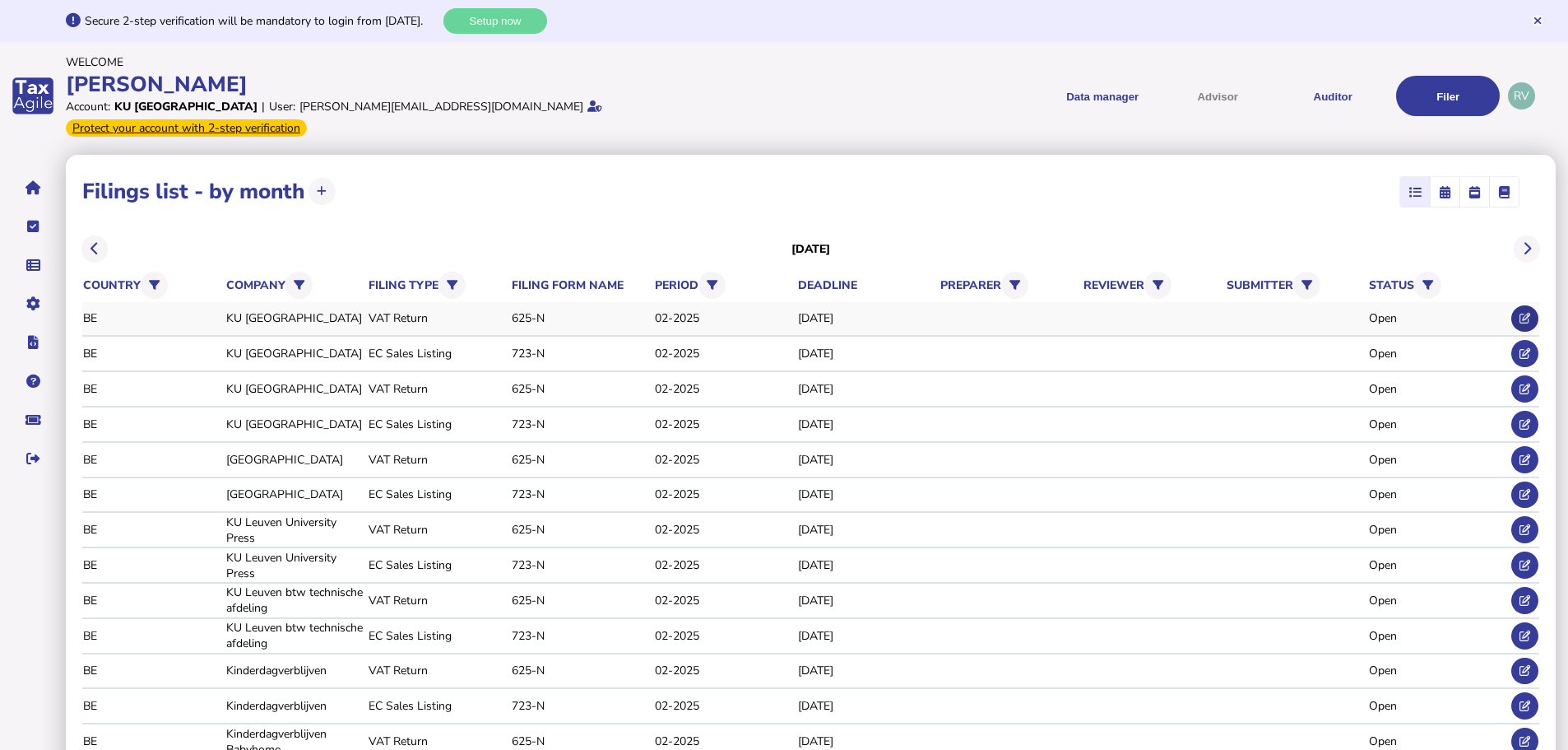
click at [1519, 313] on icon at bounding box center [1524, 318] width 11 height 11
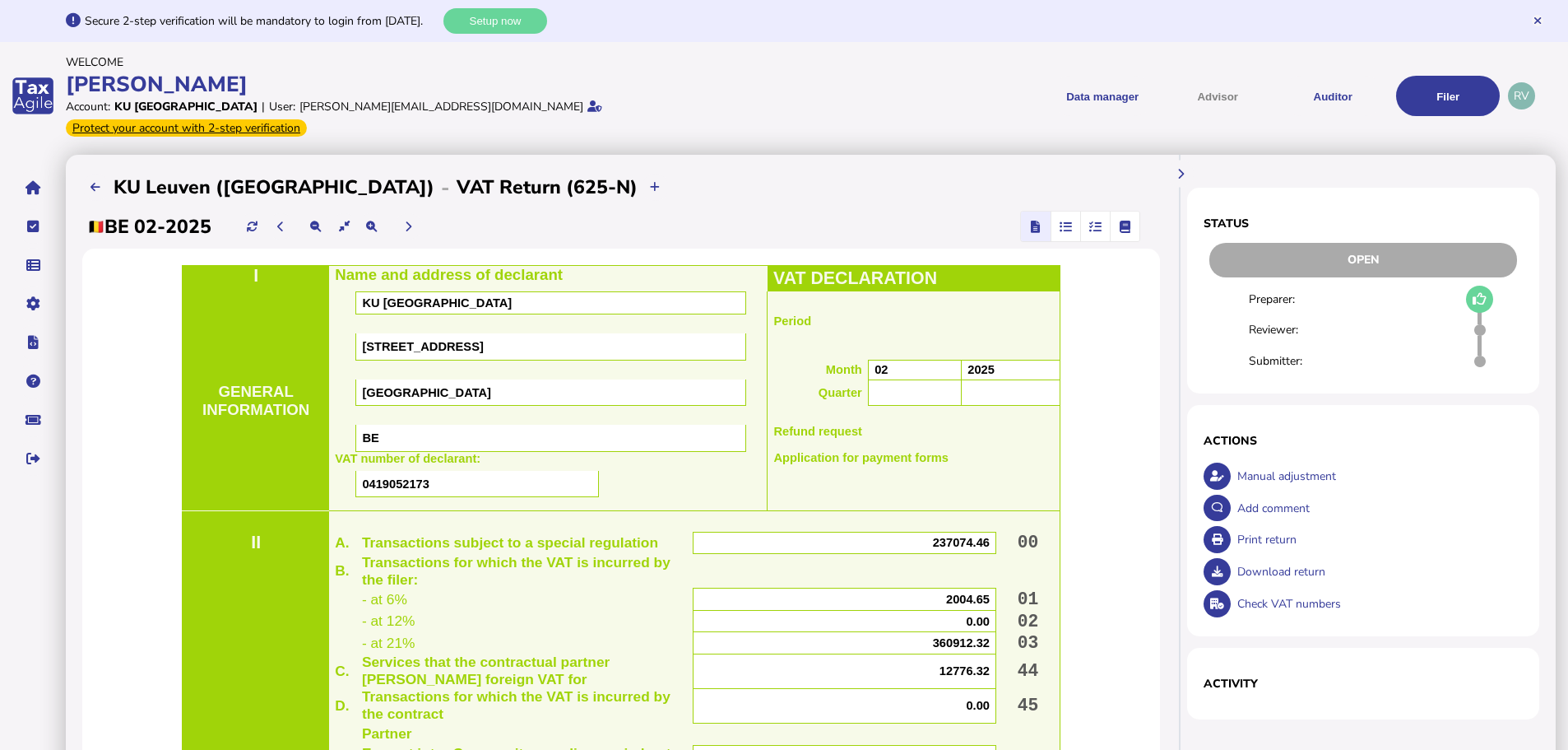
click at [1289, 460] on div "Manual adjustment" at bounding box center [1379, 476] width 291 height 33
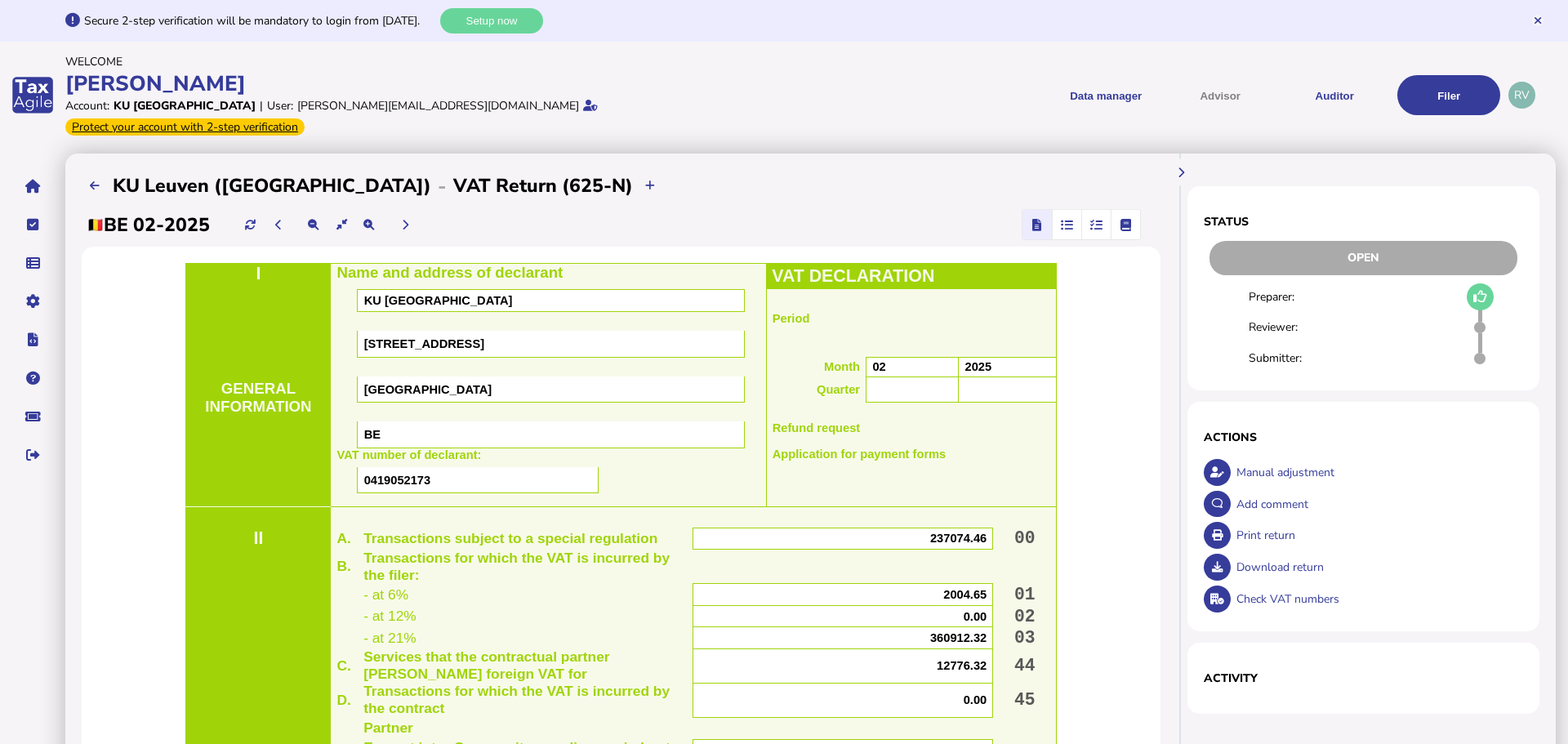
select select "**********"
